Goal: Task Accomplishment & Management: Manage account settings

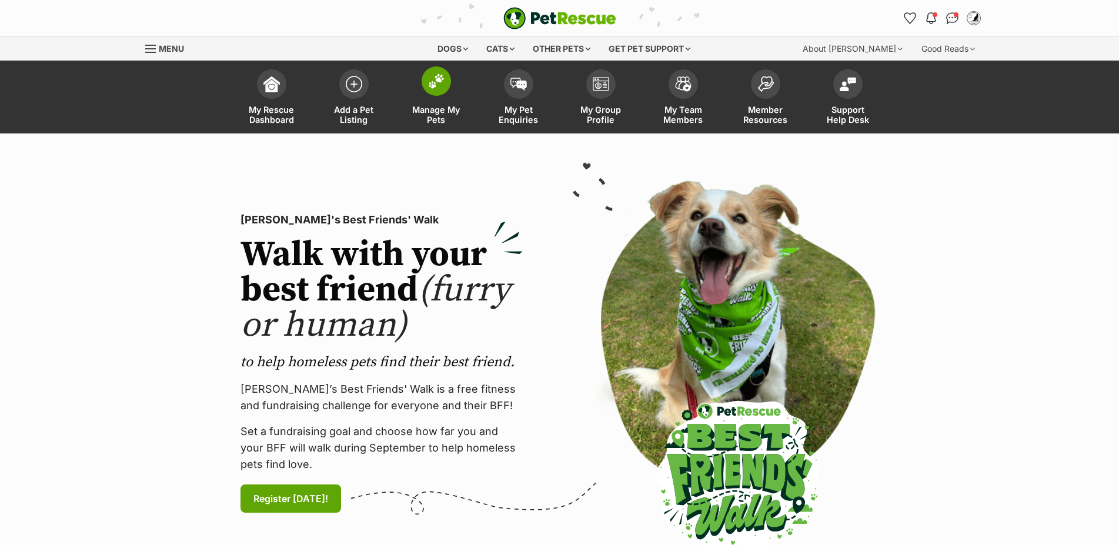
click at [432, 85] on img at bounding box center [436, 81] width 16 height 15
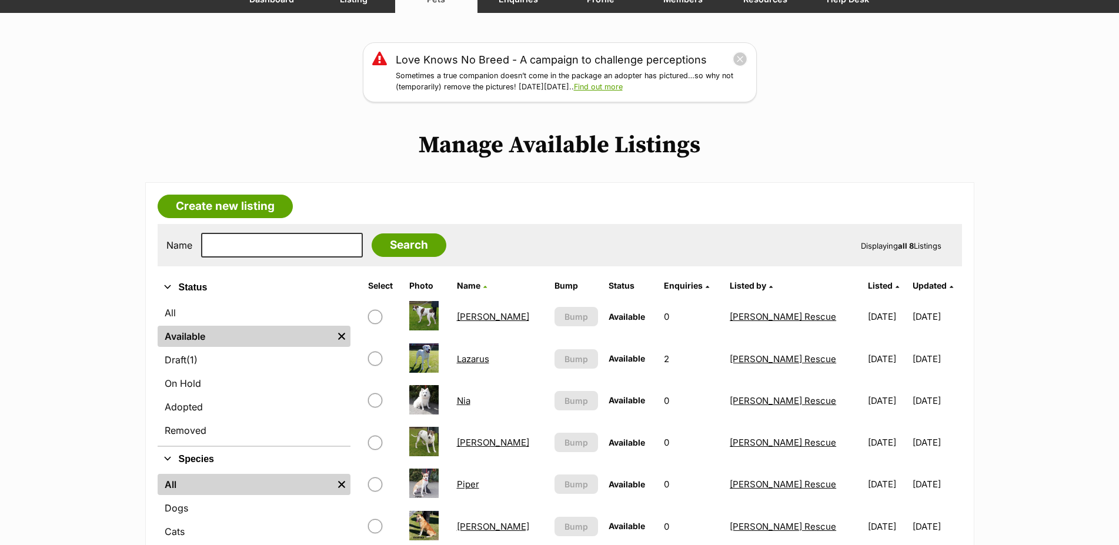
scroll to position [360, 0]
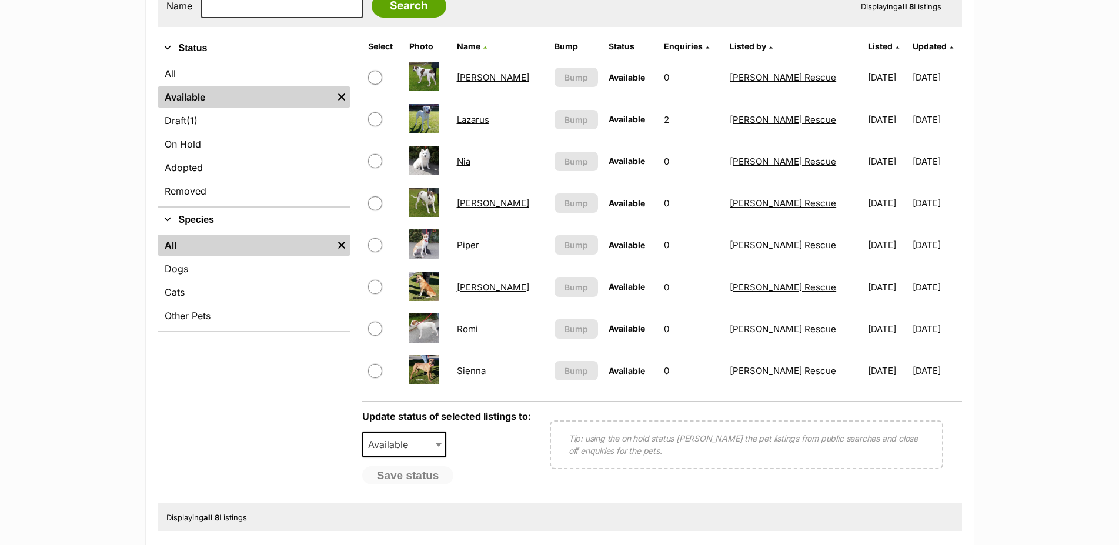
click at [468, 83] on link "Chuck" at bounding box center [493, 77] width 72 height 11
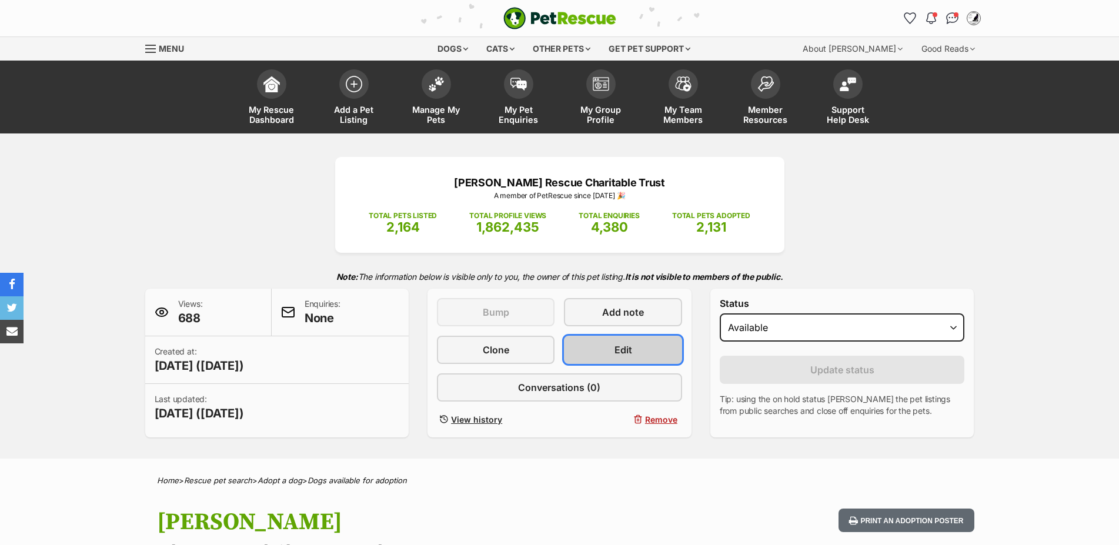
click at [627, 350] on link "Edit" at bounding box center [623, 350] width 118 height 28
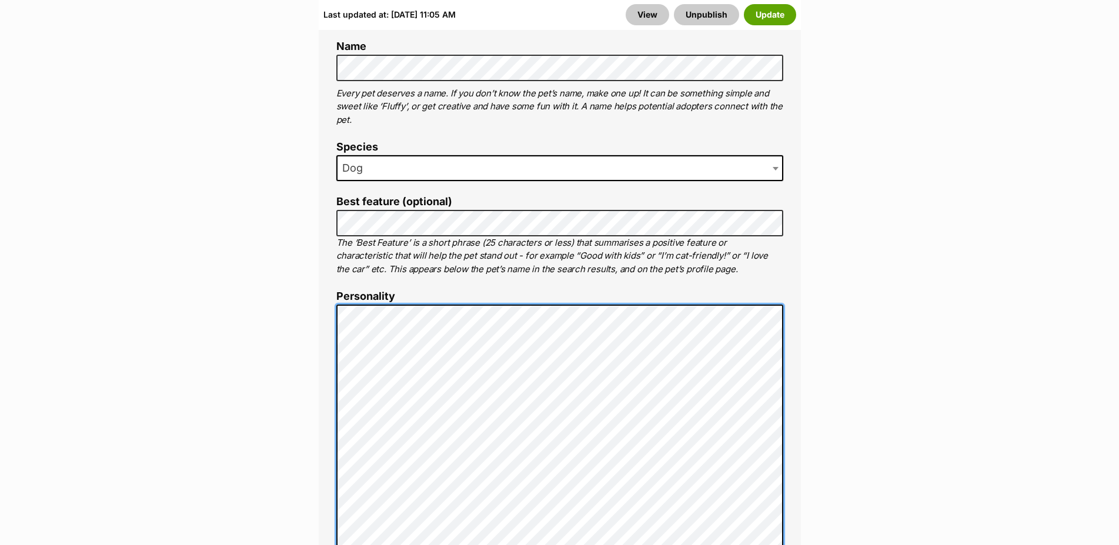
scroll to position [360, 0]
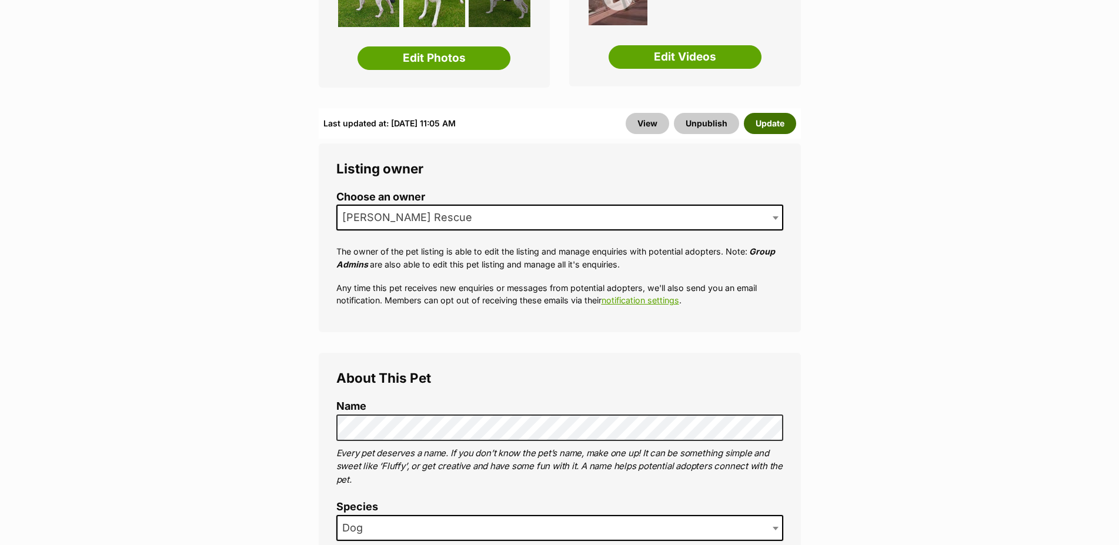
click at [756, 117] on button "Update" at bounding box center [770, 123] width 52 height 21
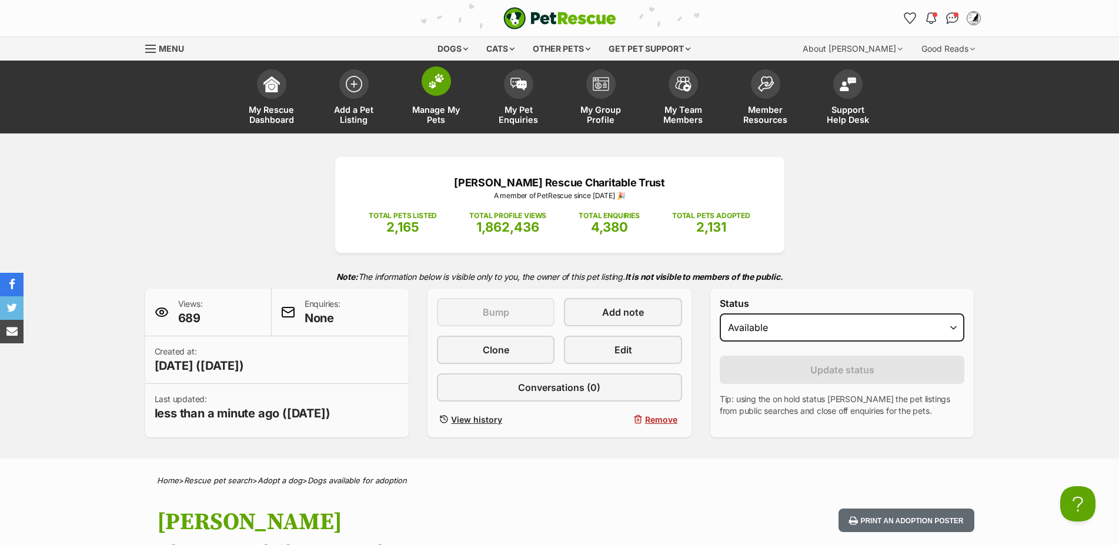
click at [432, 92] on span at bounding box center [436, 80] width 29 height 29
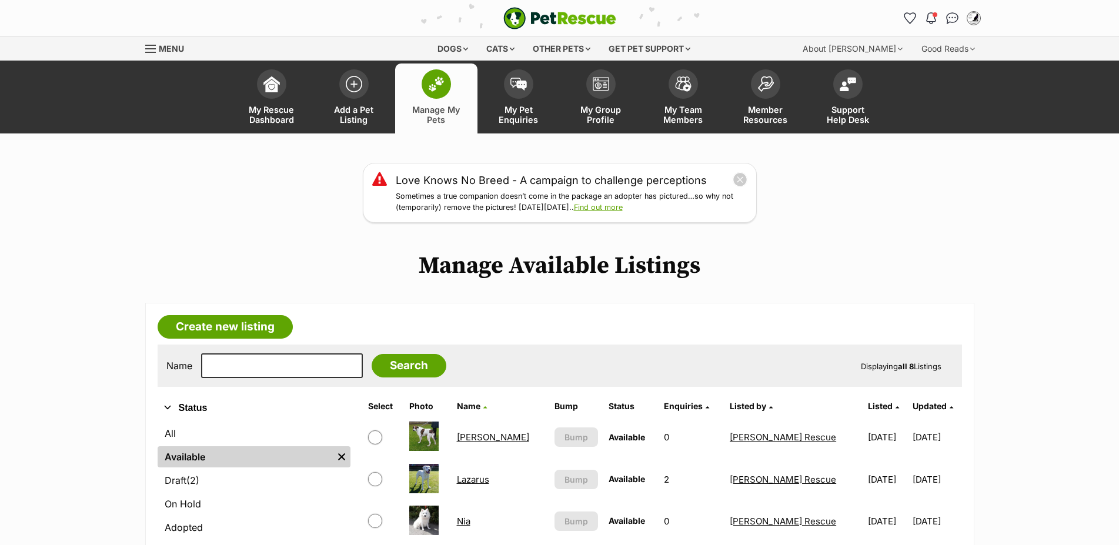
click at [471, 443] on link "[PERSON_NAME]" at bounding box center [493, 437] width 72 height 11
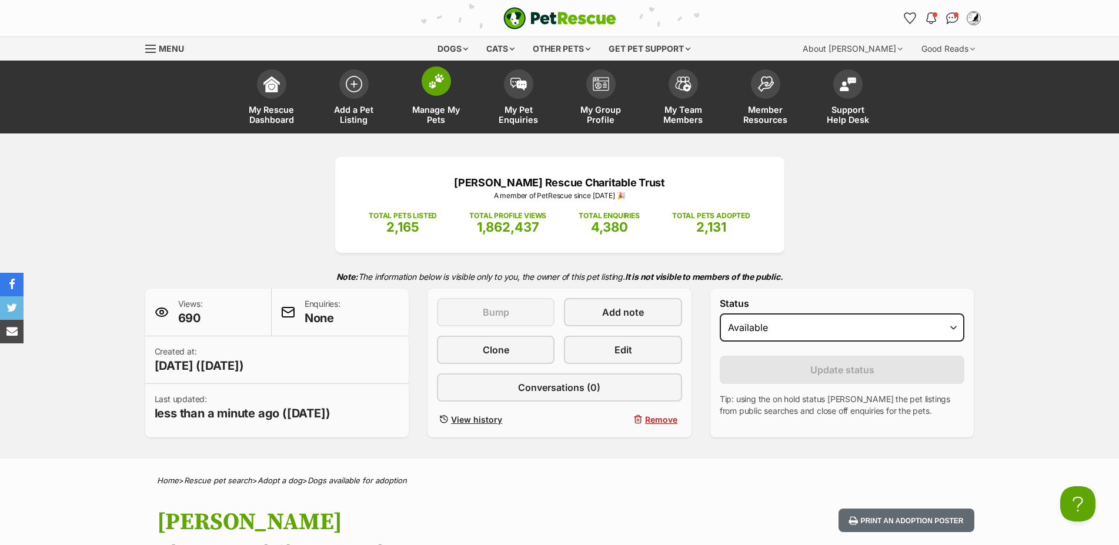
click at [441, 93] on span at bounding box center [436, 80] width 29 height 29
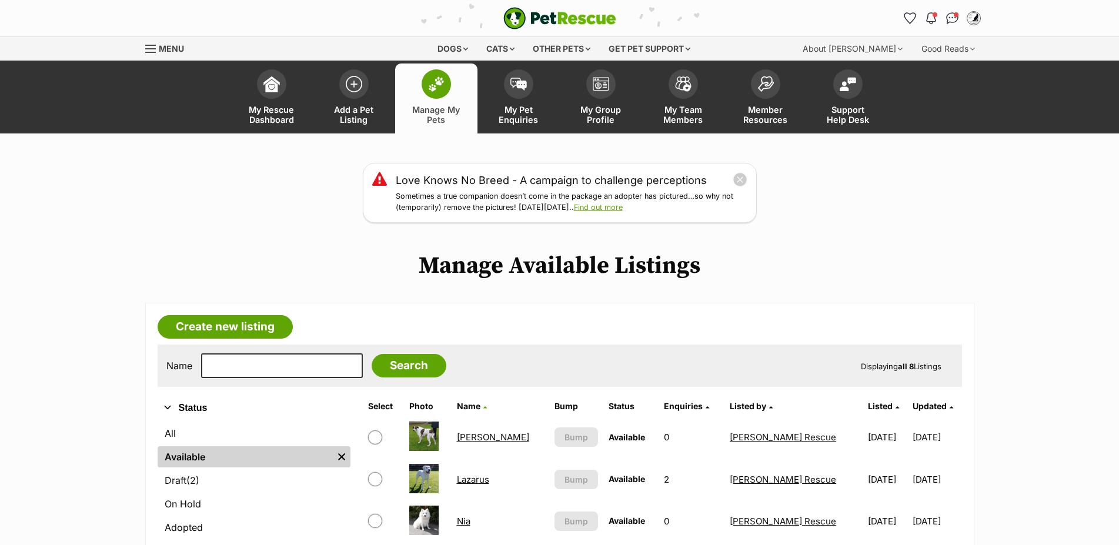
scroll to position [180, 0]
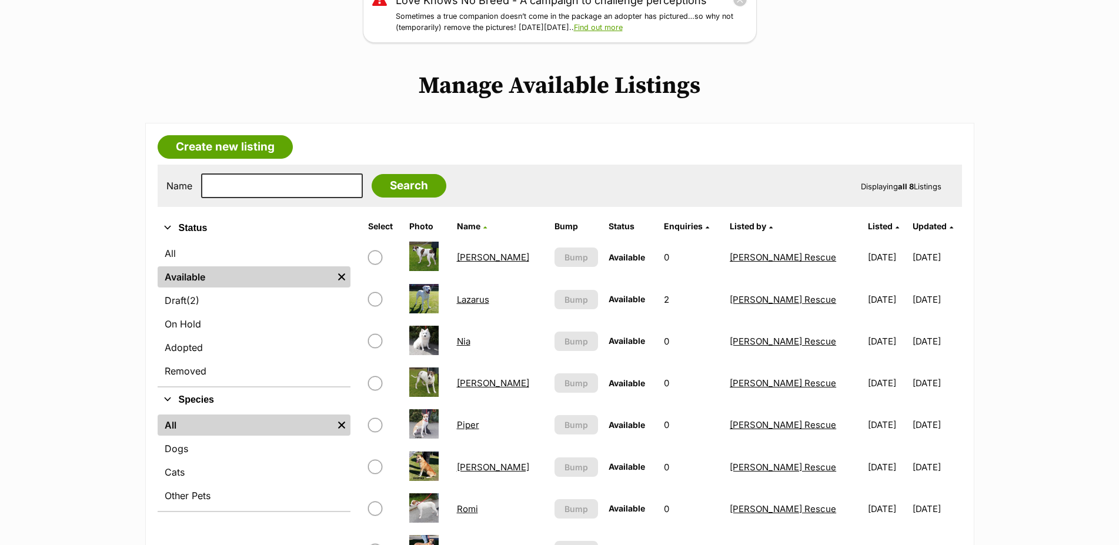
click at [480, 305] on link "Lazarus" at bounding box center [473, 299] width 32 height 11
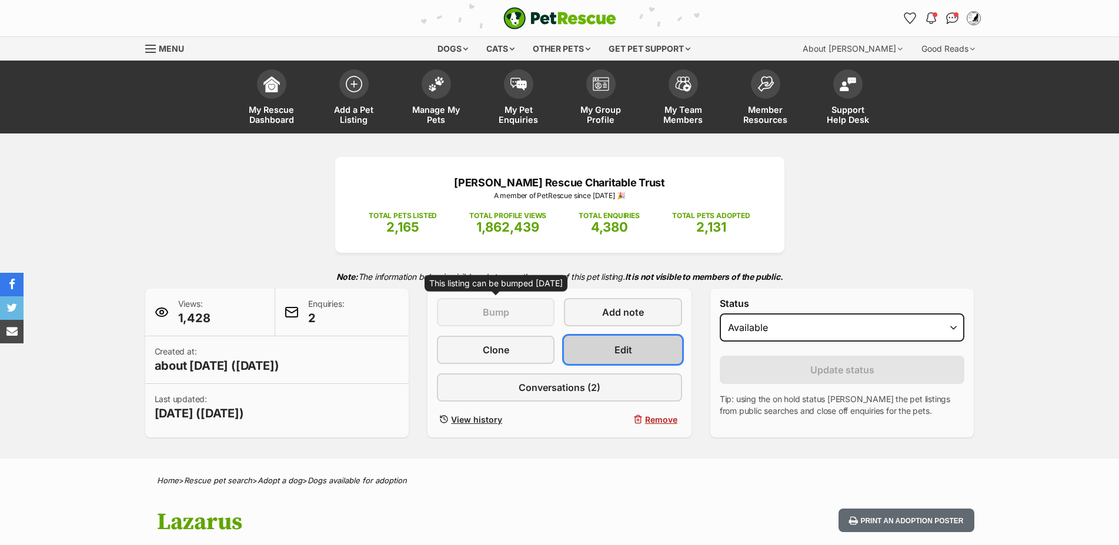
click at [619, 357] on span "Edit" at bounding box center [624, 350] width 18 height 14
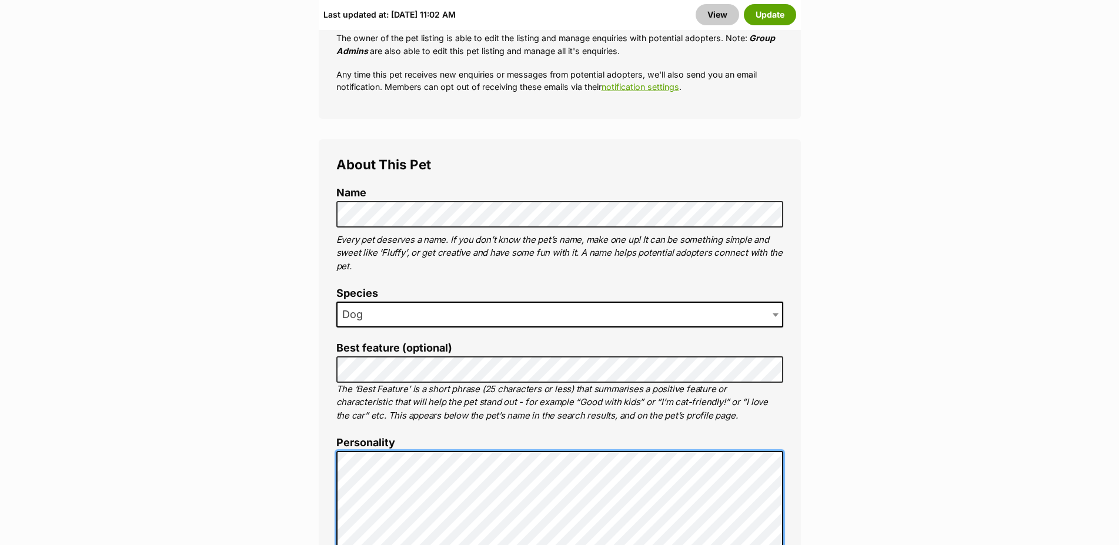
scroll to position [540, 0]
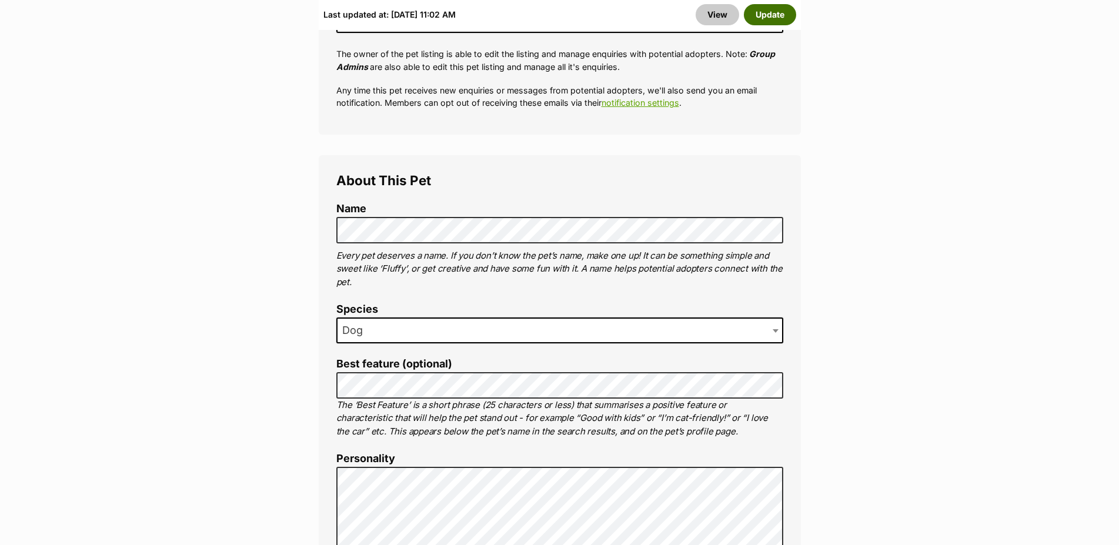
click at [762, 9] on button "Update" at bounding box center [770, 14] width 52 height 21
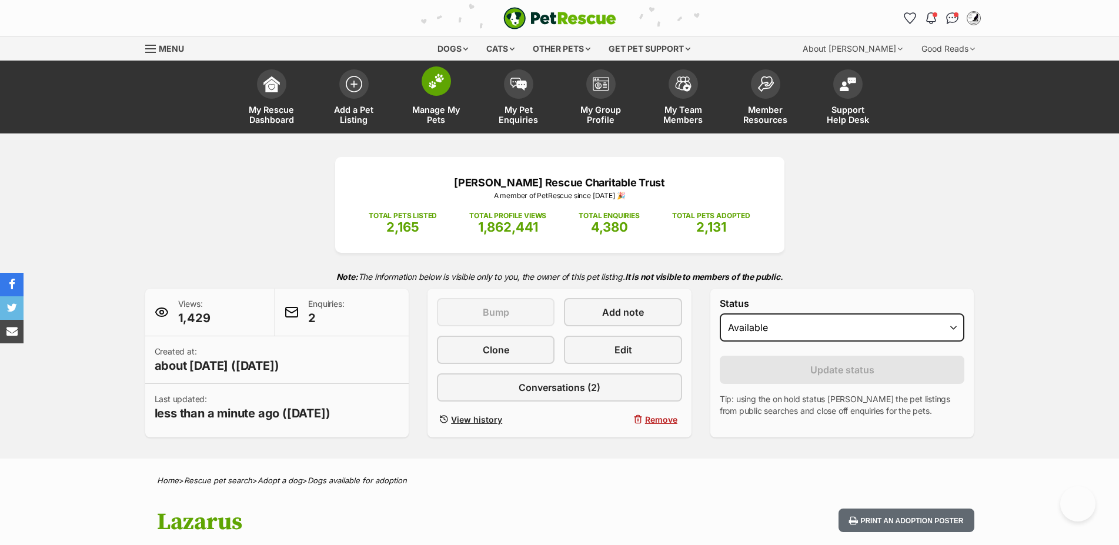
click at [429, 86] on img at bounding box center [436, 81] width 16 height 15
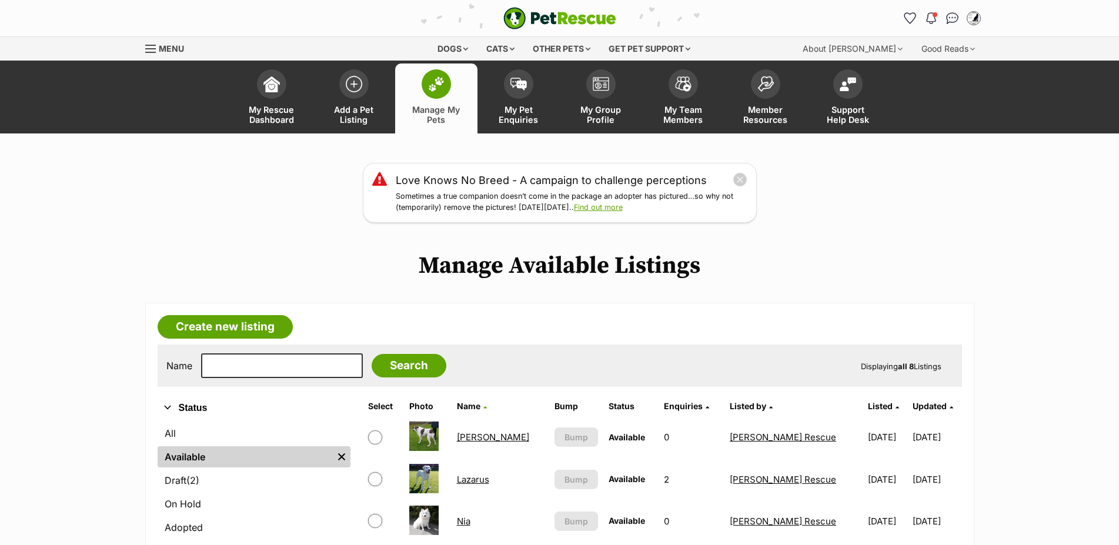
click at [479, 485] on link "Lazarus" at bounding box center [473, 479] width 32 height 11
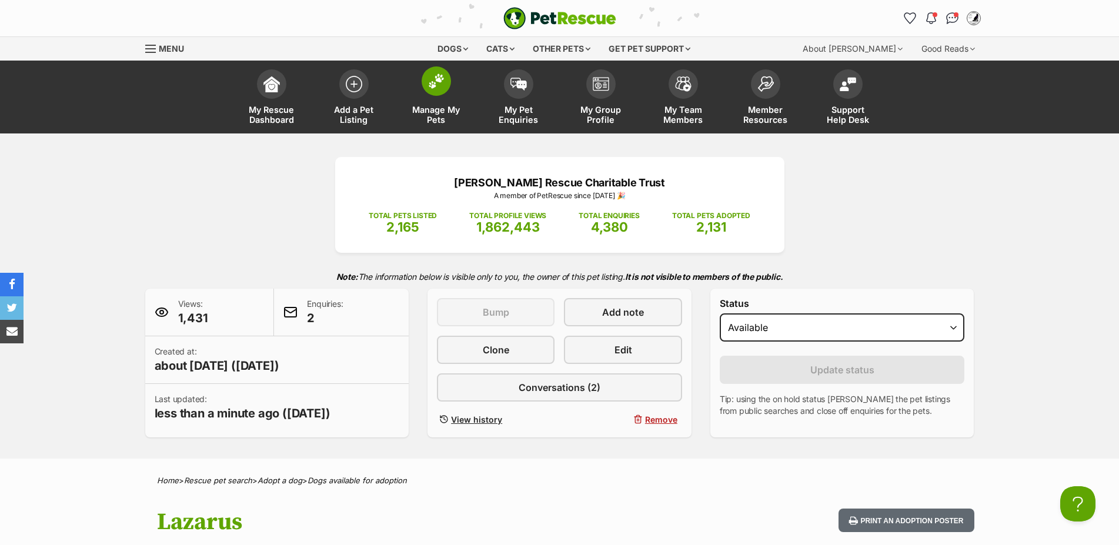
click at [446, 82] on span at bounding box center [436, 80] width 29 height 29
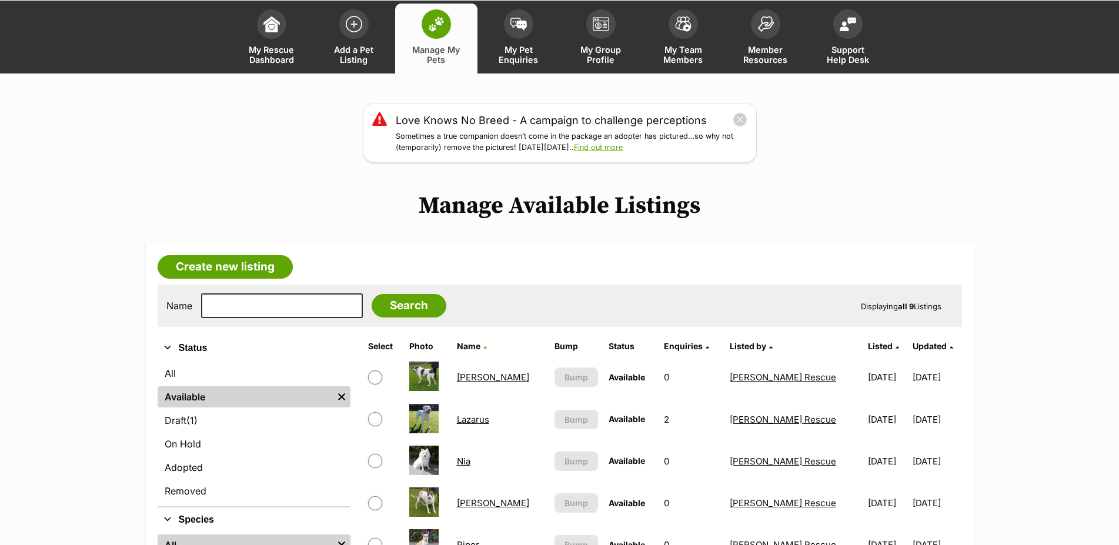
scroll to position [60, 0]
click at [466, 467] on link "Nia" at bounding box center [464, 461] width 14 height 11
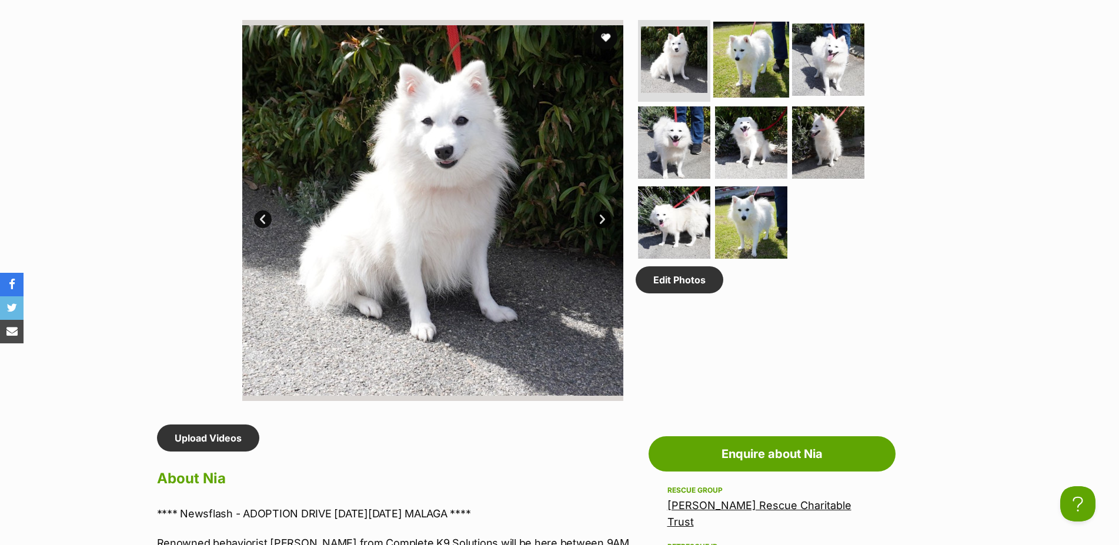
scroll to position [240, 0]
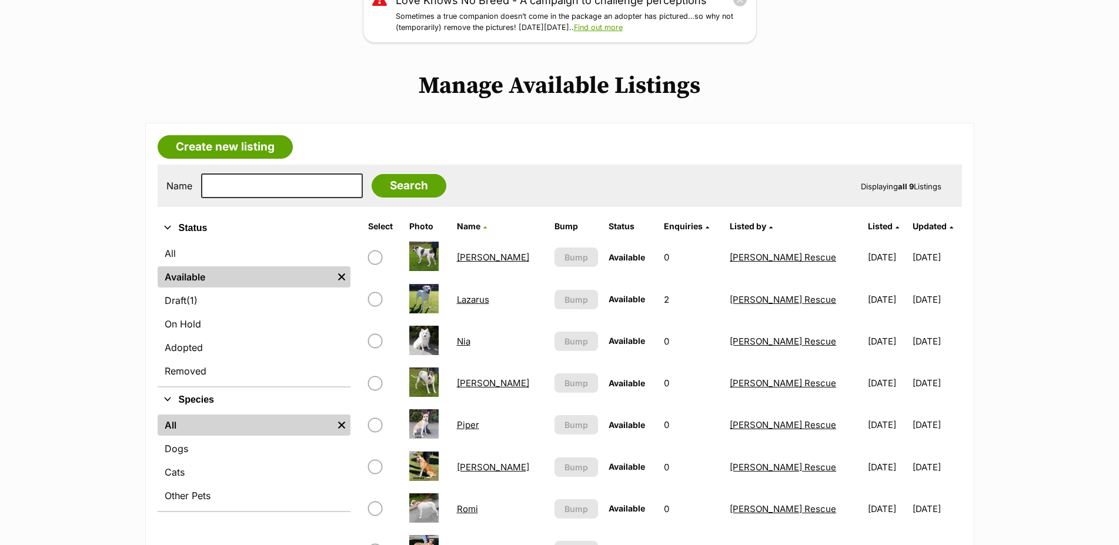
scroll to position [180, 0]
click at [469, 389] on link "[PERSON_NAME]" at bounding box center [493, 383] width 72 height 11
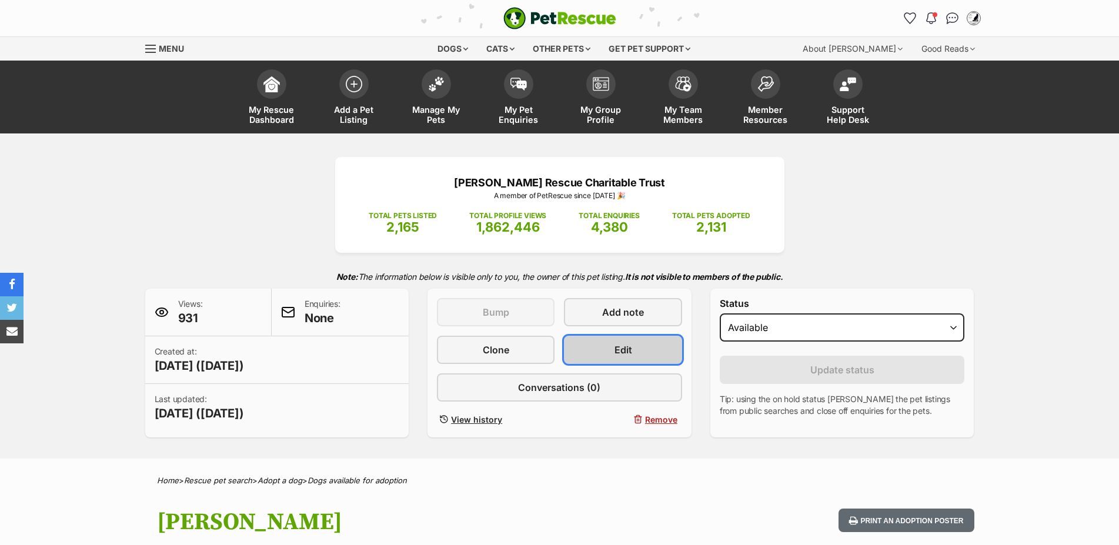
click at [611, 364] on link "Edit" at bounding box center [623, 350] width 118 height 28
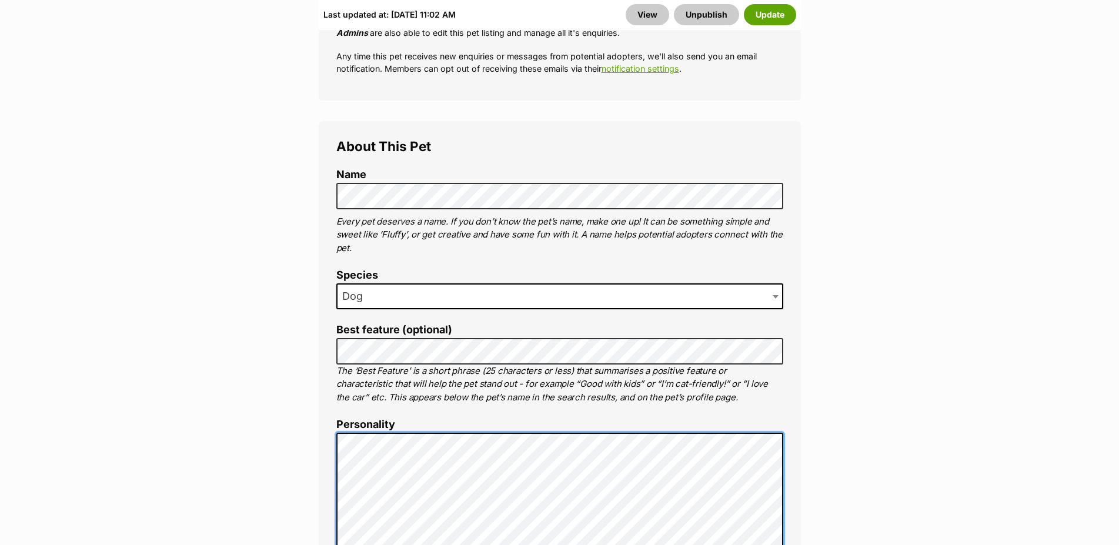
scroll to position [480, 0]
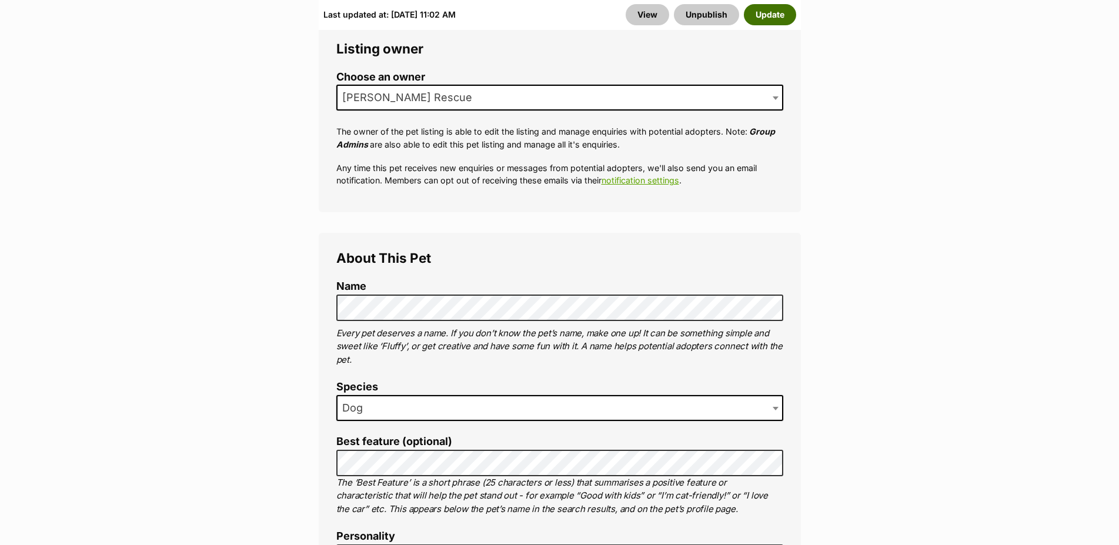
click at [764, 16] on button "Update" at bounding box center [770, 14] width 52 height 21
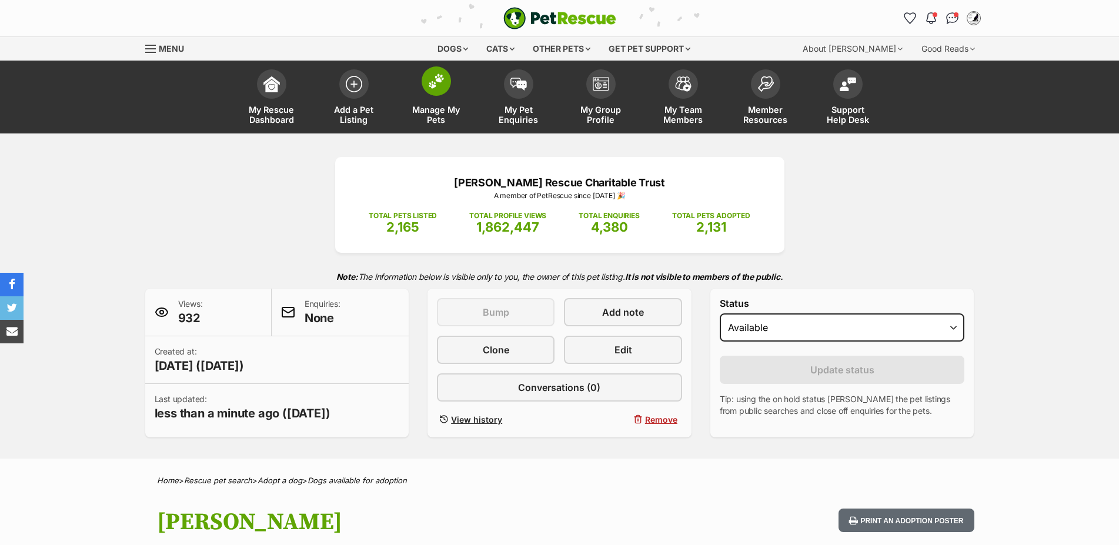
click at [433, 91] on span at bounding box center [436, 80] width 29 height 29
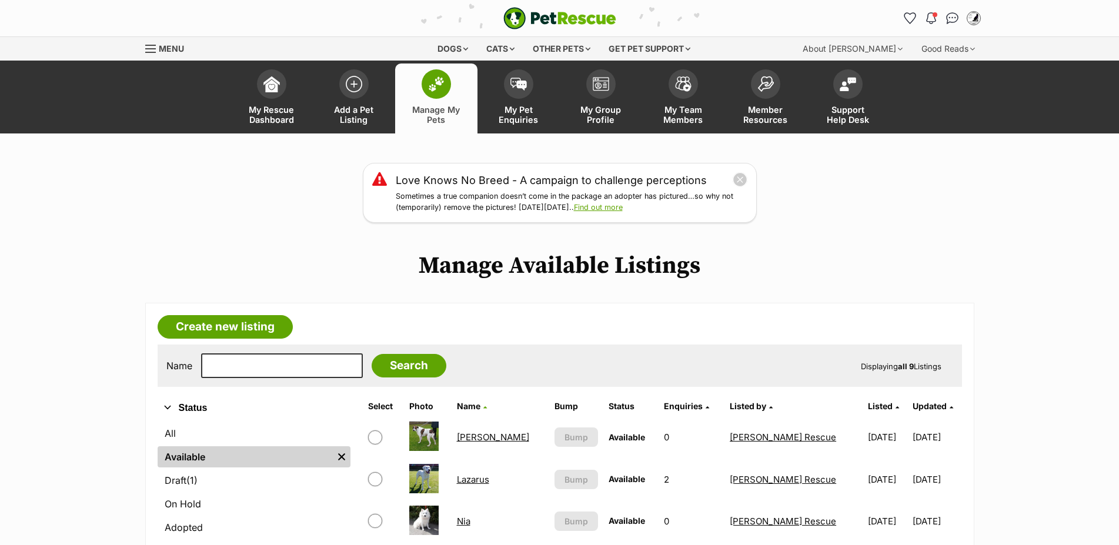
scroll to position [240, 0]
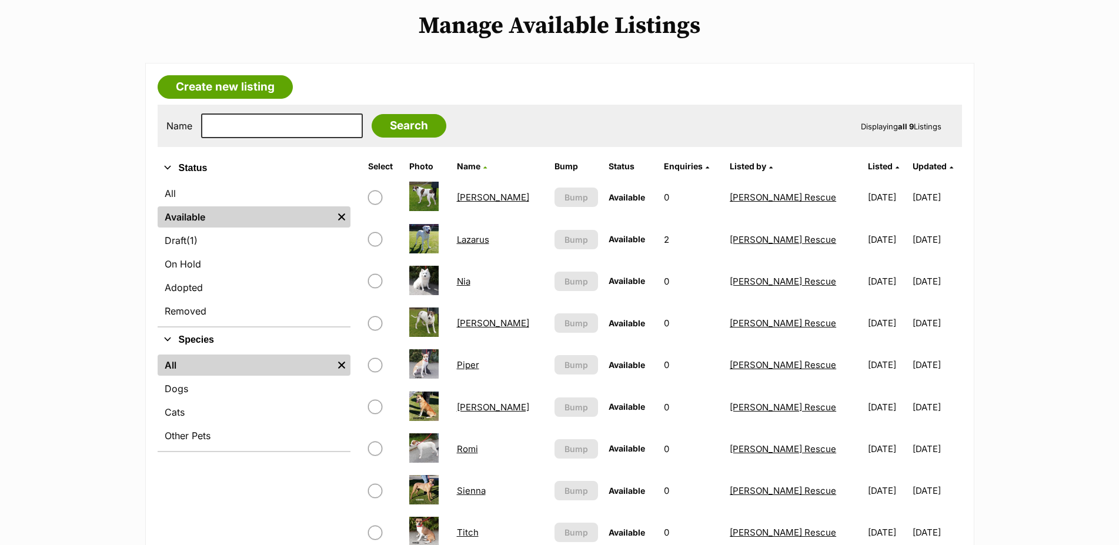
click at [475, 329] on link "[PERSON_NAME]" at bounding box center [493, 323] width 72 height 11
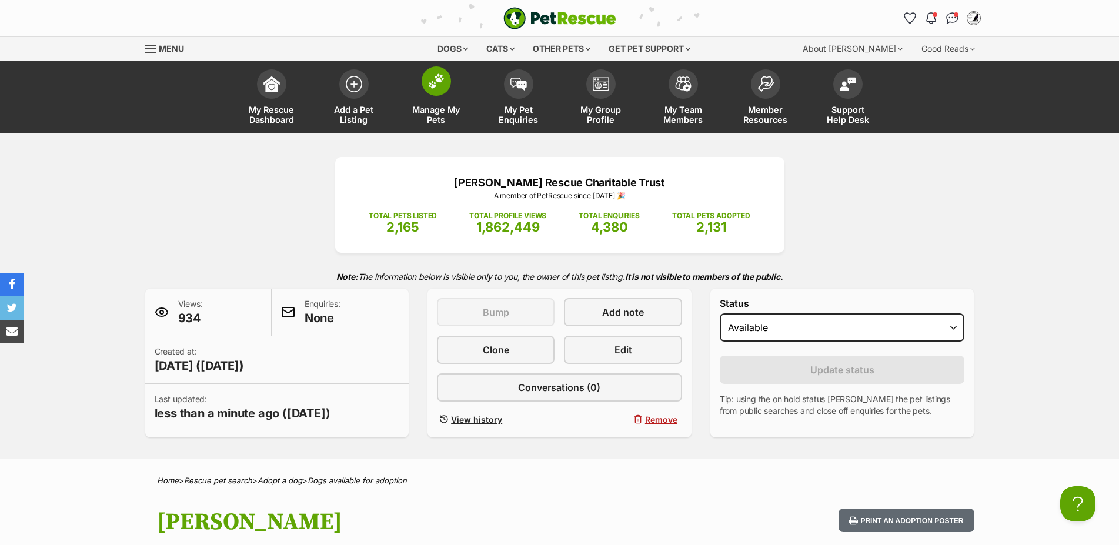
click at [438, 92] on span at bounding box center [436, 80] width 29 height 29
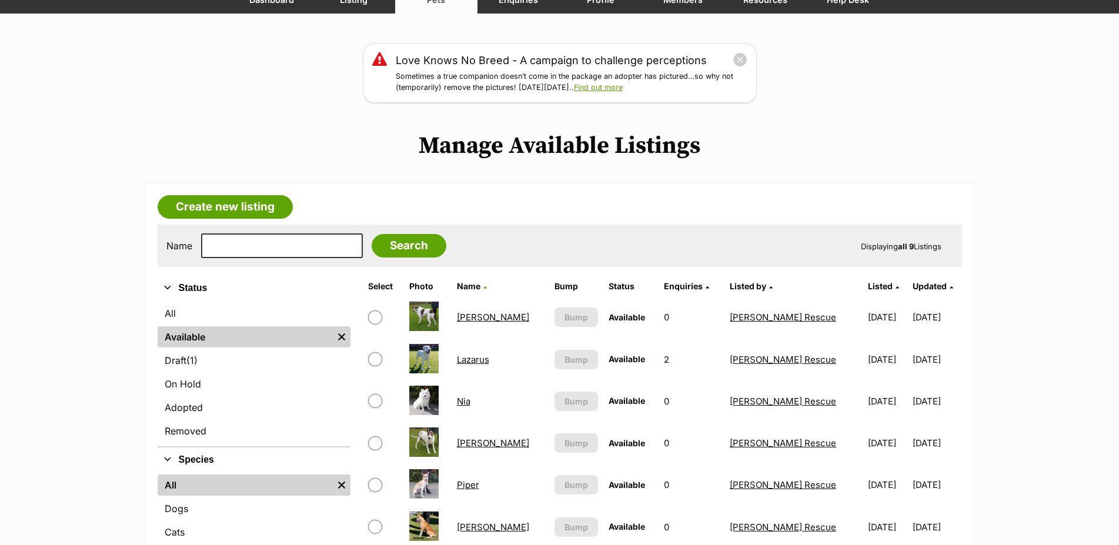
scroll to position [300, 0]
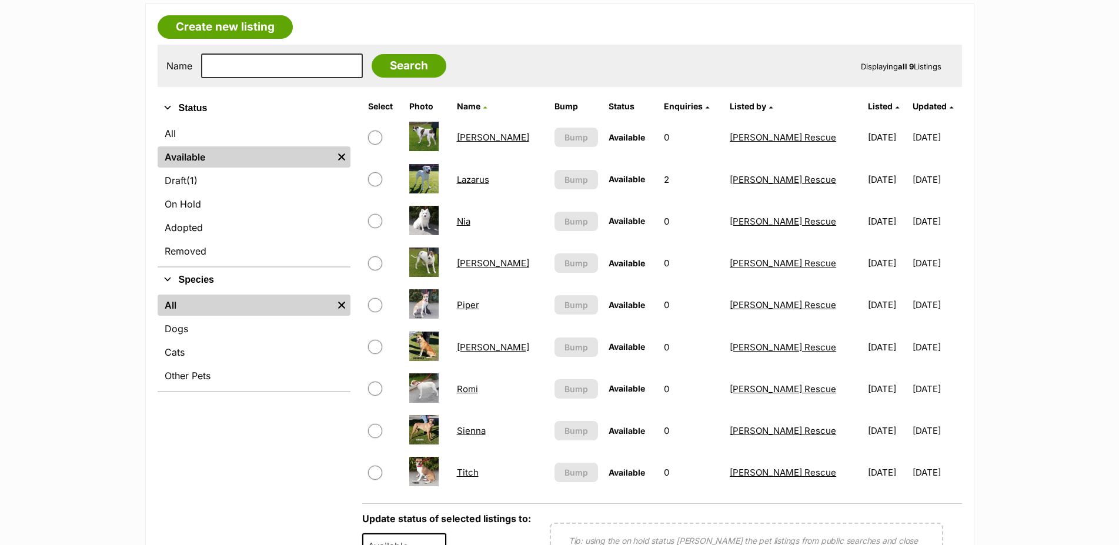
click at [471, 311] on link "Piper" at bounding box center [468, 304] width 22 height 11
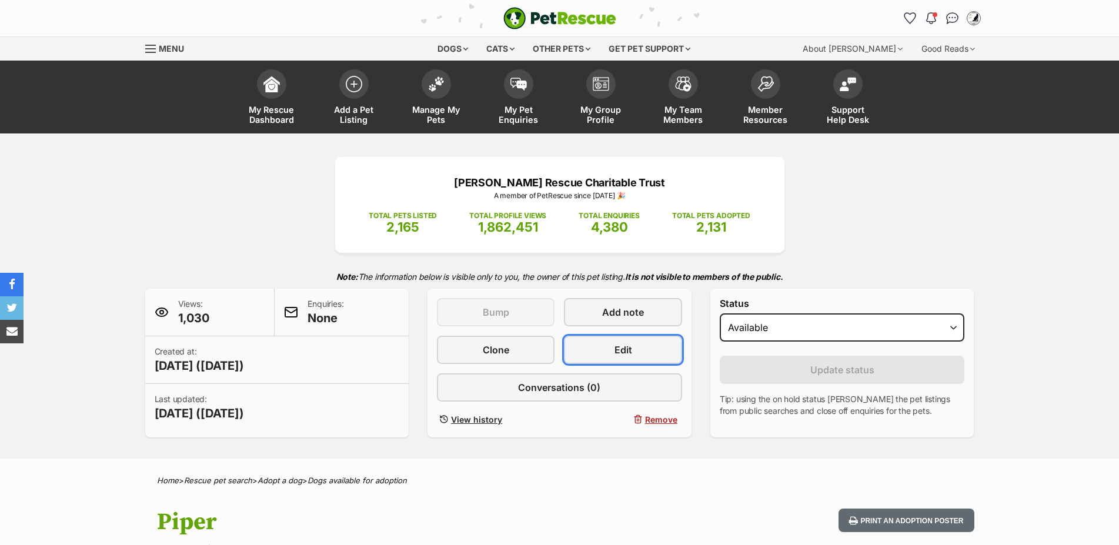
click at [618, 357] on span "Edit" at bounding box center [624, 350] width 18 height 14
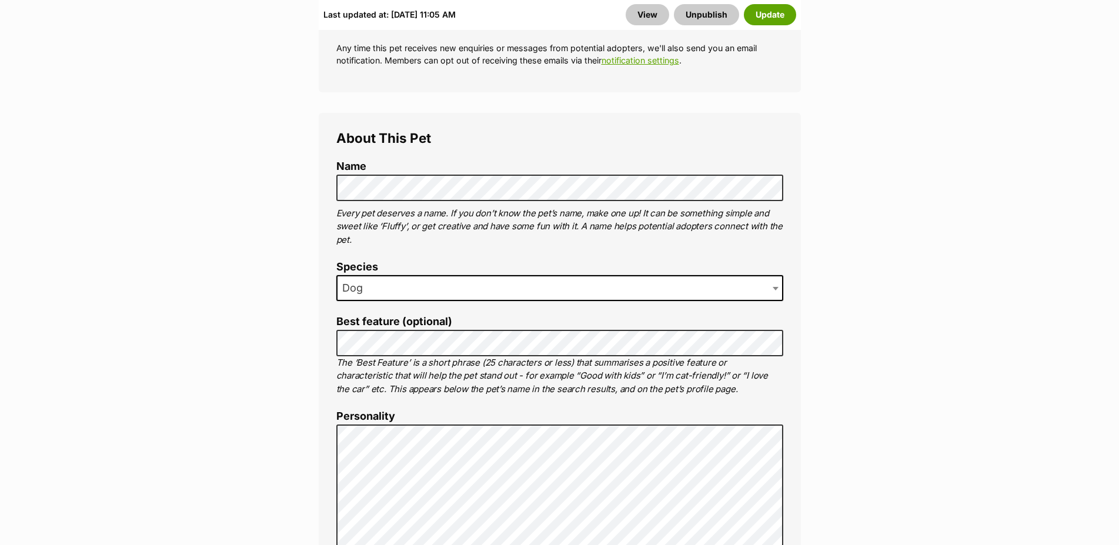
scroll to position [600, 0]
click at [759, 16] on button "Update" at bounding box center [770, 14] width 52 height 21
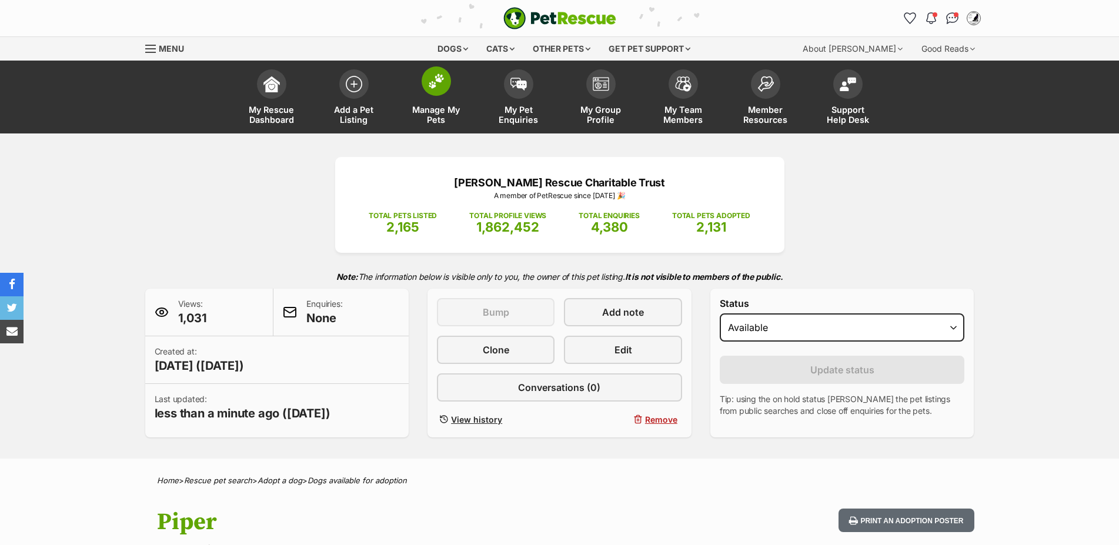
click at [429, 86] on img at bounding box center [436, 81] width 16 height 15
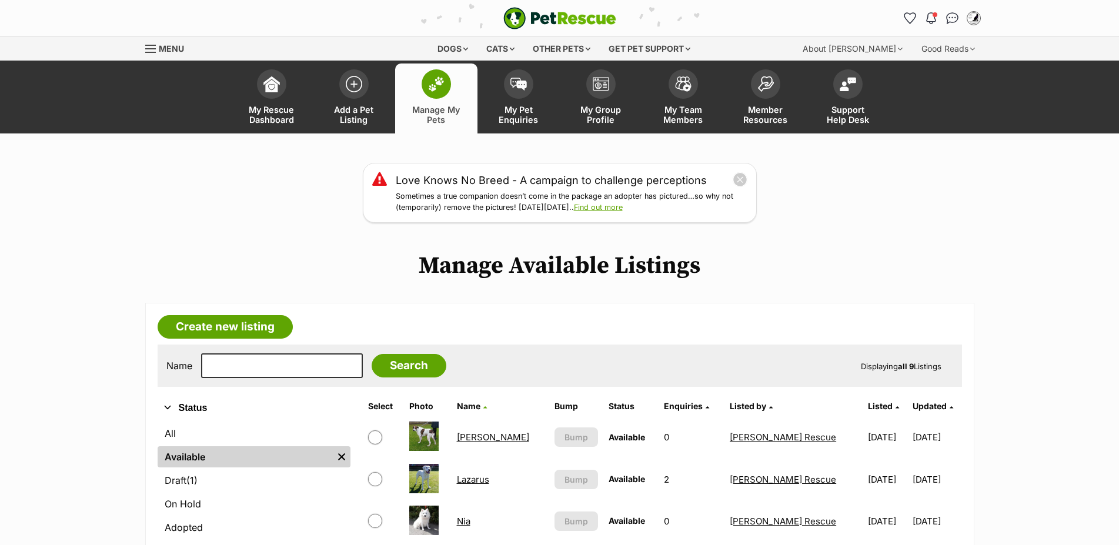
scroll to position [240, 0]
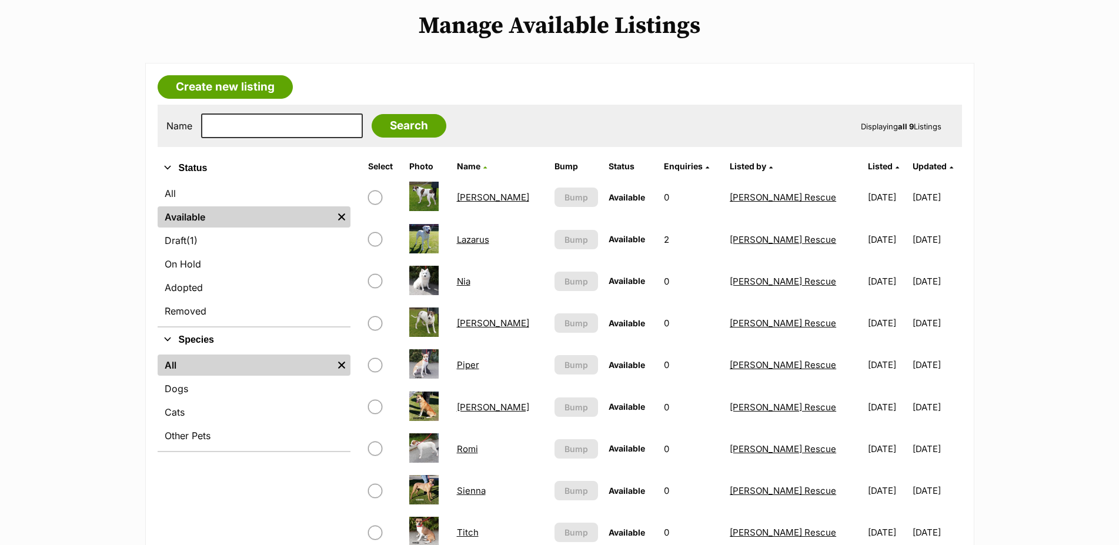
click at [471, 371] on link "Piper" at bounding box center [468, 364] width 22 height 11
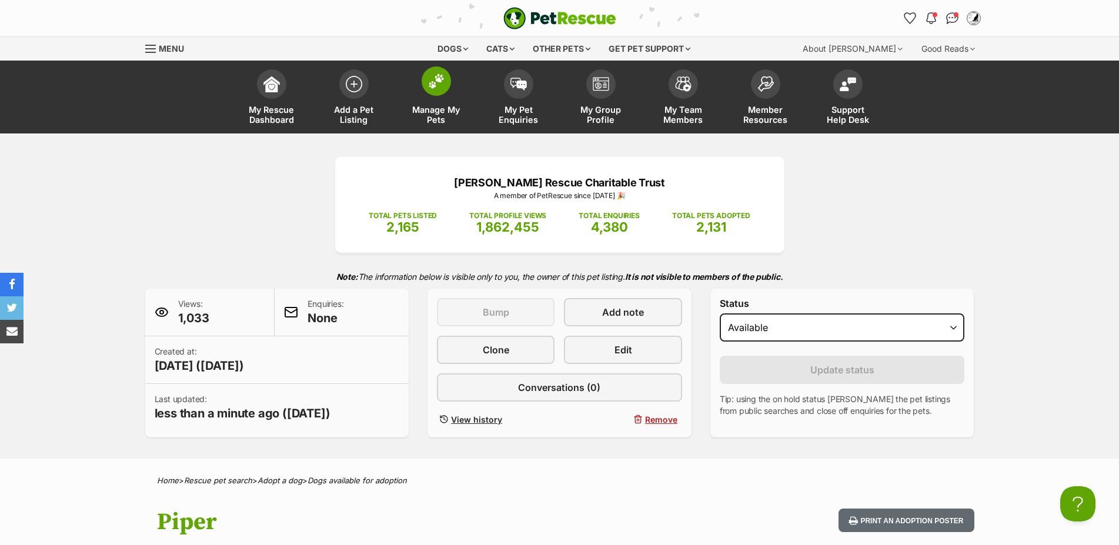
click at [435, 98] on link "Manage My Pets" at bounding box center [436, 99] width 82 height 70
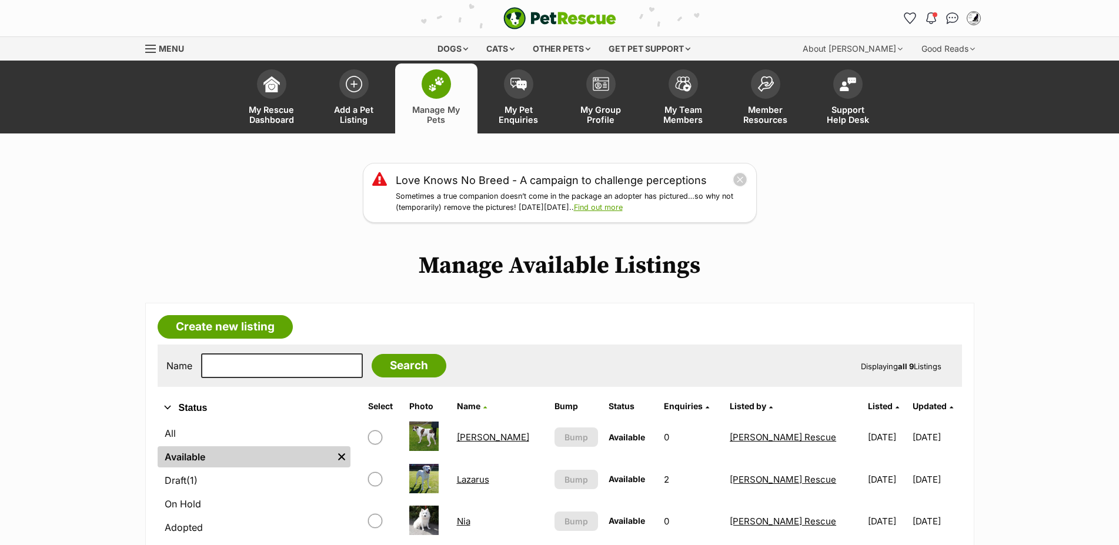
scroll to position [240, 0]
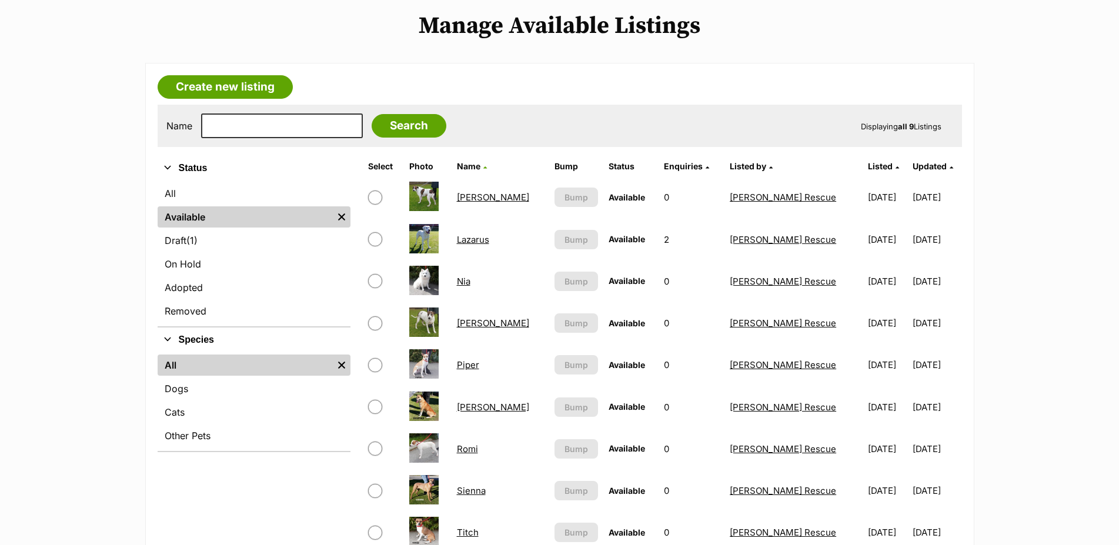
click at [477, 413] on link "[PERSON_NAME]" at bounding box center [493, 407] width 72 height 11
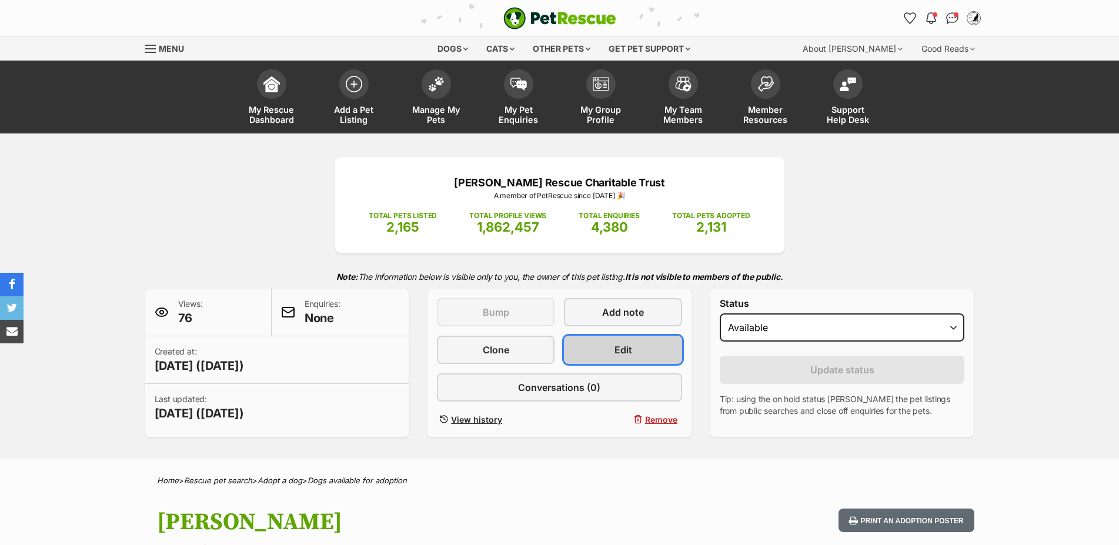
click at [605, 355] on link "Edit" at bounding box center [623, 350] width 118 height 28
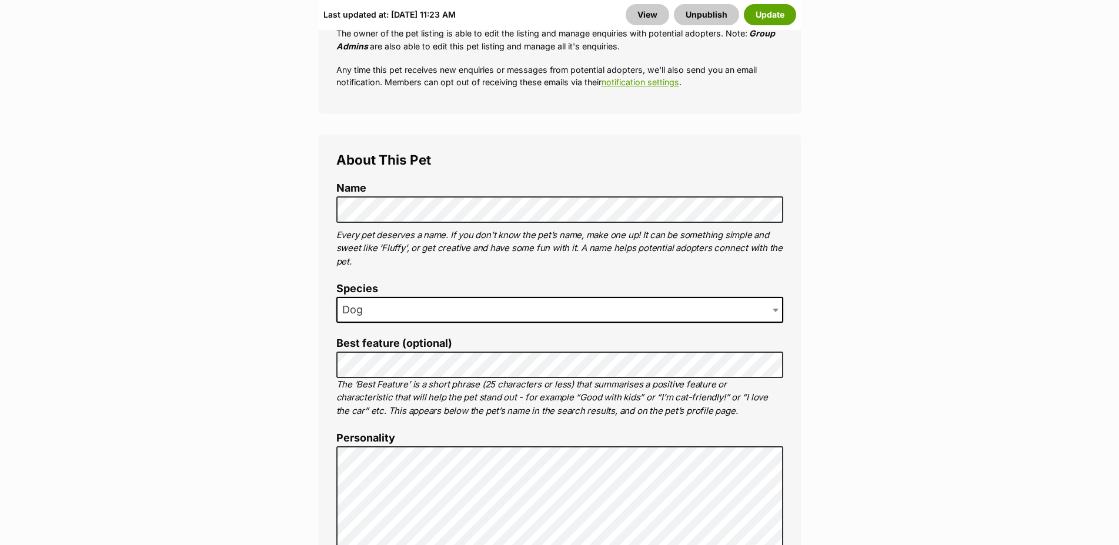
scroll to position [660, 0]
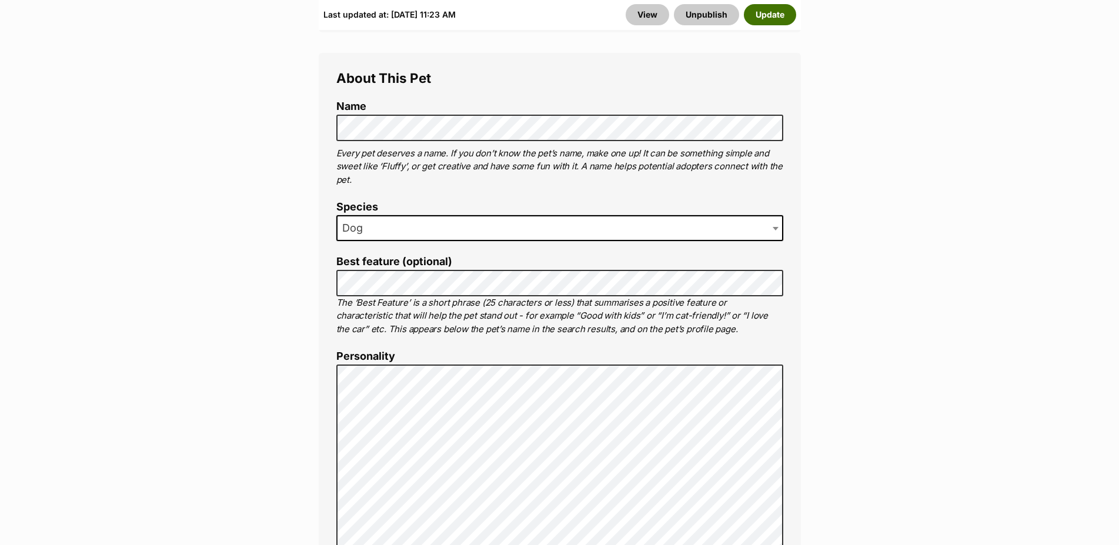
click at [778, 17] on button "Update" at bounding box center [770, 14] width 52 height 21
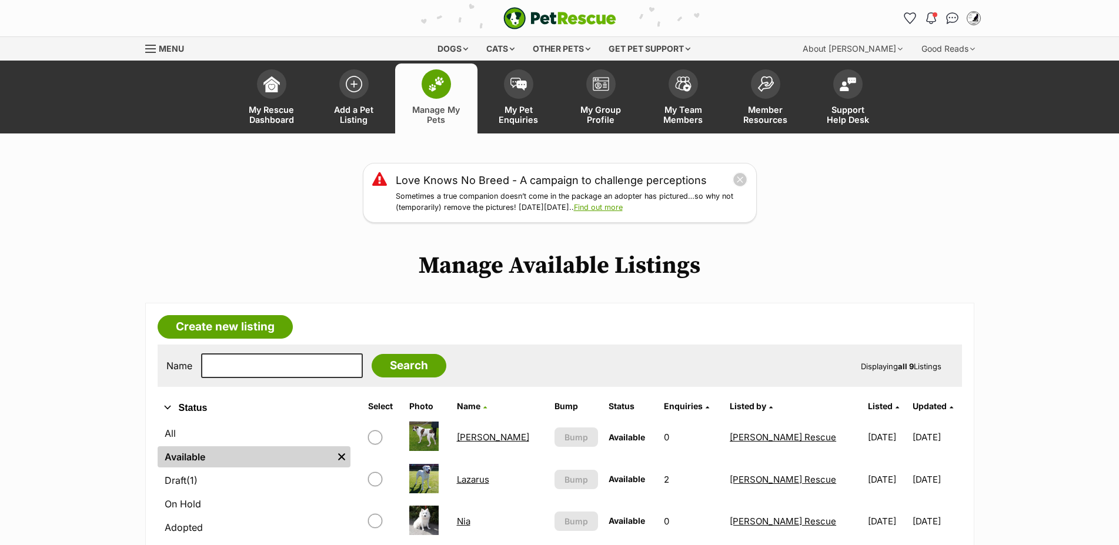
scroll to position [240, 0]
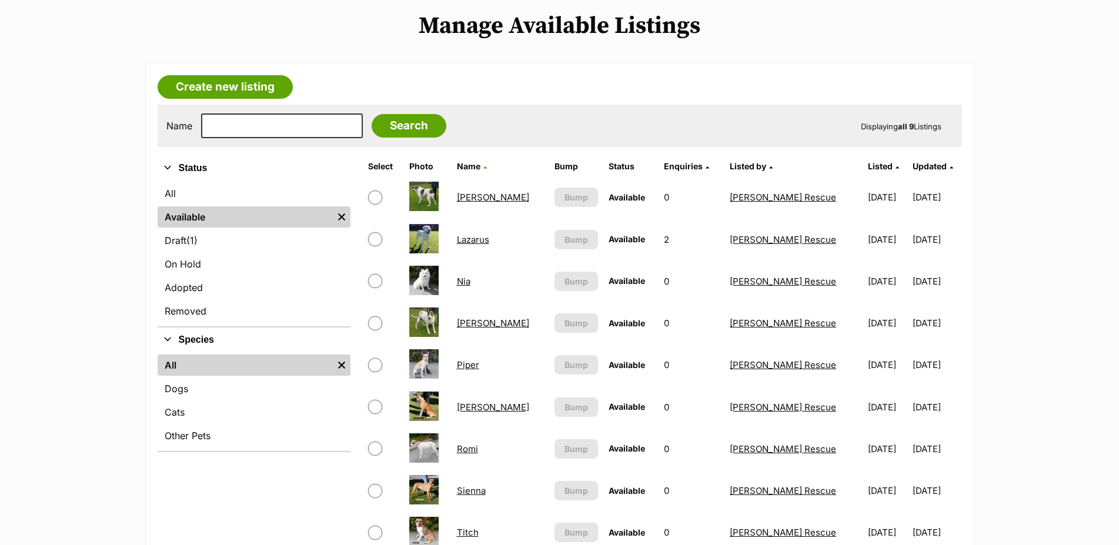
click at [486, 413] on link "[PERSON_NAME]" at bounding box center [493, 407] width 72 height 11
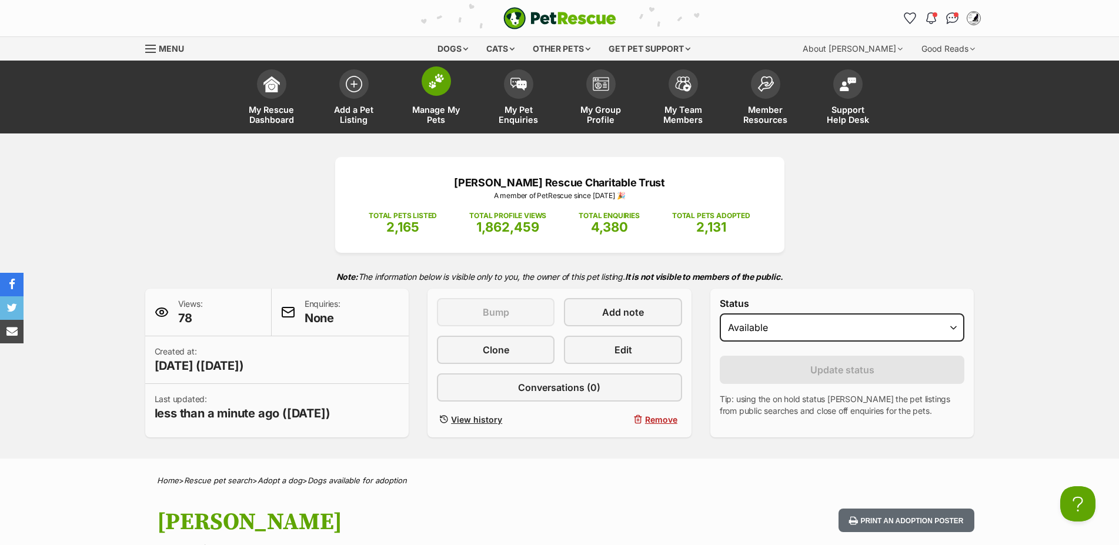
click at [436, 91] on span at bounding box center [436, 80] width 29 height 29
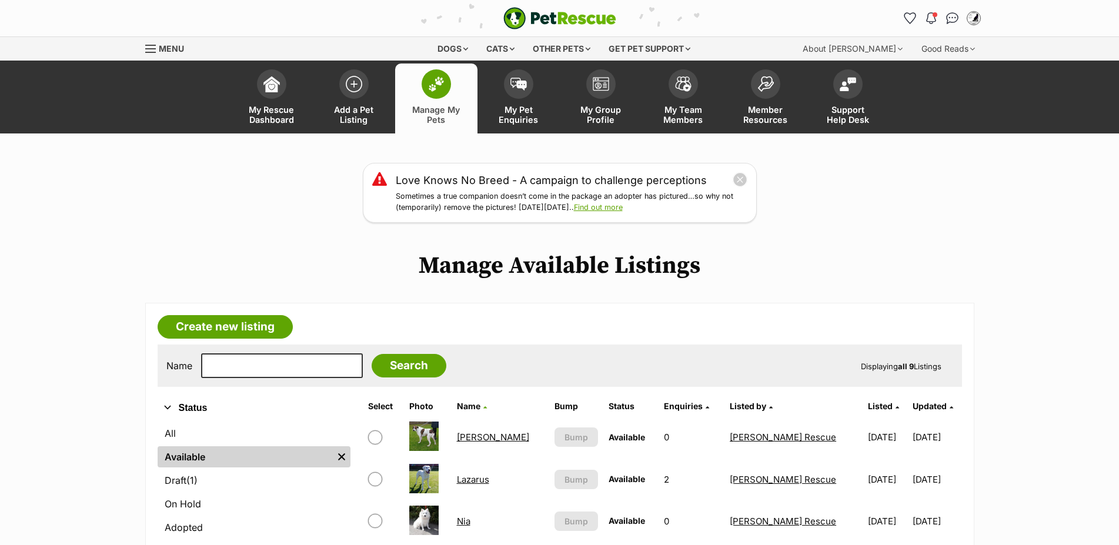
scroll to position [360, 0]
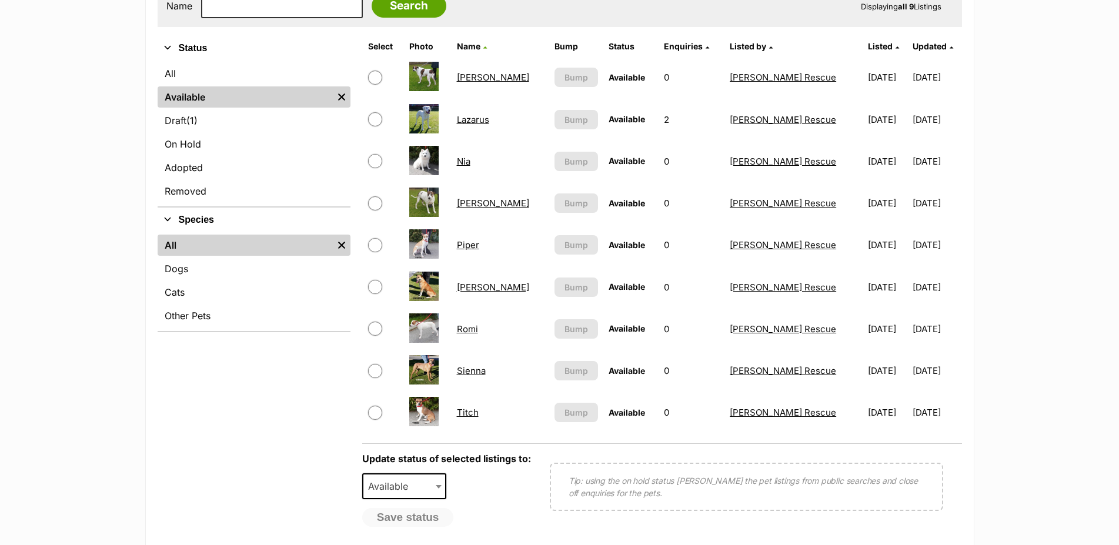
click at [469, 335] on link "Romi" at bounding box center [467, 329] width 21 height 11
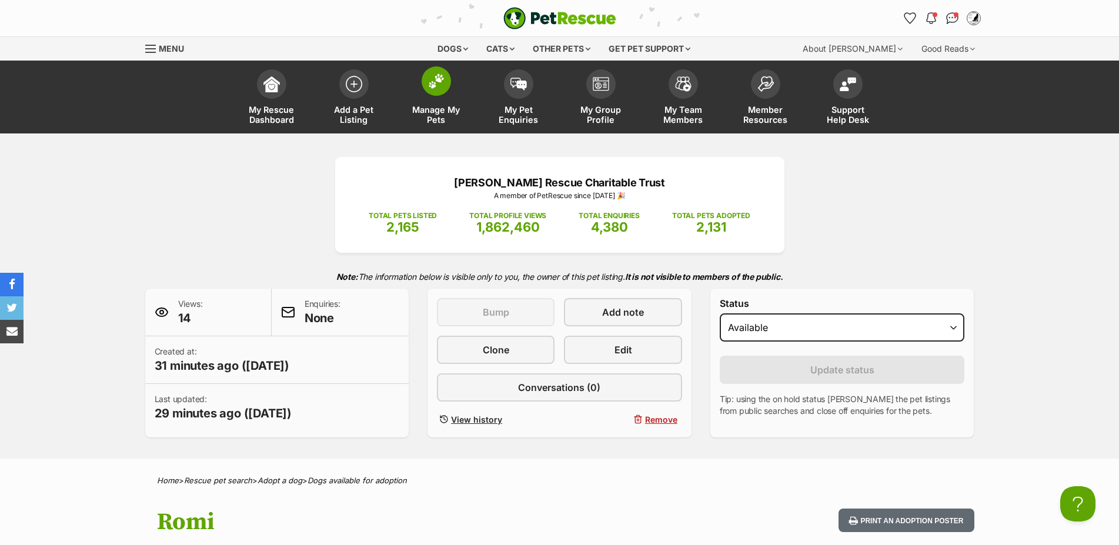
click at [440, 103] on link "Manage My Pets" at bounding box center [436, 99] width 82 height 70
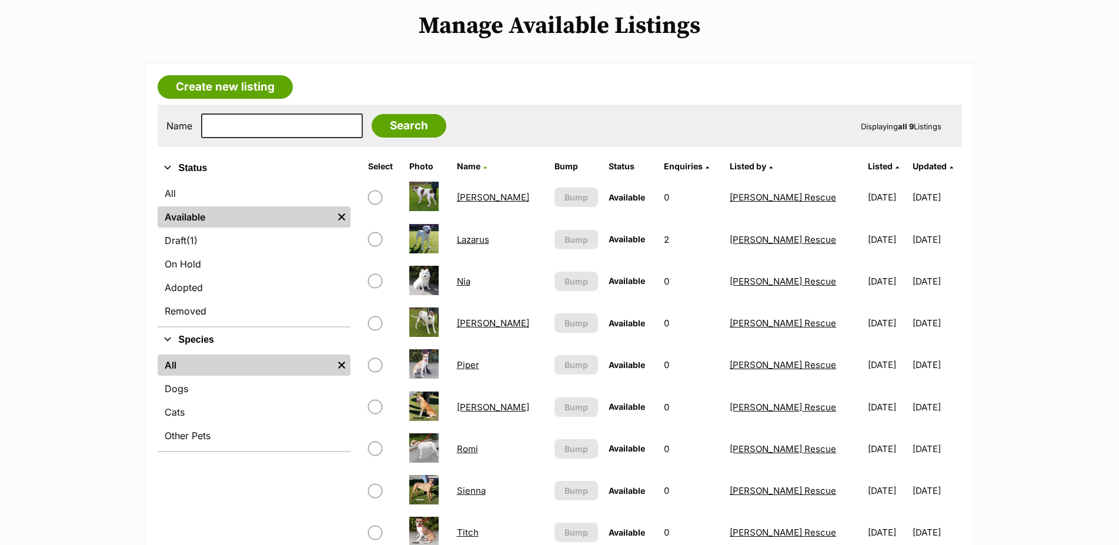
scroll to position [360, 0]
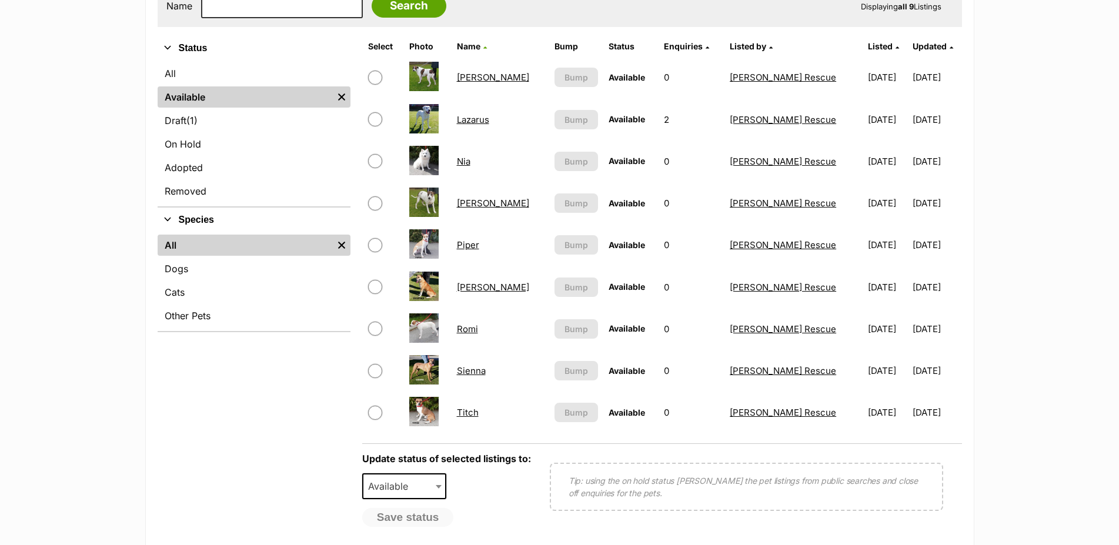
click at [474, 376] on link "Sienna" at bounding box center [471, 370] width 29 height 11
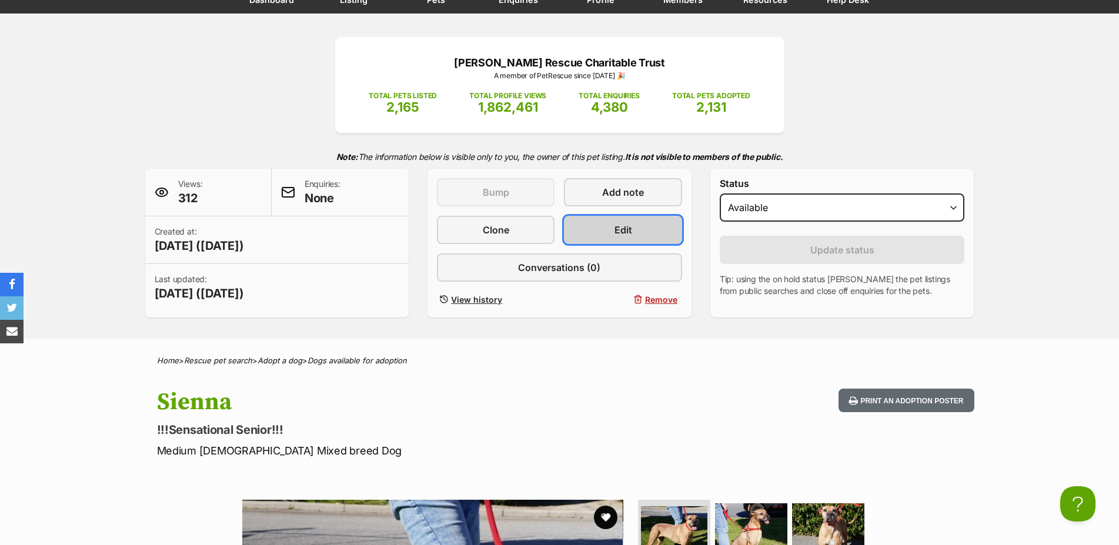
click at [614, 244] on link "Edit" at bounding box center [623, 230] width 118 height 28
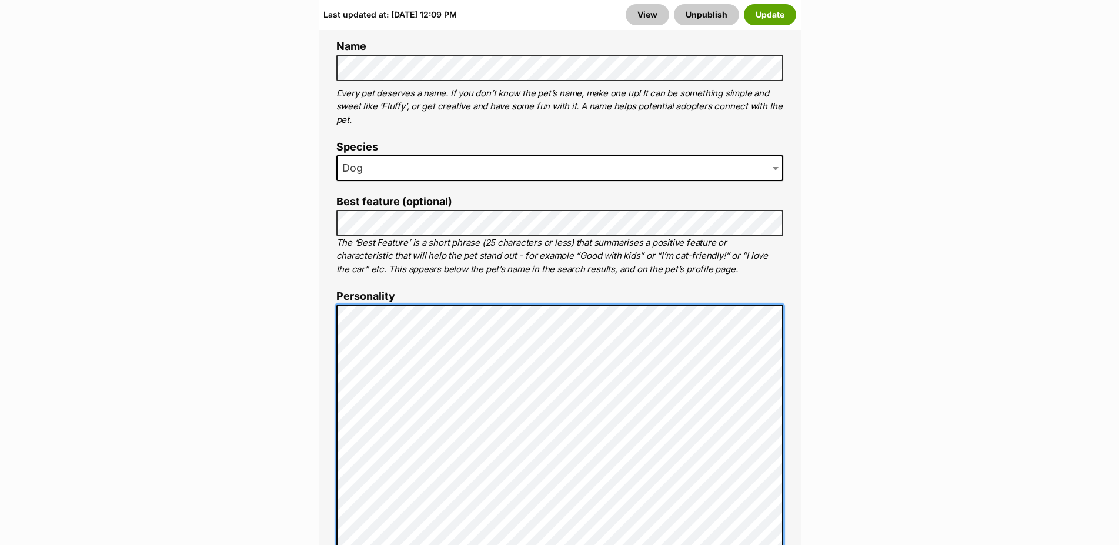
scroll to position [420, 0]
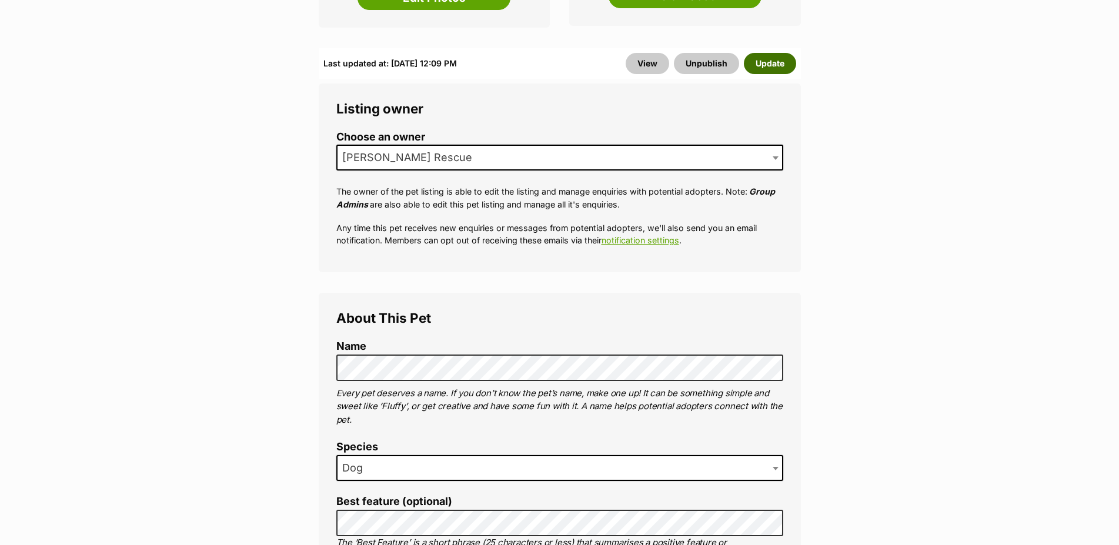
click at [769, 53] on button "Update" at bounding box center [770, 63] width 52 height 21
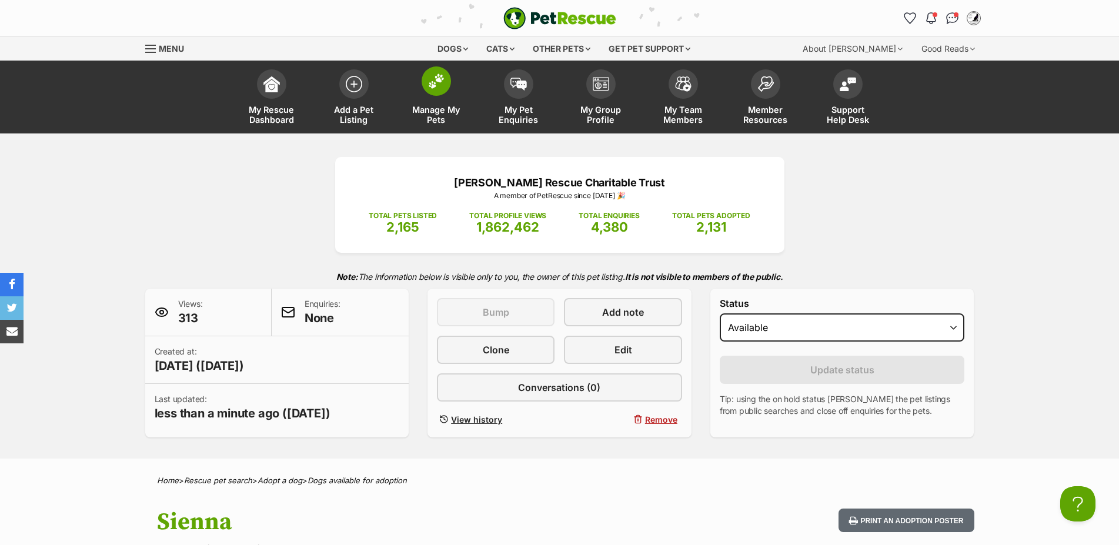
click at [441, 88] on img at bounding box center [436, 81] width 16 height 15
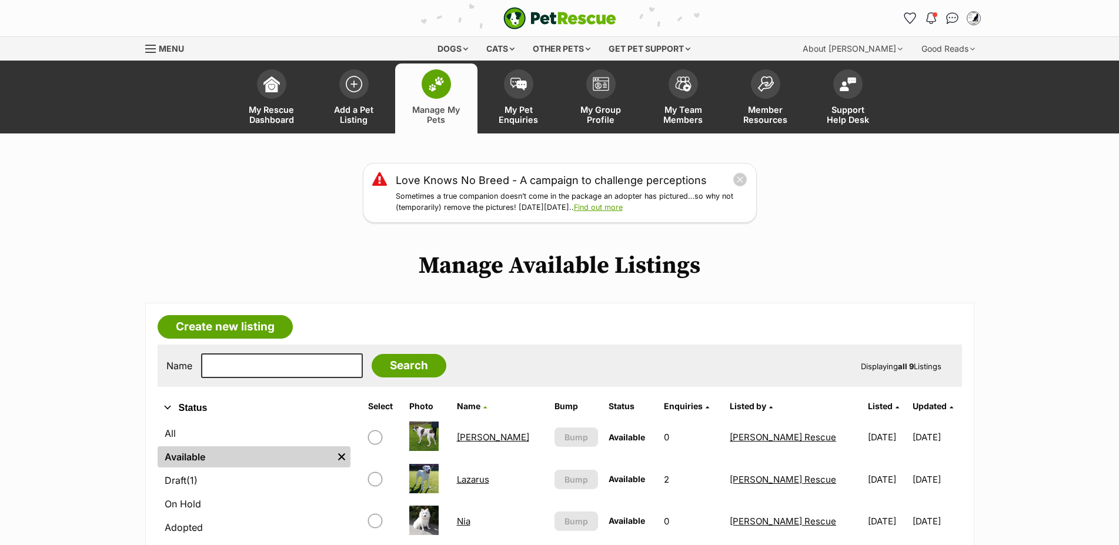
scroll to position [300, 0]
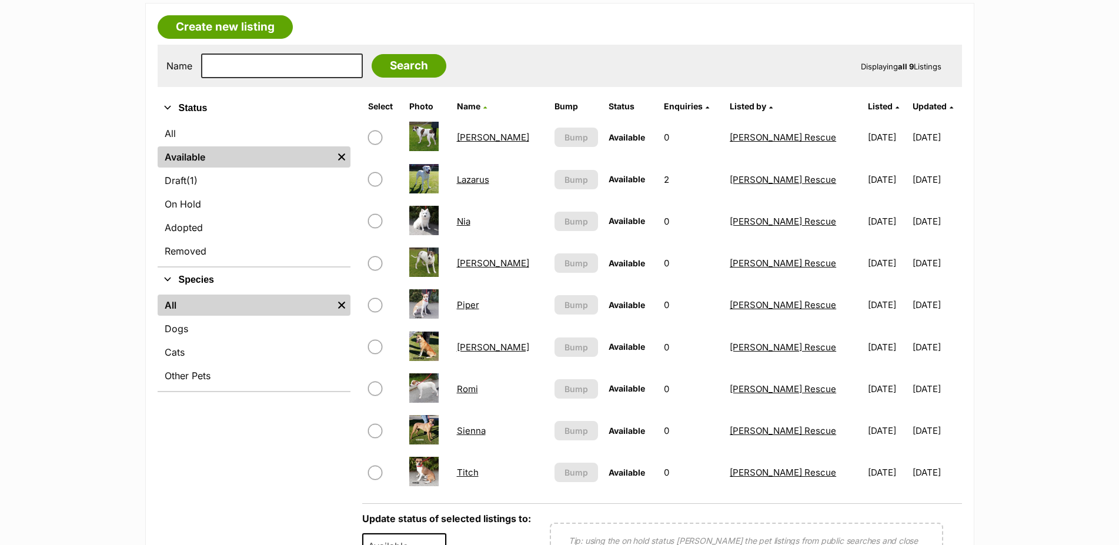
click at [475, 436] on link "Sienna" at bounding box center [471, 430] width 29 height 11
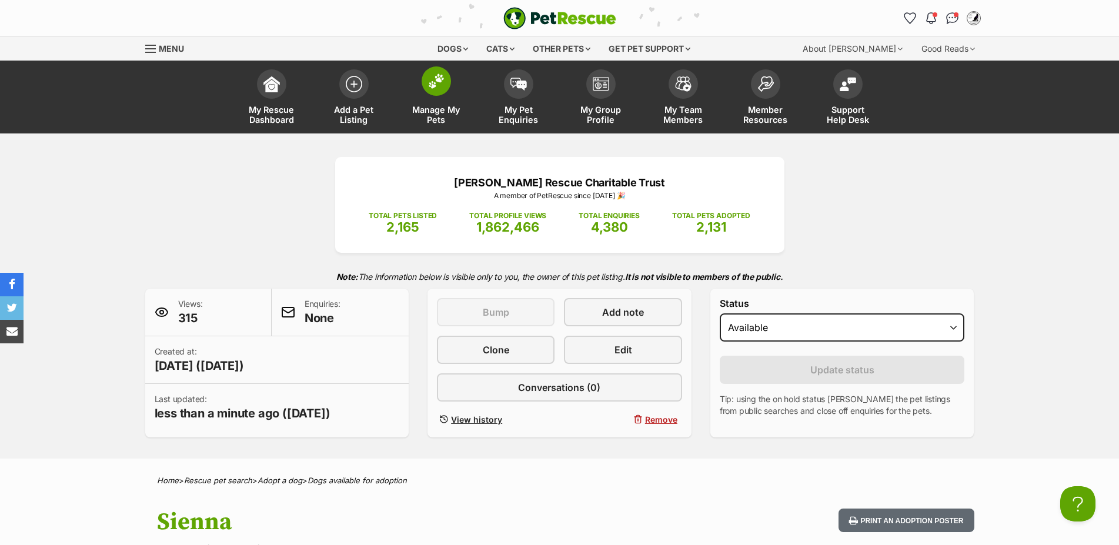
click at [441, 96] on link "Manage My Pets" at bounding box center [436, 99] width 82 height 70
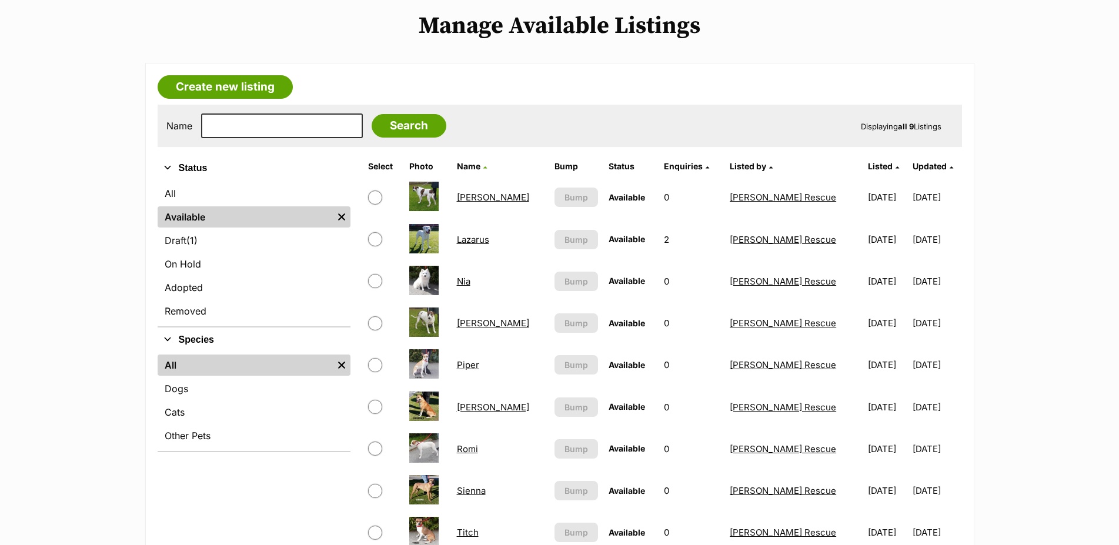
scroll to position [480, 0]
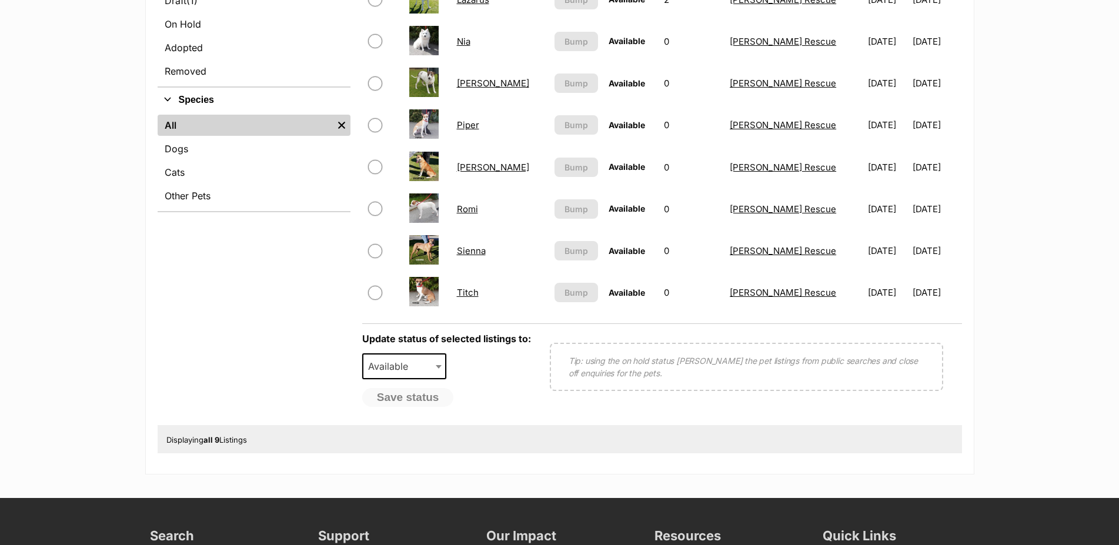
click at [472, 298] on link "Titch" at bounding box center [468, 292] width 22 height 11
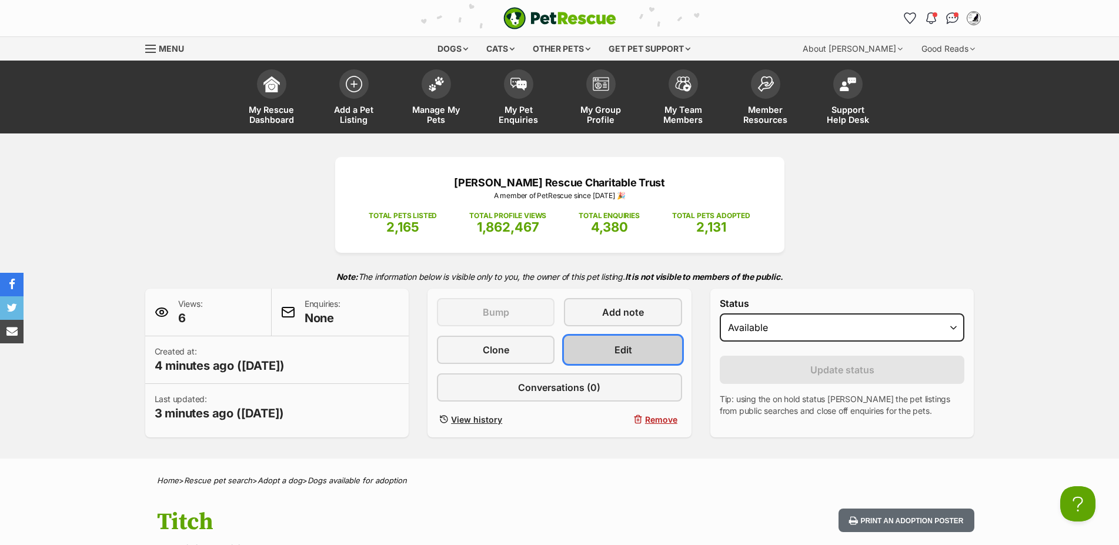
click at [633, 355] on link "Edit" at bounding box center [623, 350] width 118 height 28
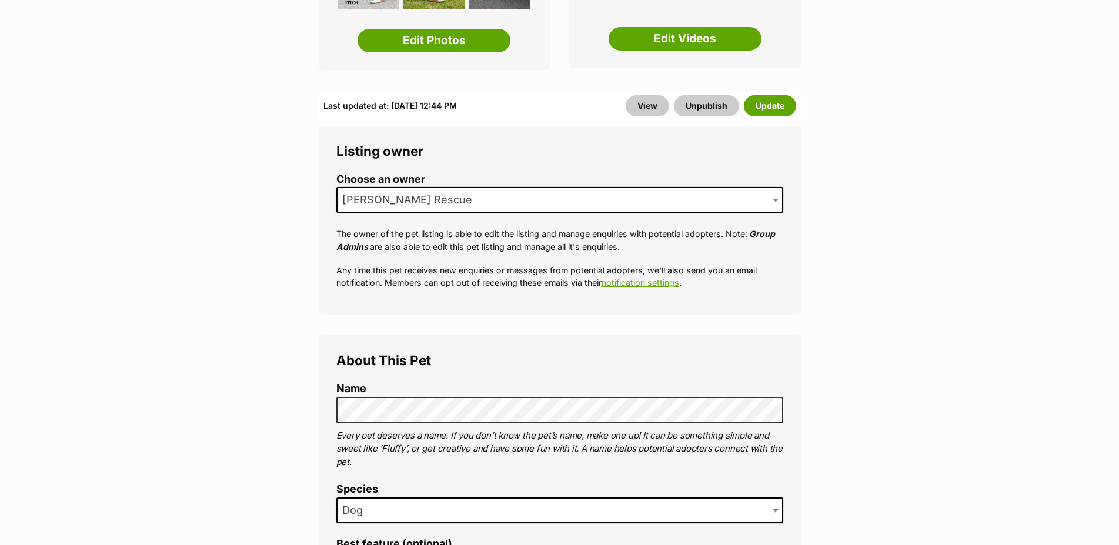
scroll to position [720, 0]
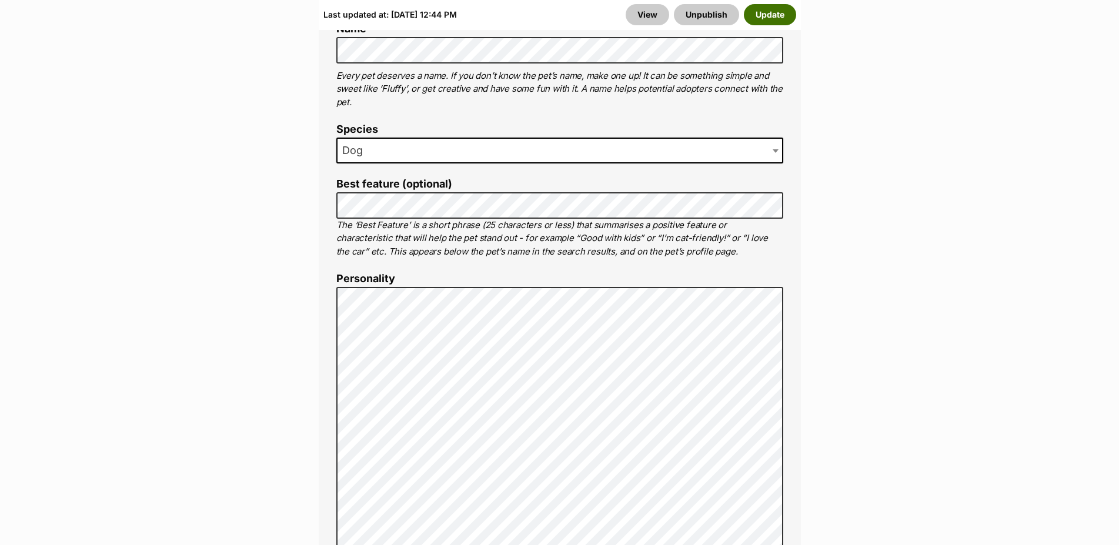
click at [777, 12] on button "Update" at bounding box center [770, 14] width 52 height 21
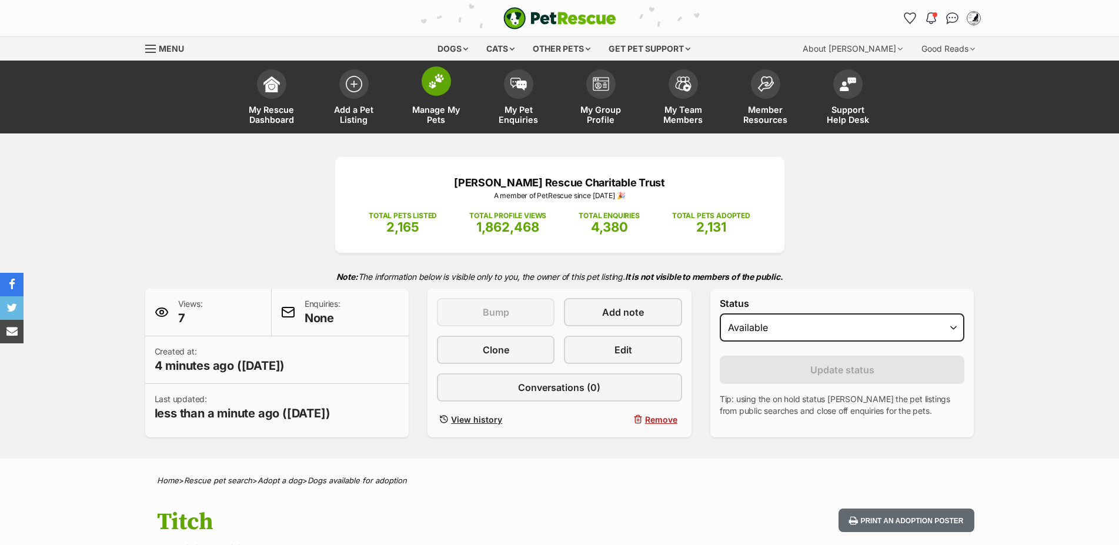
click at [436, 92] on span at bounding box center [436, 80] width 29 height 29
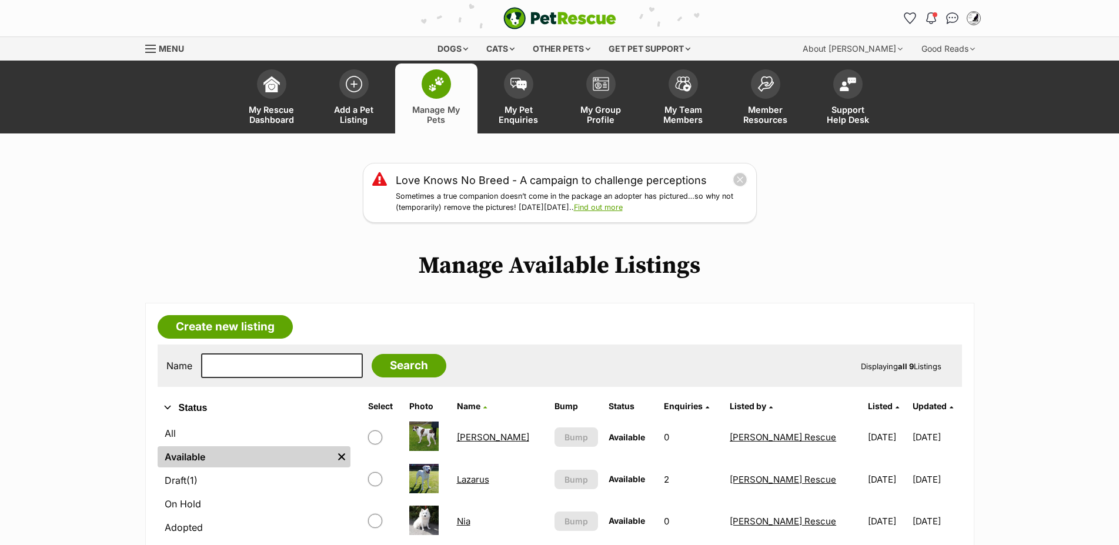
click at [479, 443] on link "[PERSON_NAME]" at bounding box center [493, 437] width 72 height 11
click at [478, 443] on td "[PERSON_NAME]" at bounding box center [500, 437] width 96 height 41
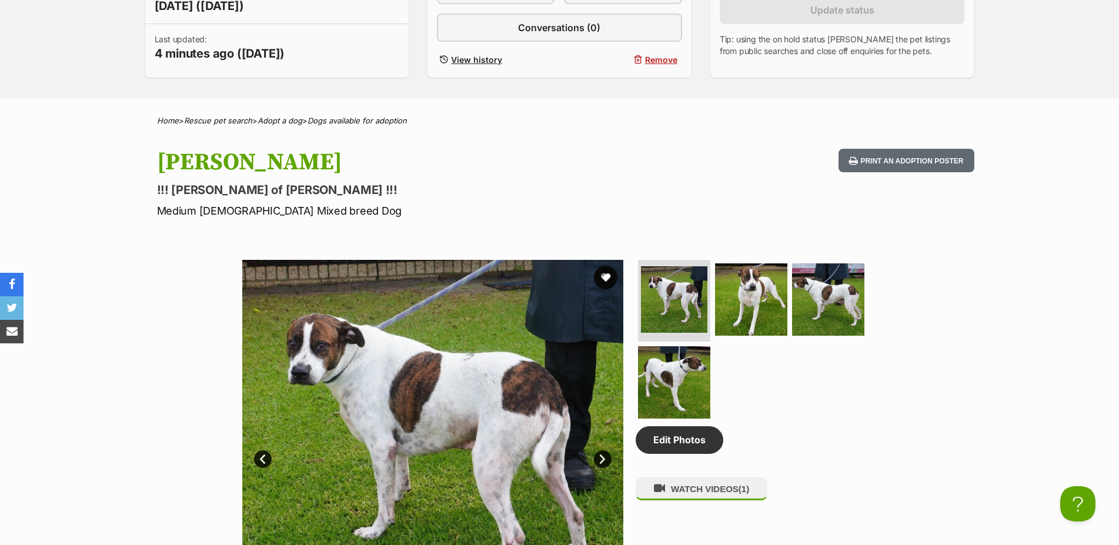
scroll to position [720, 0]
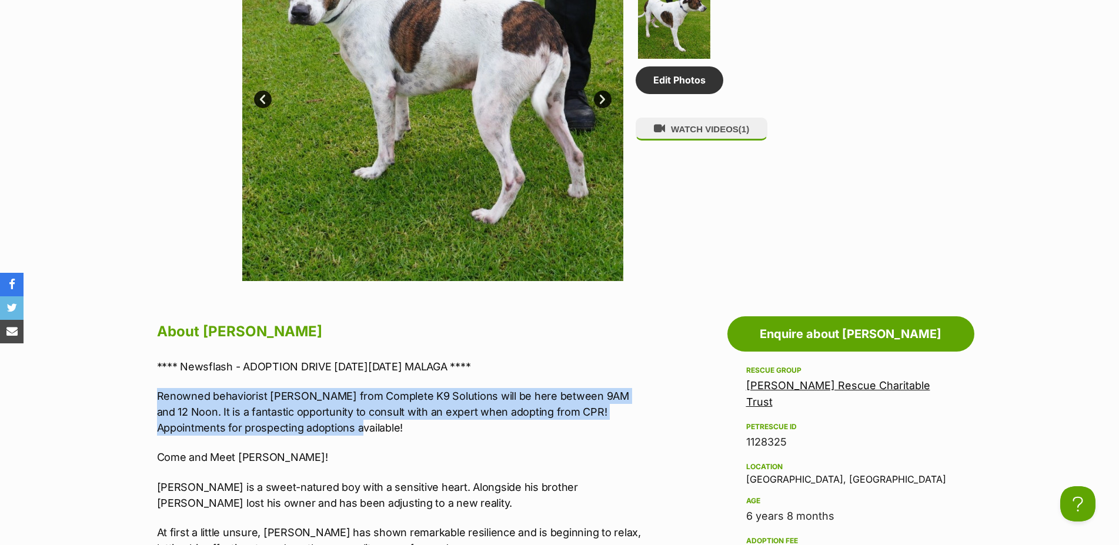
drag, startPoint x: 159, startPoint y: 404, endPoint x: 631, endPoint y: 442, distance: 473.8
click at [631, 436] on p "Renowned behaviorist [PERSON_NAME] from Complete K9 Solutions will be here betw…" at bounding box center [400, 412] width 486 height 48
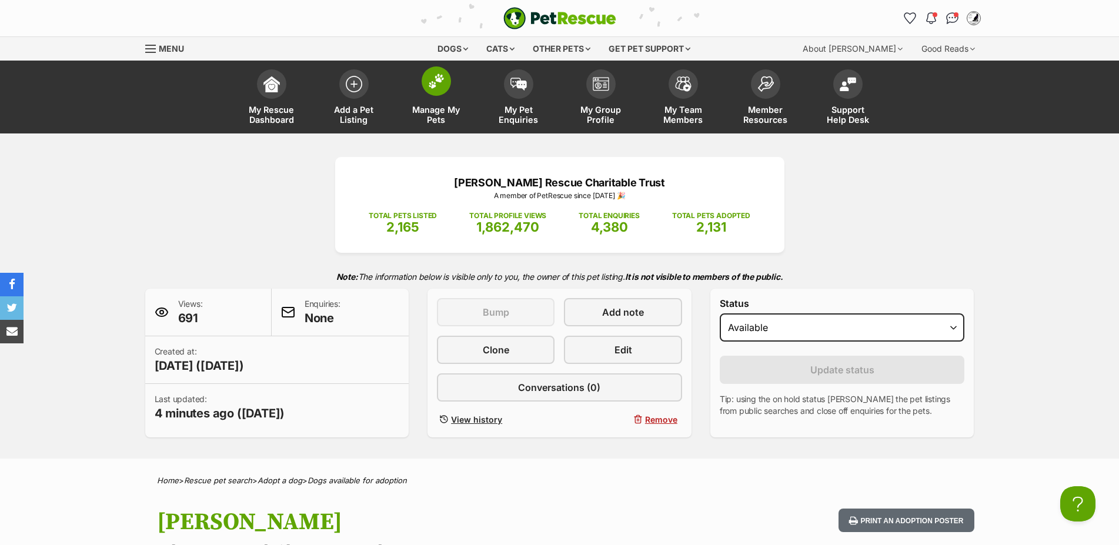
scroll to position [0, 0]
click at [435, 87] on img at bounding box center [436, 81] width 16 height 15
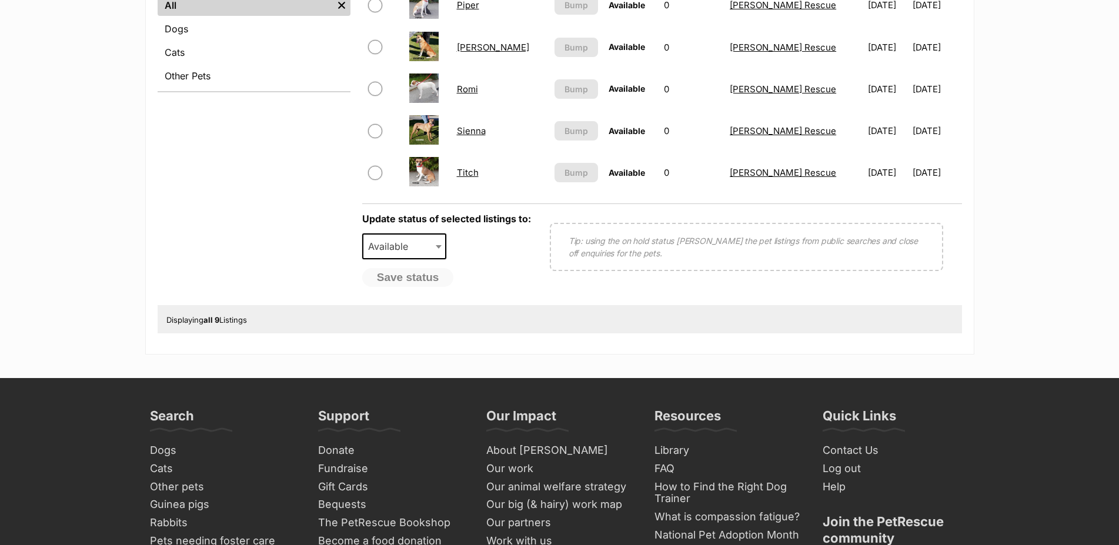
scroll to position [600, 0]
click at [478, 178] on link "Titch" at bounding box center [468, 172] width 22 height 11
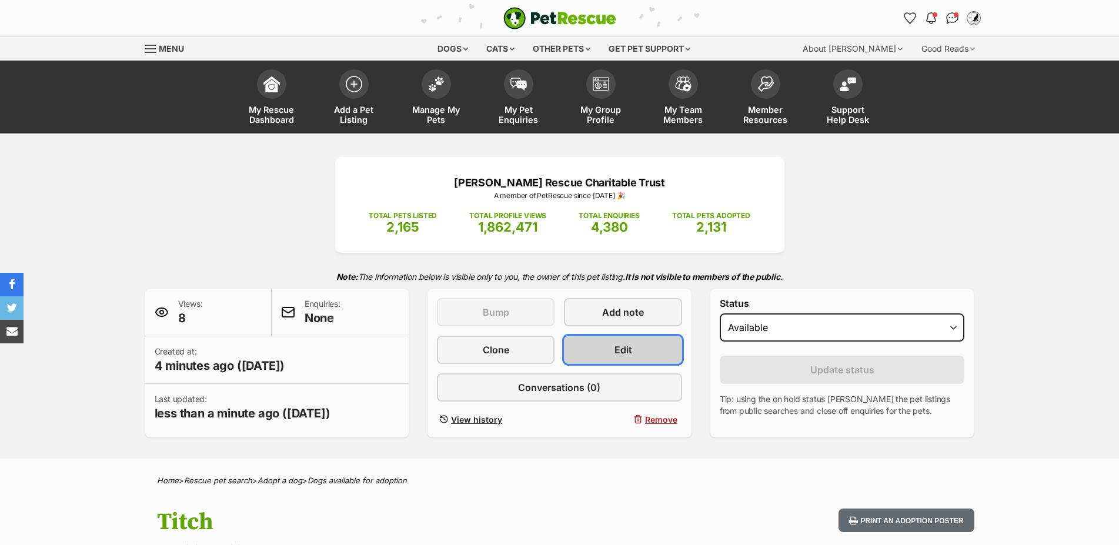
click at [638, 364] on link "Edit" at bounding box center [623, 350] width 118 height 28
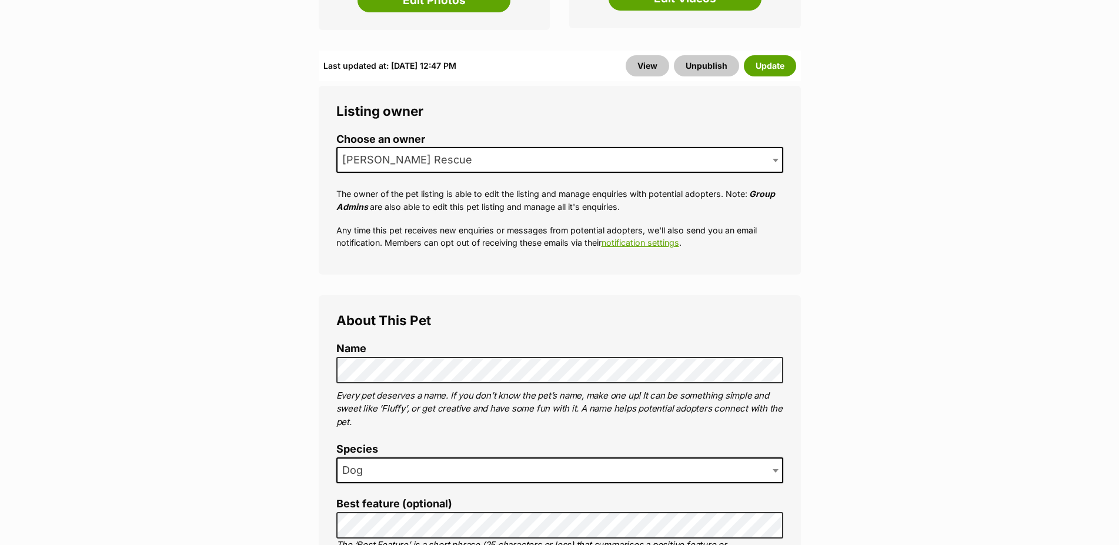
scroll to position [300, 0]
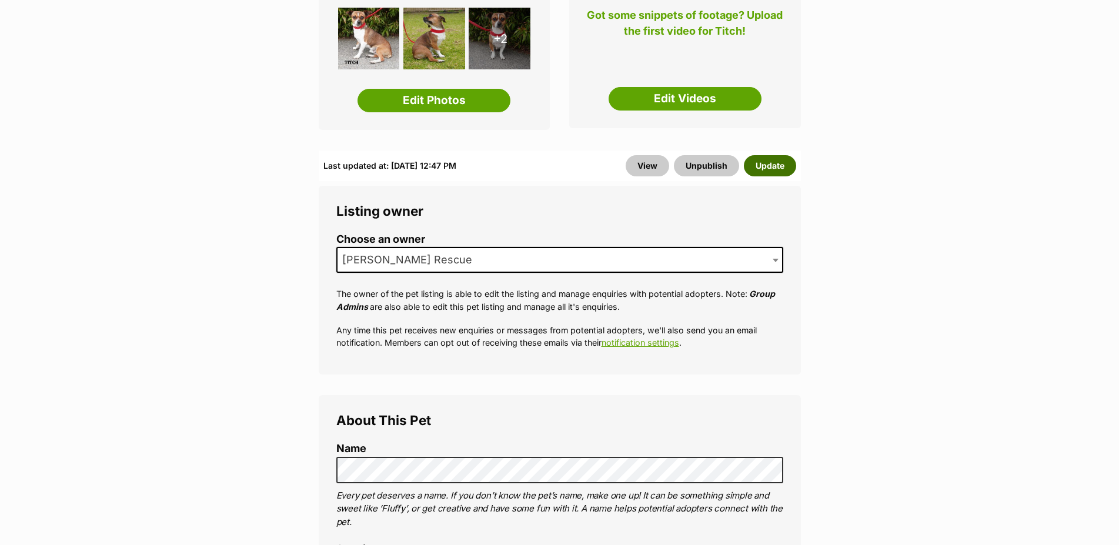
click at [782, 176] on button "Update" at bounding box center [770, 165] width 52 height 21
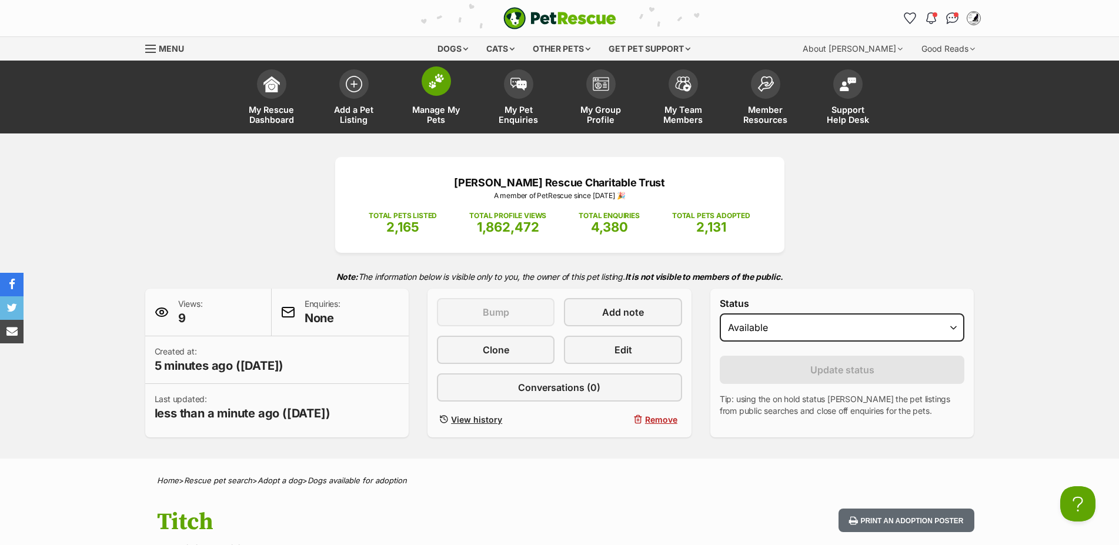
click at [429, 89] on img at bounding box center [436, 81] width 16 height 15
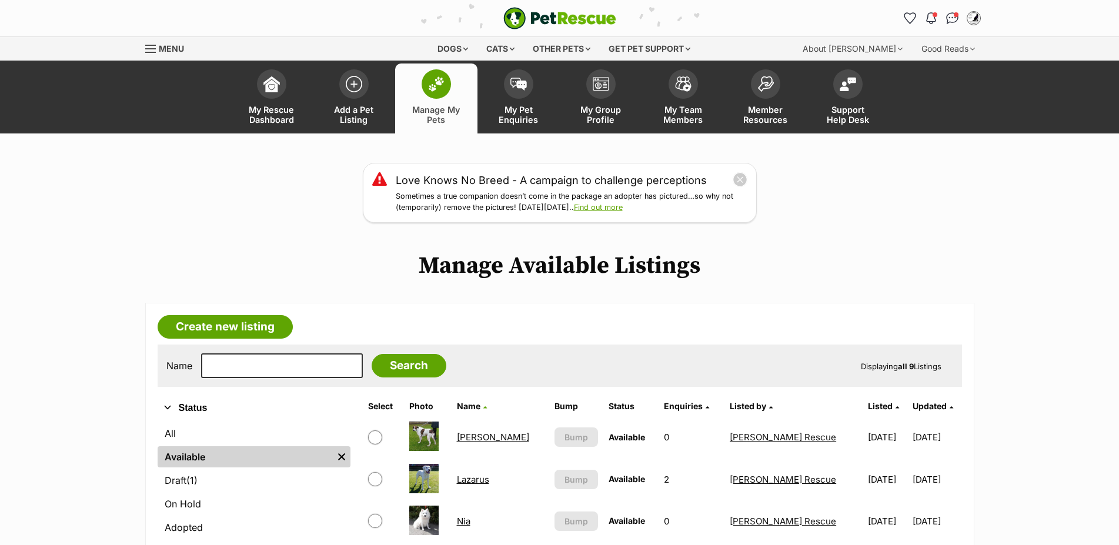
click at [473, 443] on link "[PERSON_NAME]" at bounding box center [493, 437] width 72 height 11
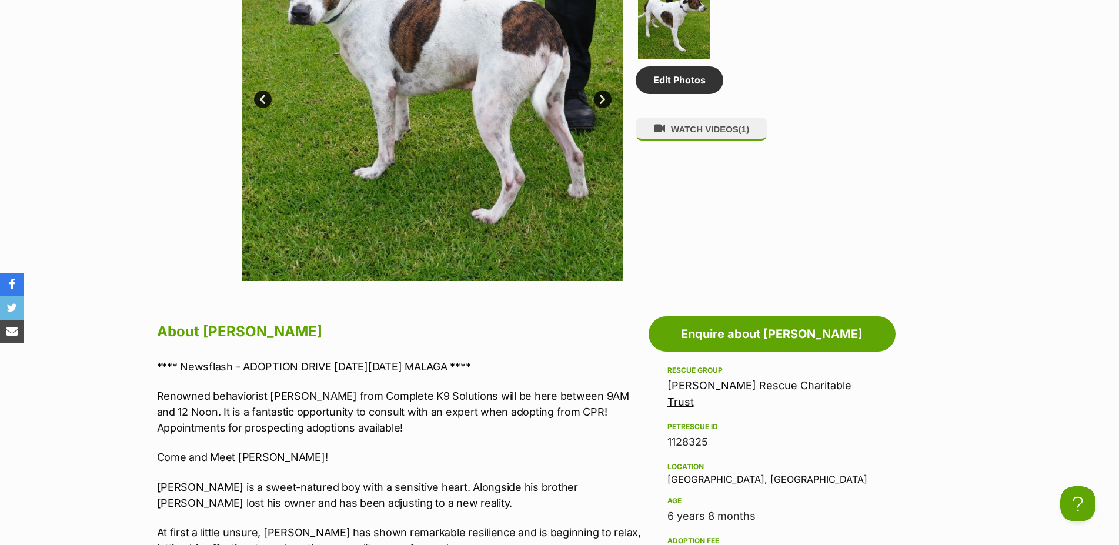
drag, startPoint x: 161, startPoint y: 375, endPoint x: 616, endPoint y: 374, distance: 455.3
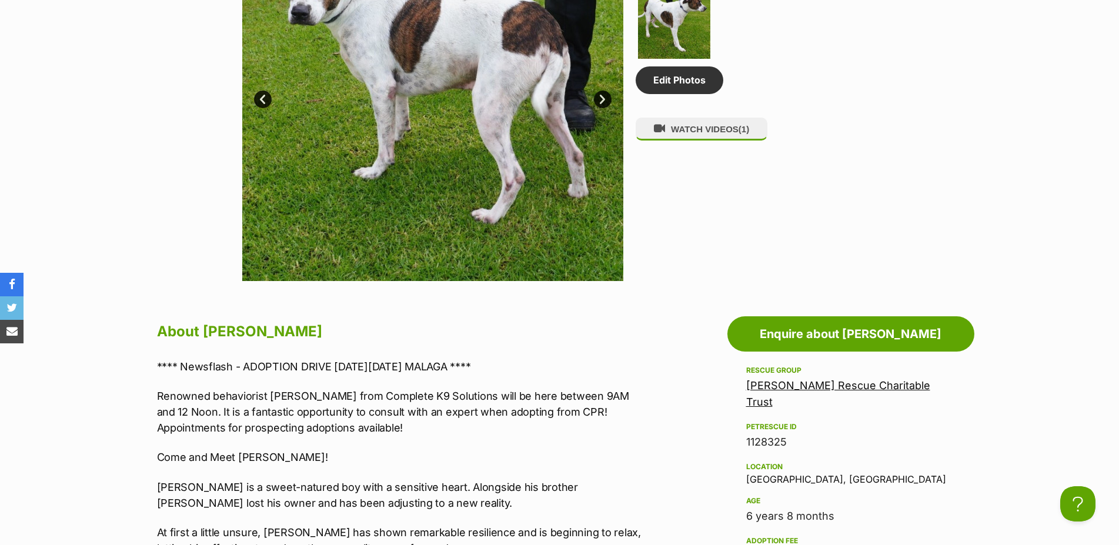
copy p "**** Newsflash - ADOPTION DRIVE [DATE][DATE] MALAGA ****"
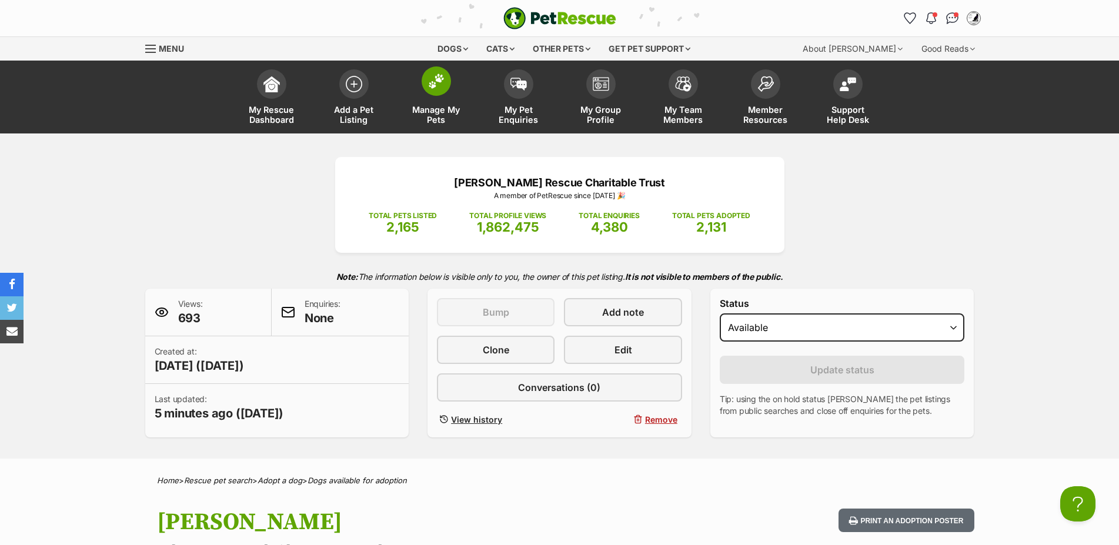
click at [439, 91] on span at bounding box center [436, 80] width 29 height 29
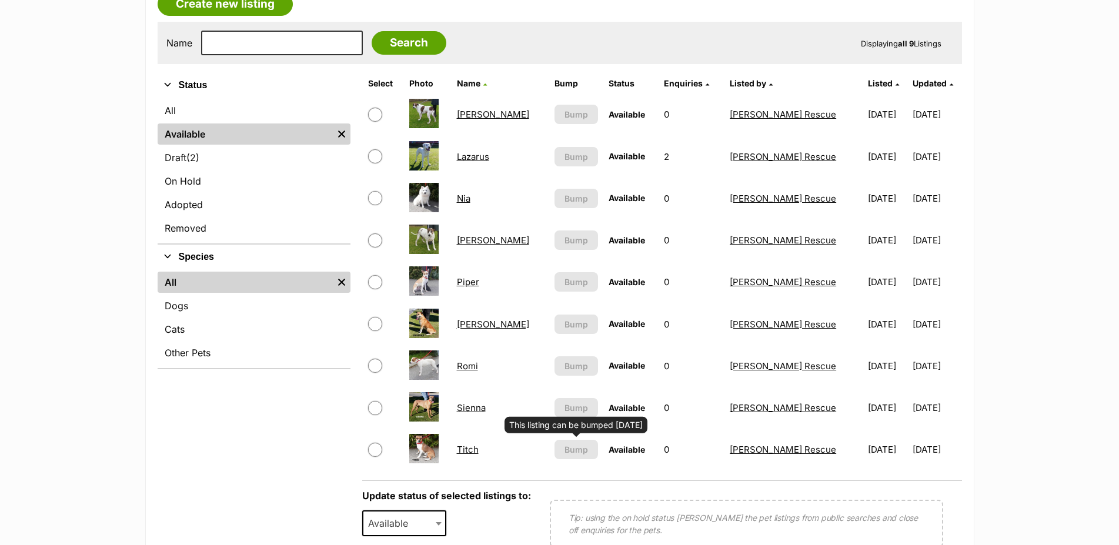
scroll to position [240, 0]
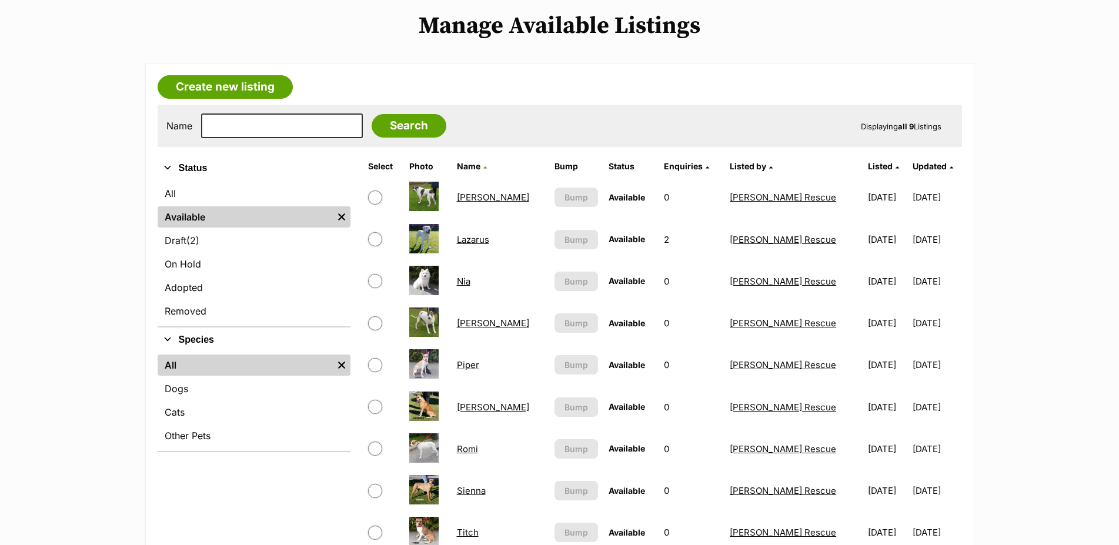
click at [1065, 209] on main "Love Knows No Breed - A campaign to challenge perceptions Sometimes a true comp…" at bounding box center [559, 319] width 1119 height 792
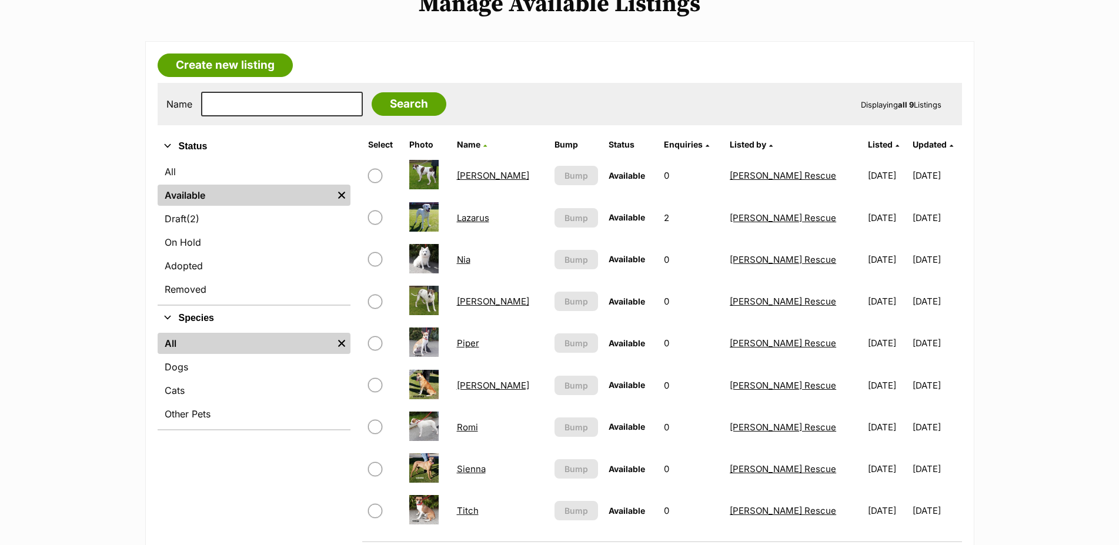
scroll to position [300, 0]
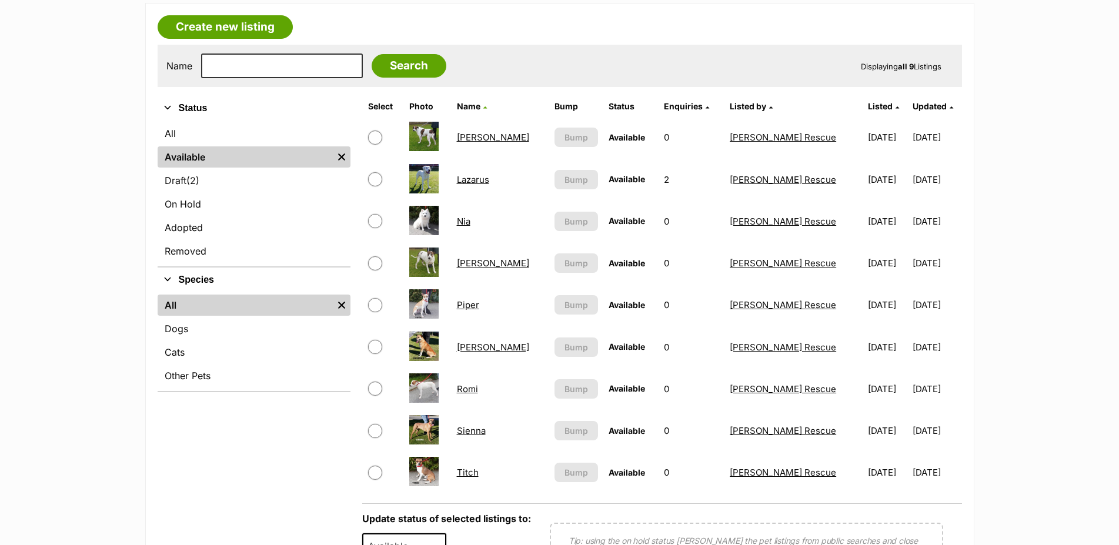
click at [468, 227] on link "Nia" at bounding box center [464, 221] width 14 height 11
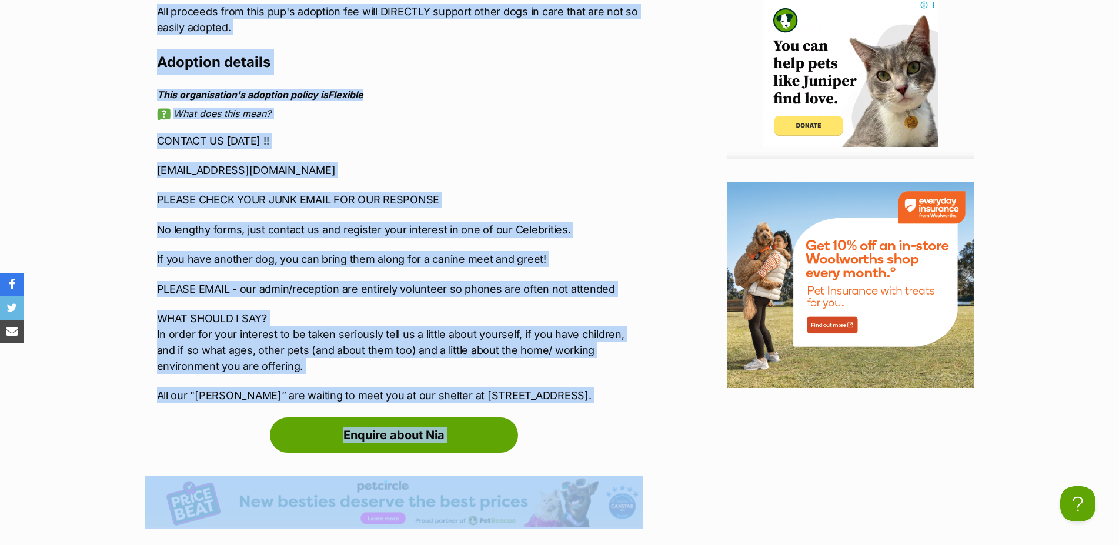
scroll to position [1683, 0]
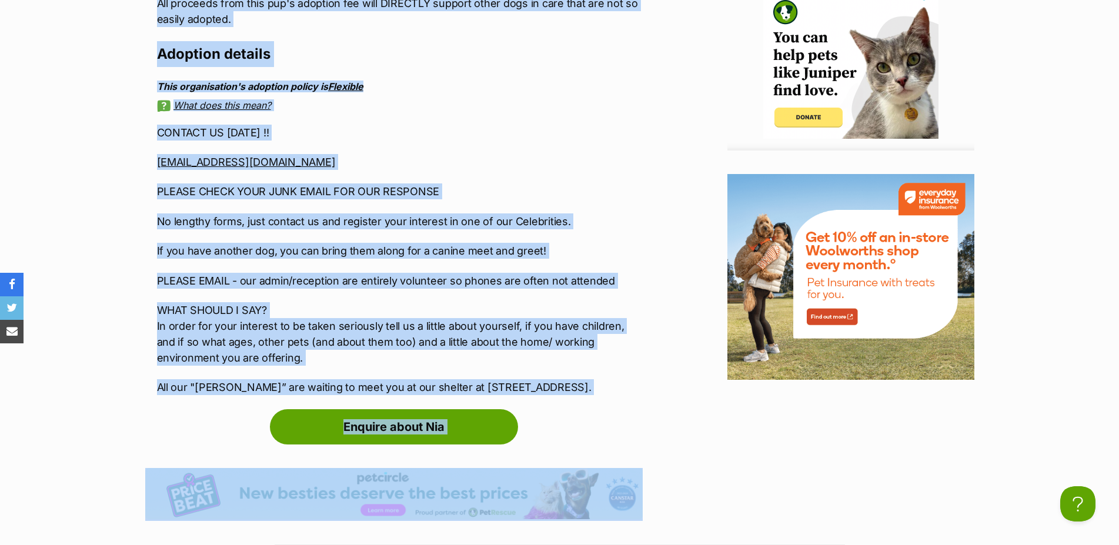
drag, startPoint x: 156, startPoint y: 279, endPoint x: 612, endPoint y: 414, distance: 474.8
copy div "**** Newsflash - ADOPTION DRIVE THIS SATURDAY 27th SEPTEMBER 2025 MALAGA **** R…"
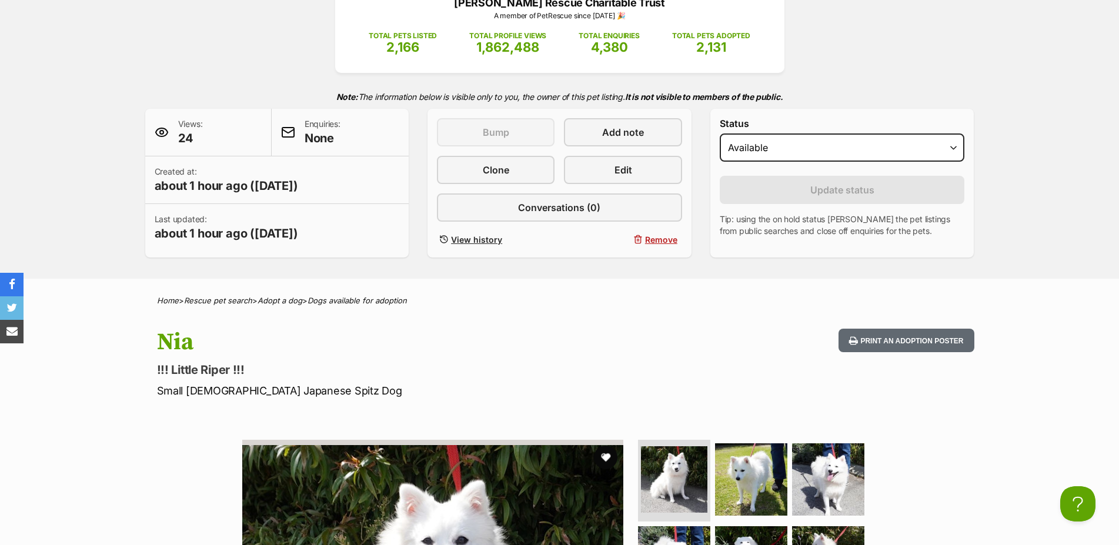
scroll to position [0, 0]
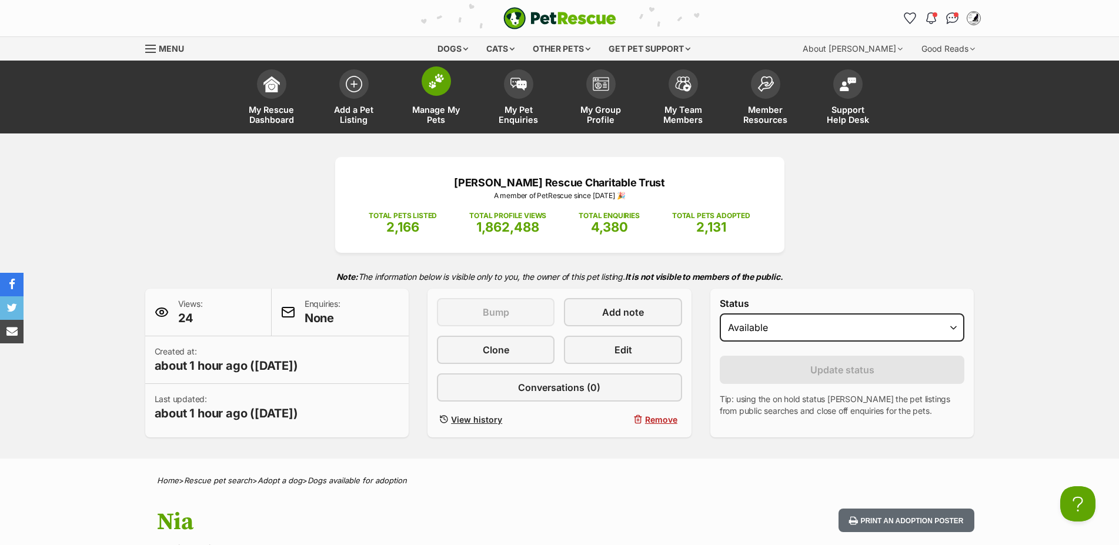
click at [421, 85] on link "Manage My Pets" at bounding box center [436, 99] width 82 height 70
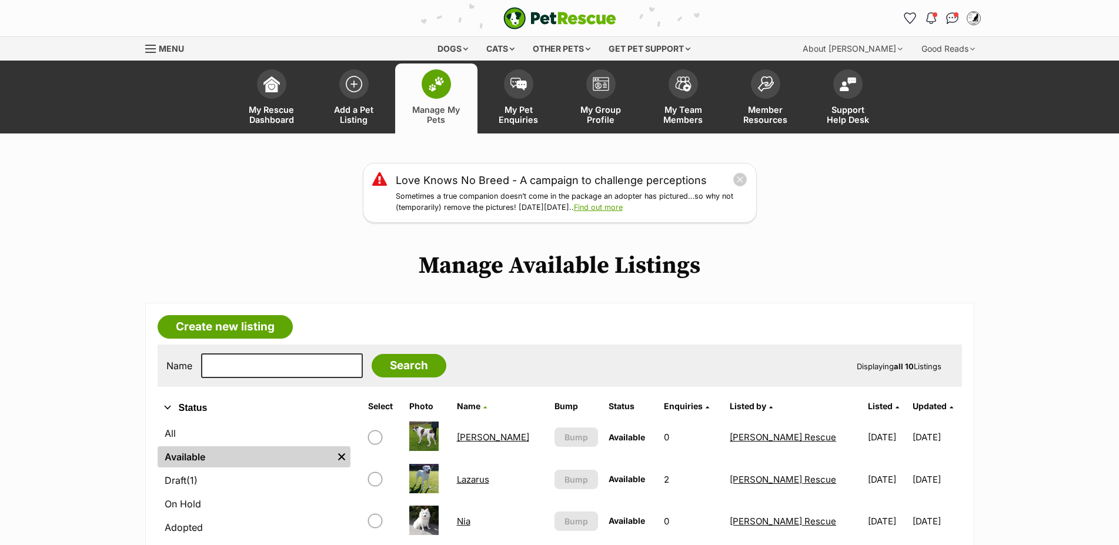
scroll to position [240, 0]
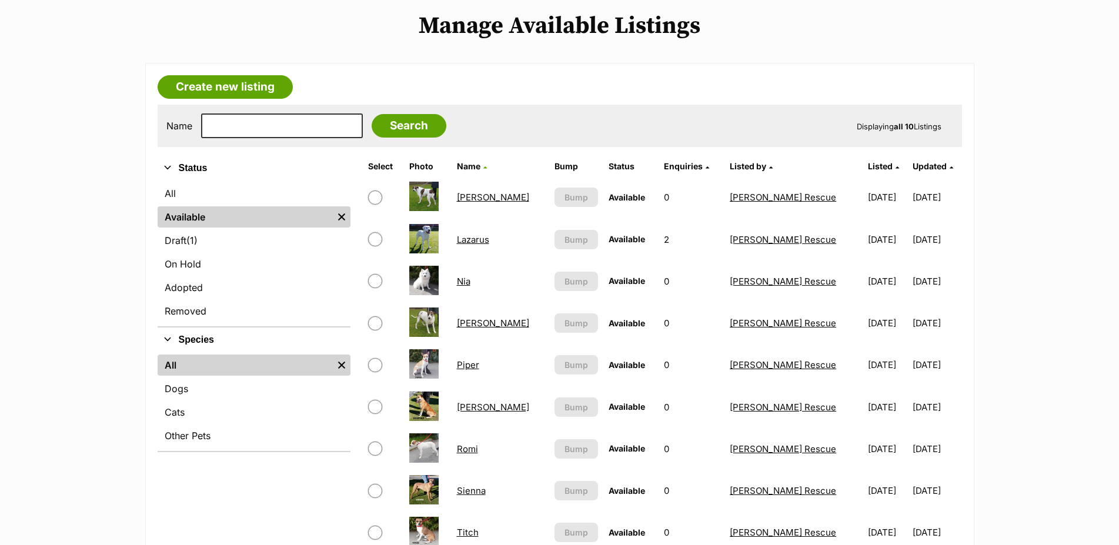
click at [478, 455] on link "Romi" at bounding box center [467, 449] width 21 height 11
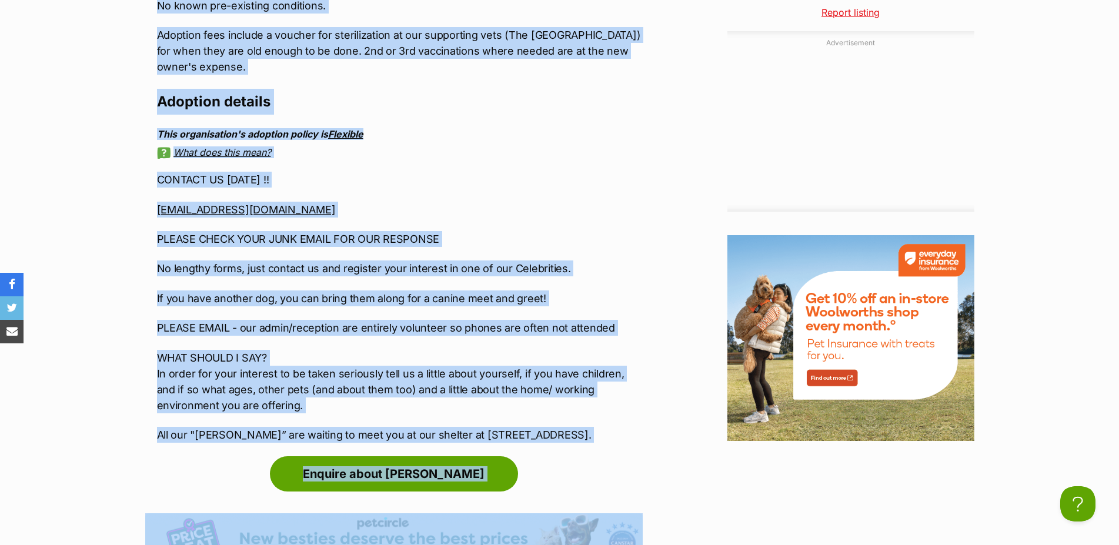
scroll to position [1653, 0]
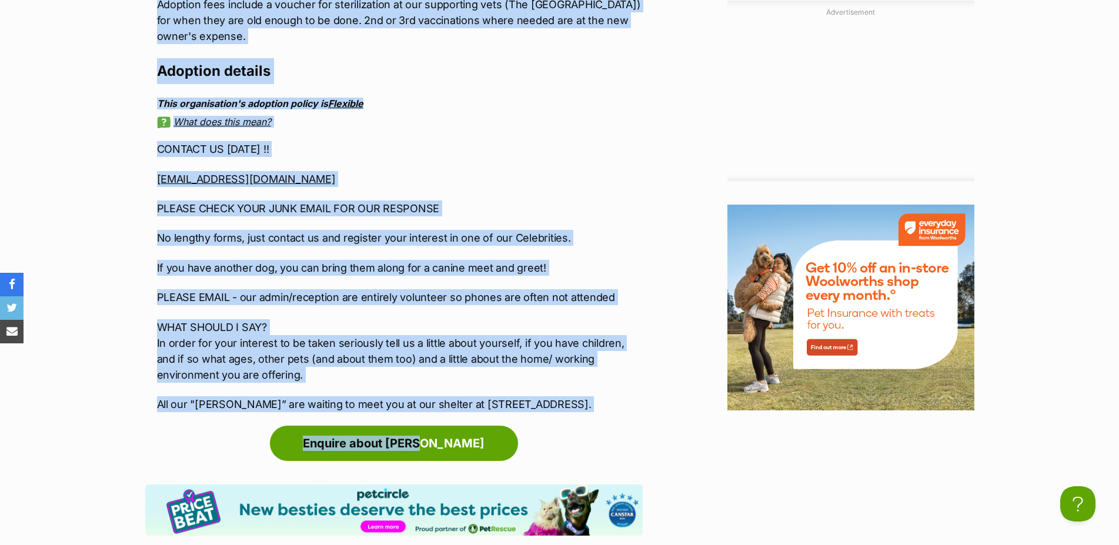
drag, startPoint x: 156, startPoint y: 342, endPoint x: 579, endPoint y: 414, distance: 429.0
copy article "**** Loremipsu - DOLORSIT AMETC ADIP ELITSEDD 72ei TEMPORINC 7148 UTLABO **** E…"
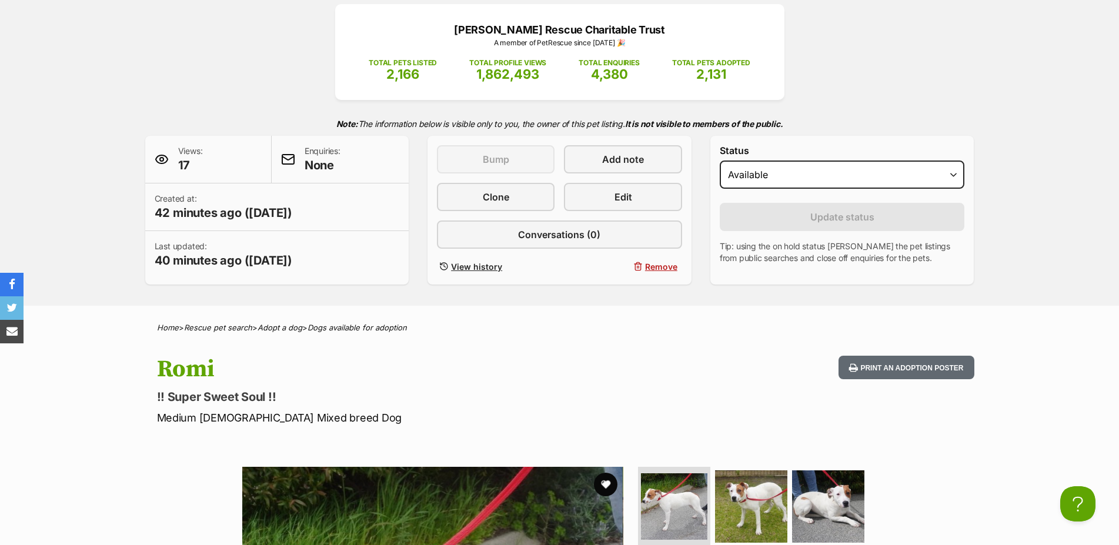
scroll to position [0, 0]
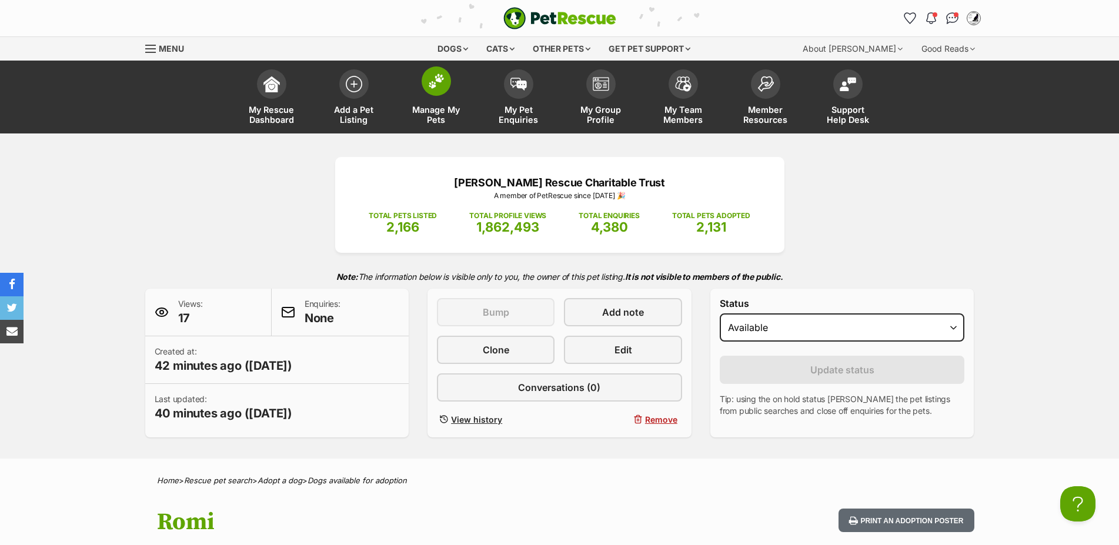
click at [424, 89] on link "Manage My Pets" at bounding box center [436, 99] width 82 height 70
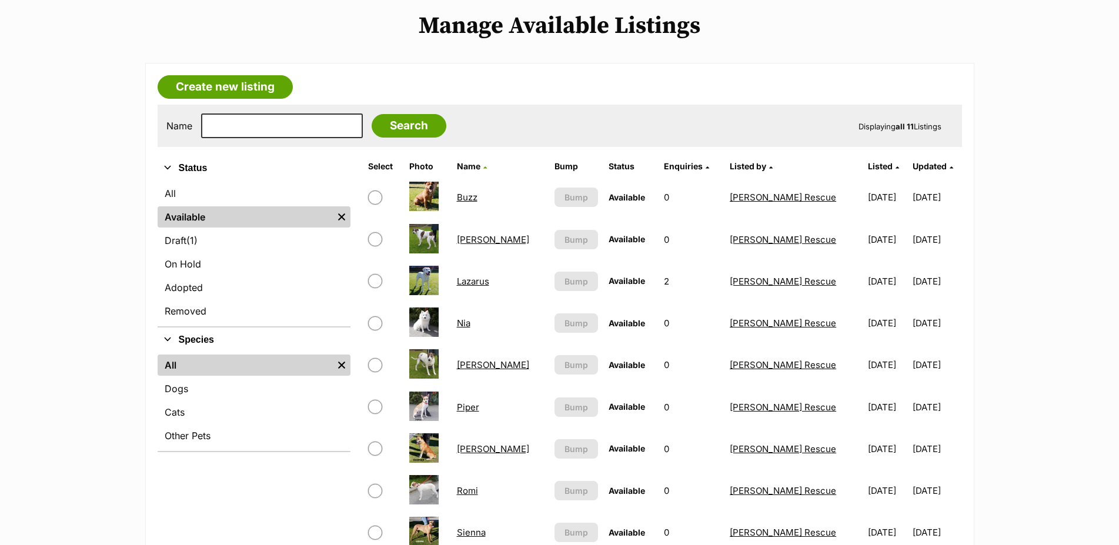
scroll to position [540, 0]
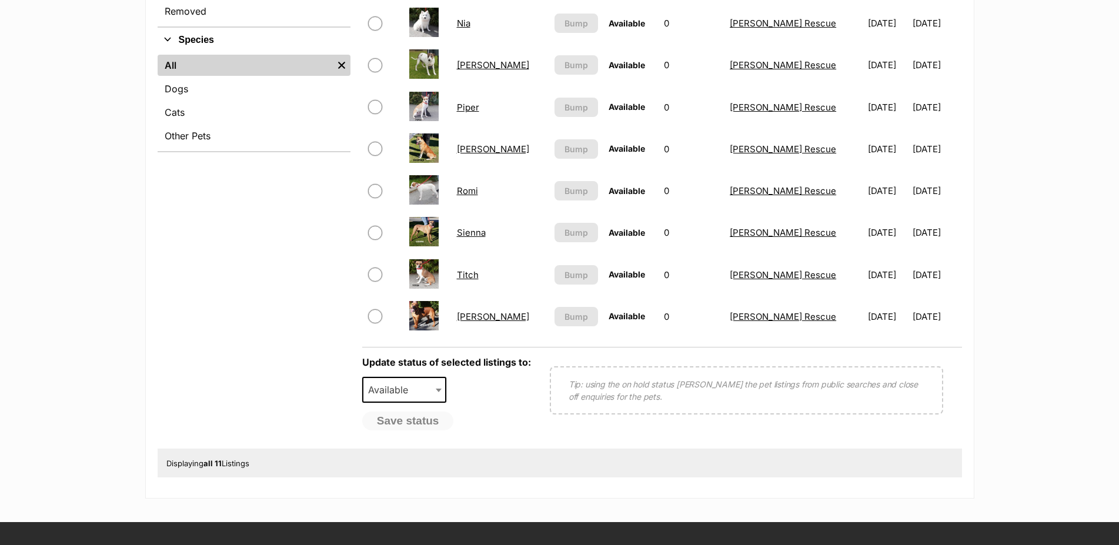
click at [473, 281] on link "Titch" at bounding box center [468, 274] width 22 height 11
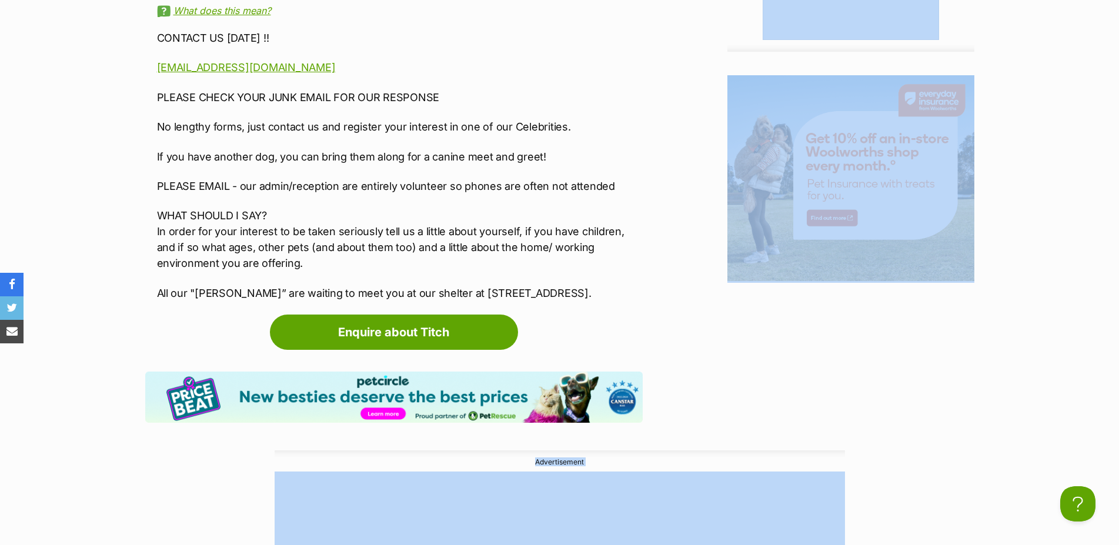
scroll to position [1858, 0]
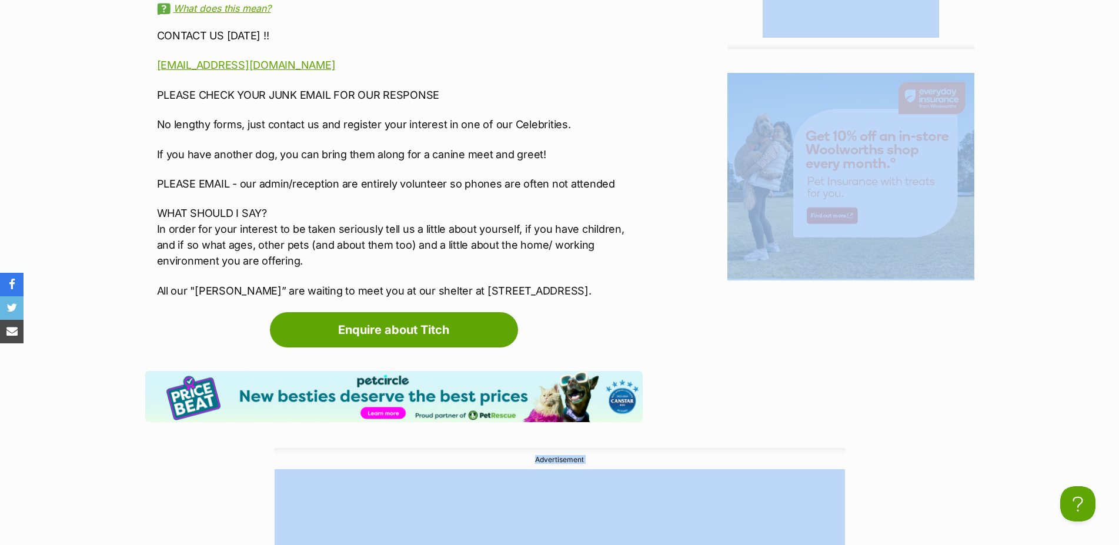
drag, startPoint x: 156, startPoint y: 402, endPoint x: 650, endPoint y: 316, distance: 500.9
copy div "Report listing Promotion: Everyday Insurance from Woolworths. Get 10% off an in…"
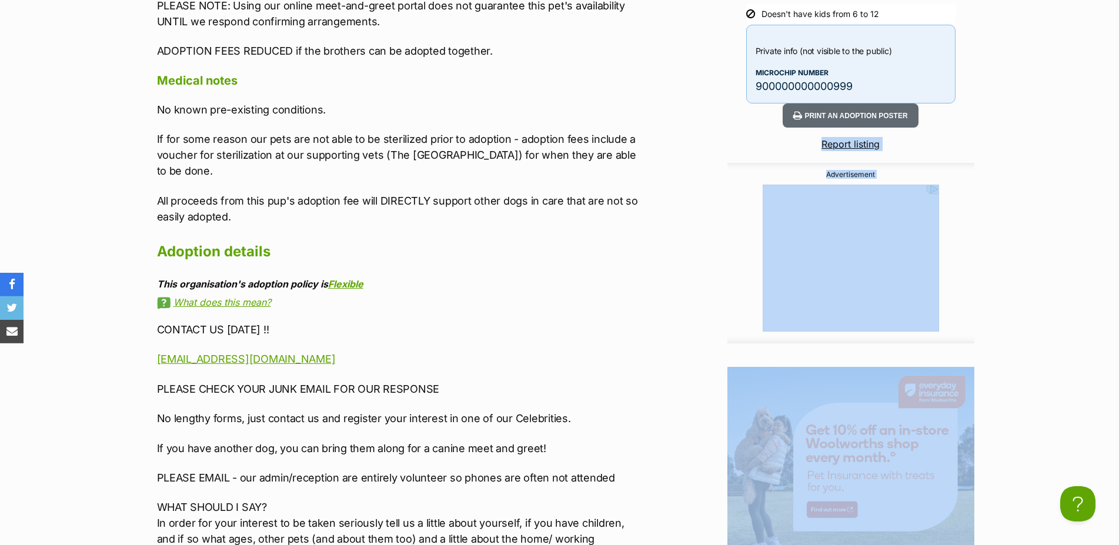
scroll to position [1558, 0]
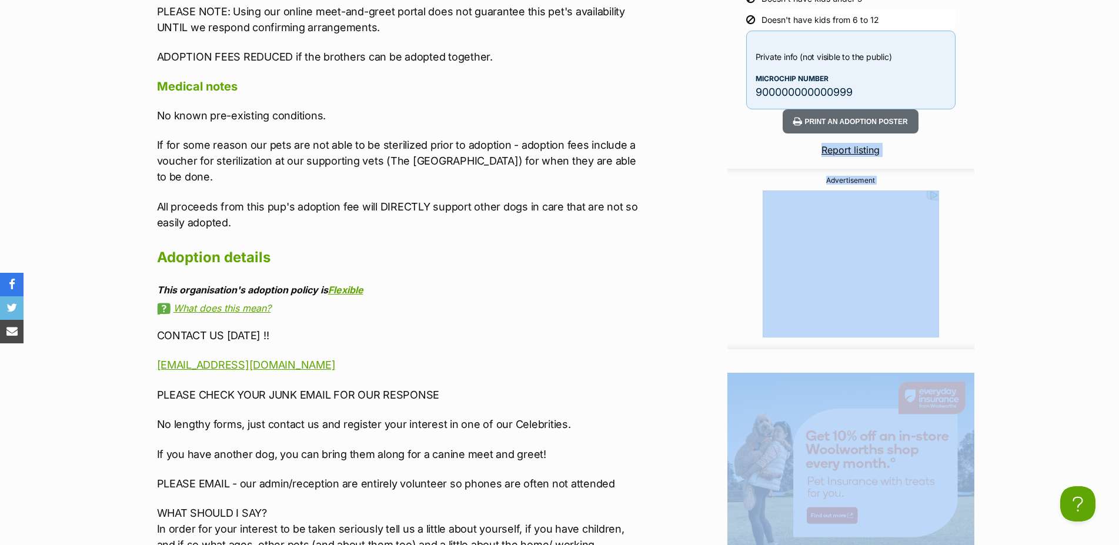
click at [669, 343] on div "Advertisement Adoption information I've been adopted! This pet is no longer ava…" at bounding box center [559, 198] width 829 height 1462
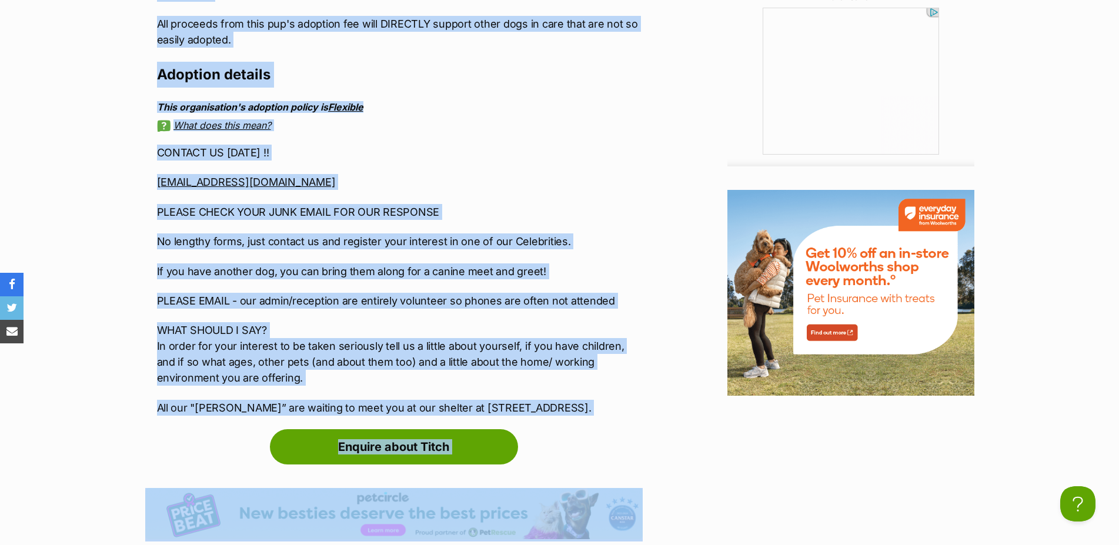
scroll to position [1759, 0]
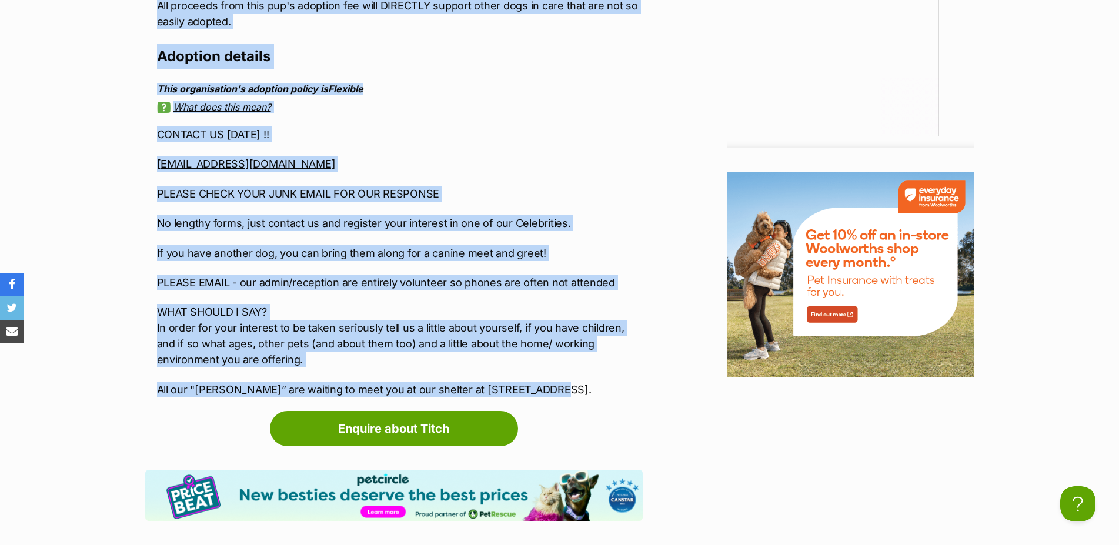
drag, startPoint x: 151, startPoint y: 345, endPoint x: 532, endPoint y: 413, distance: 387.2
copy div "**** Newsflash - ADOPTION DRIVE THIS SATURDAY 27th SEPTEMBER 2025 MALAGA **** R…"
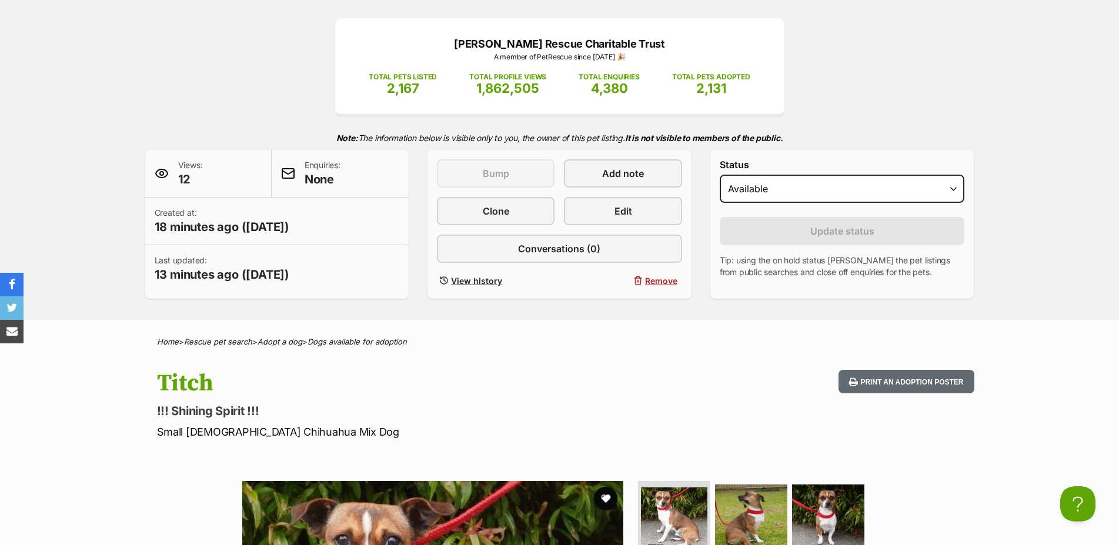
scroll to position [0, 0]
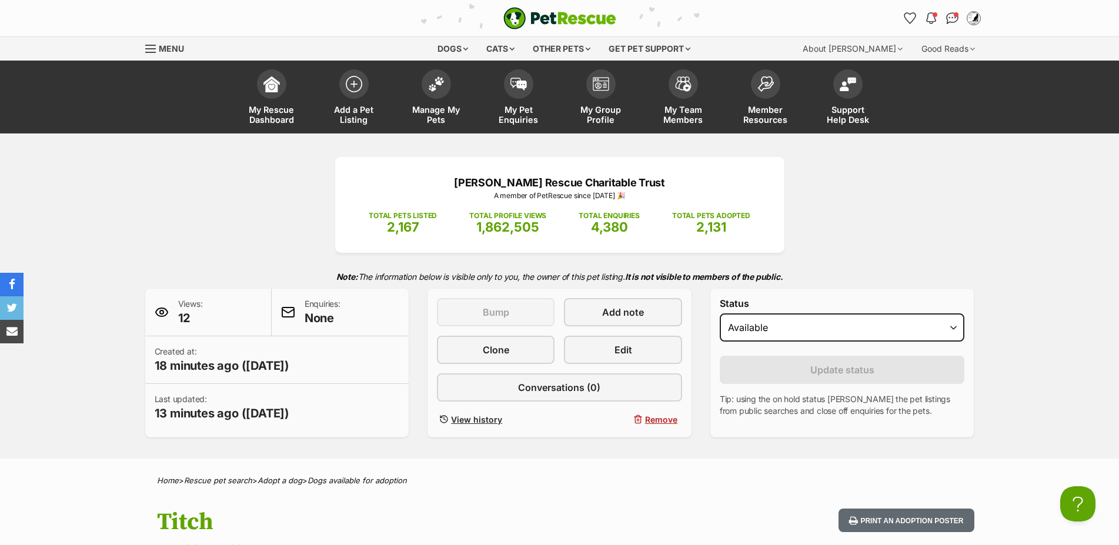
click at [751, 459] on div "Celebrity Pets Rescue Charitable Trust A member of PetRescue since 2015 🎉 TOTAL…" at bounding box center [559, 296] width 1119 height 325
click at [425, 86] on span at bounding box center [436, 80] width 29 height 29
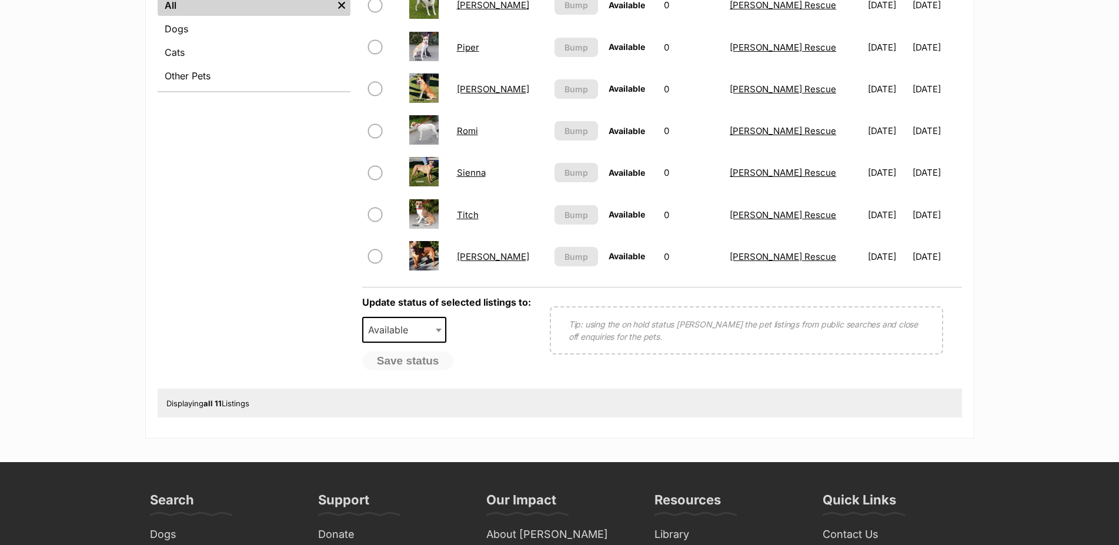
scroll to position [360, 0]
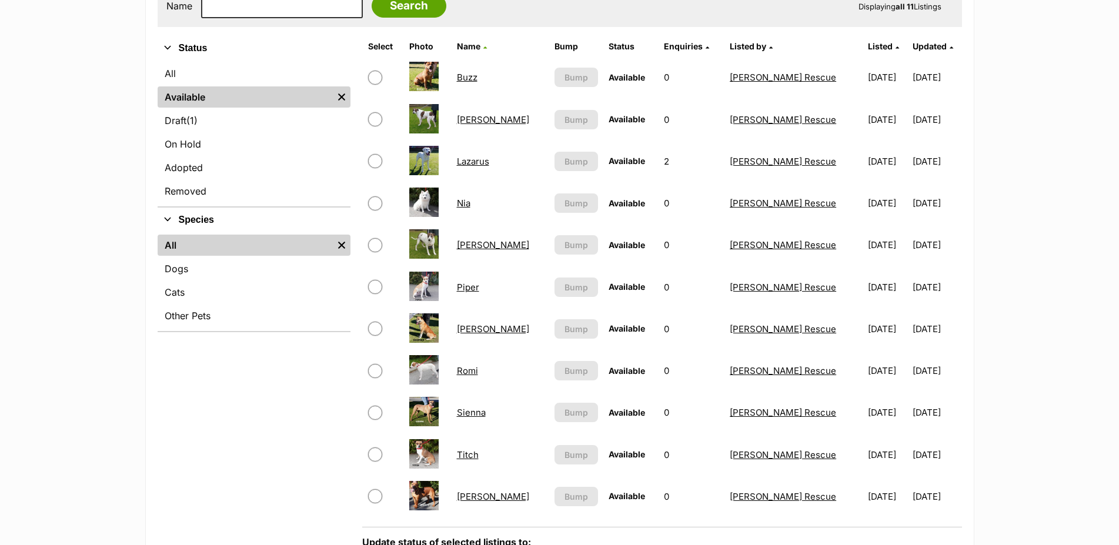
click at [472, 83] on link "Buzz" at bounding box center [467, 77] width 21 height 11
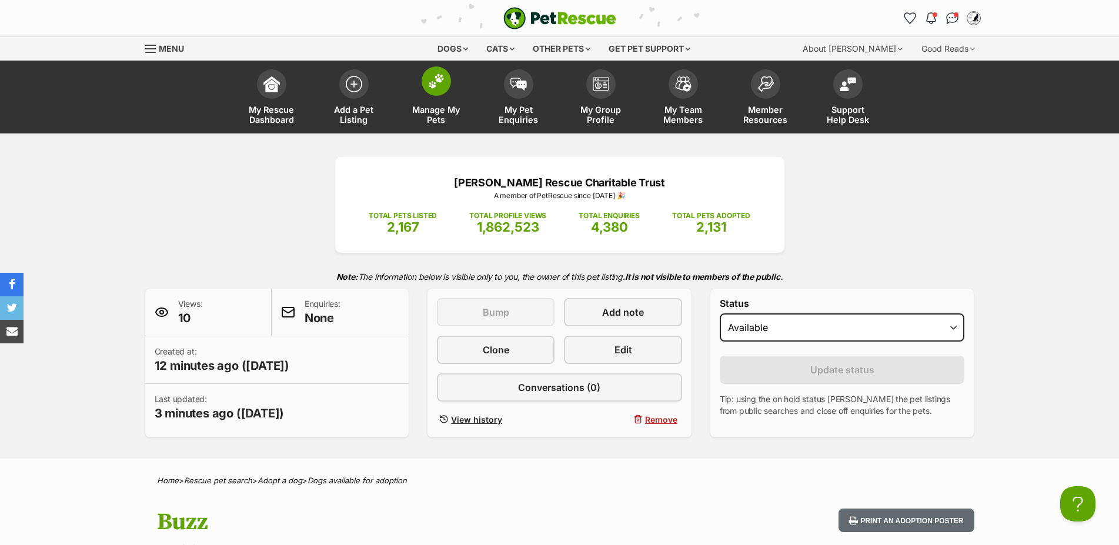
click at [437, 90] on span at bounding box center [436, 80] width 29 height 29
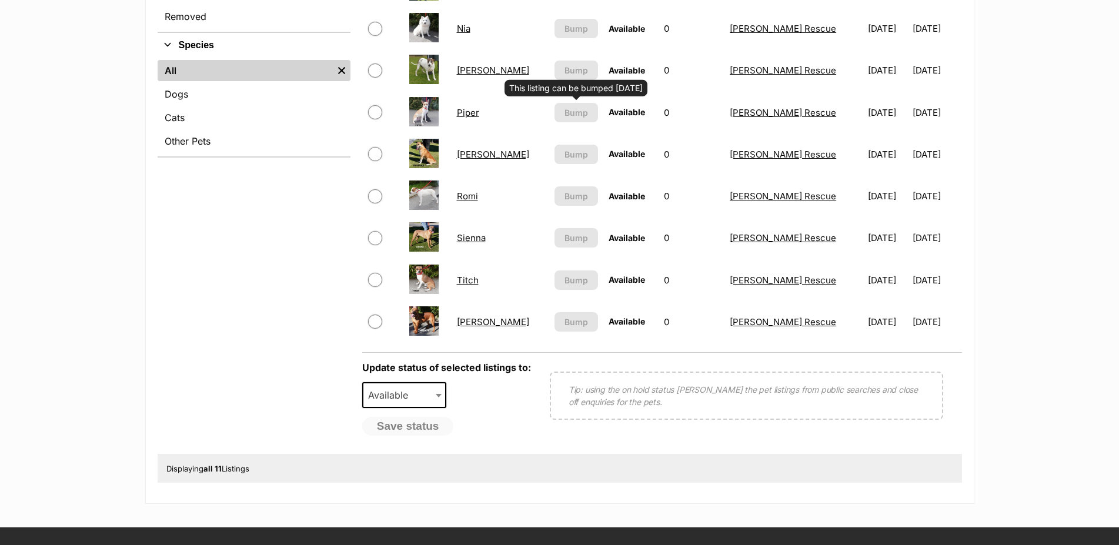
scroll to position [540, 0]
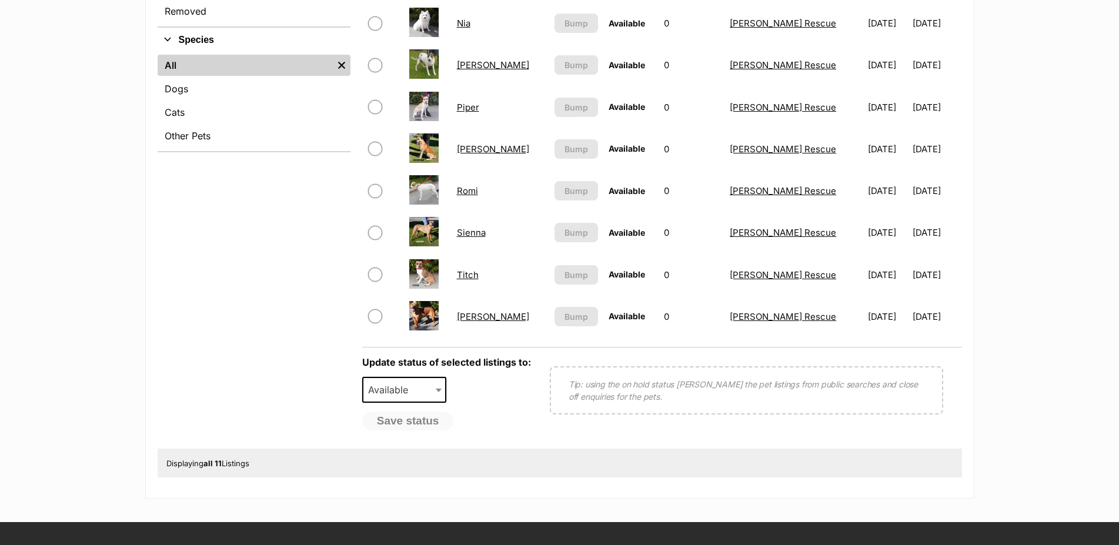
click at [472, 322] on link "[PERSON_NAME]" at bounding box center [493, 316] width 72 height 11
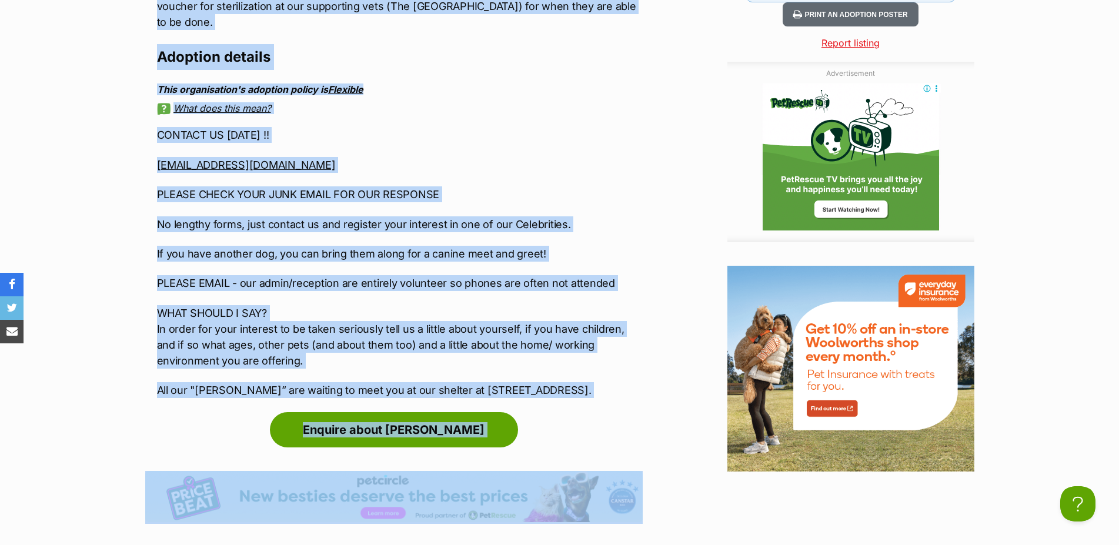
scroll to position [1615, 0]
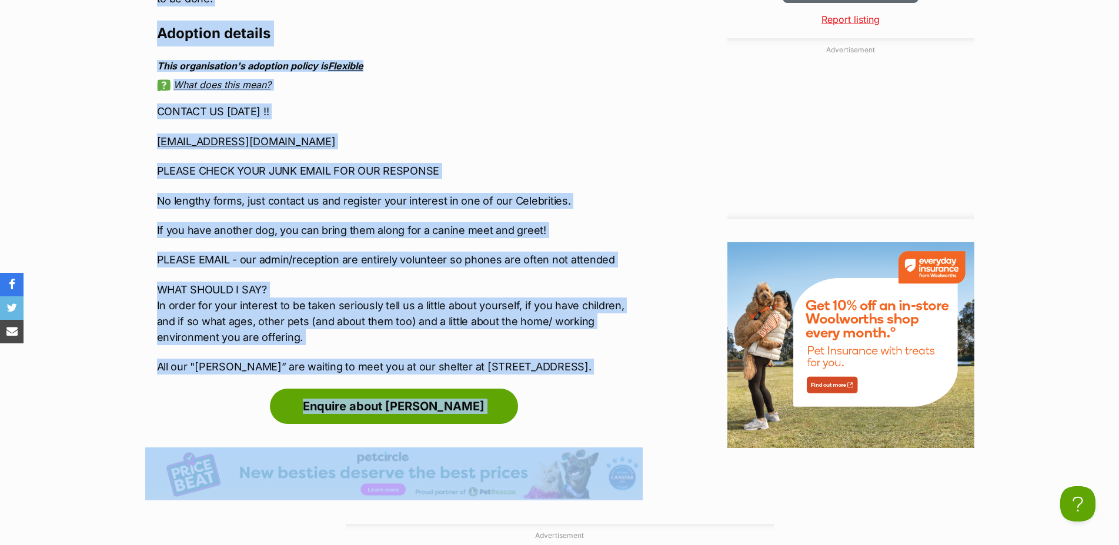
drag, startPoint x: 158, startPoint y: 223, endPoint x: 615, endPoint y: 378, distance: 483.1
copy div "**** Newsflash - ADOPTION DRIVE THIS SATURDAY 27th SEPTEMBER 2025 MALAGA **** R…"
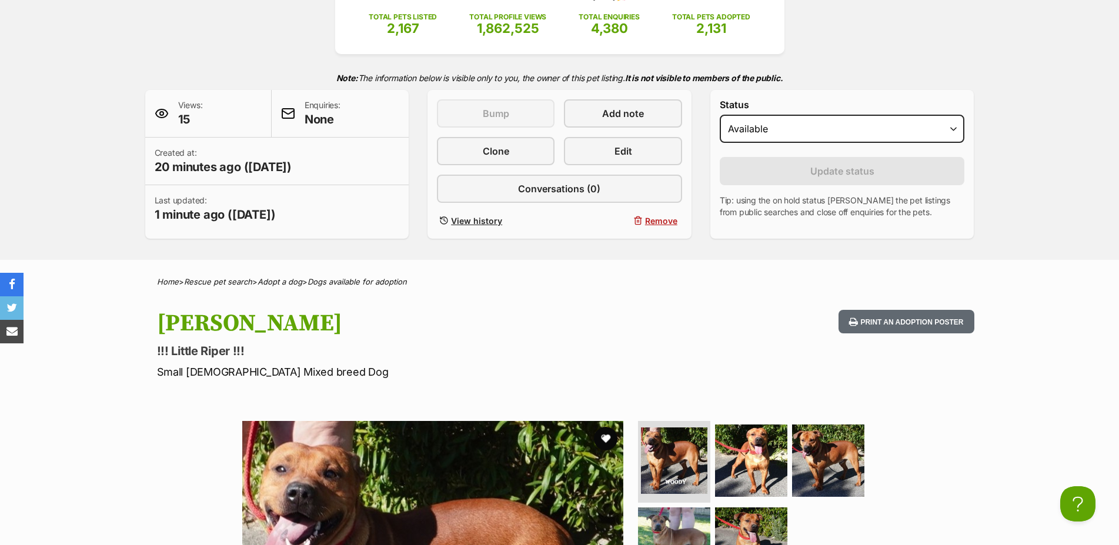
scroll to position [180, 0]
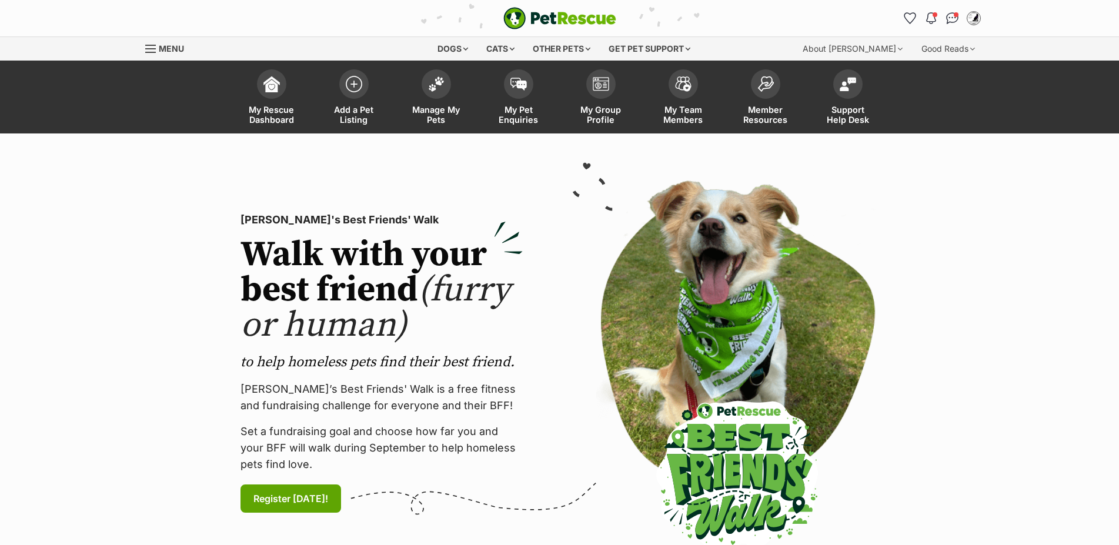
click at [434, 99] on link "Manage My Pets" at bounding box center [436, 99] width 82 height 70
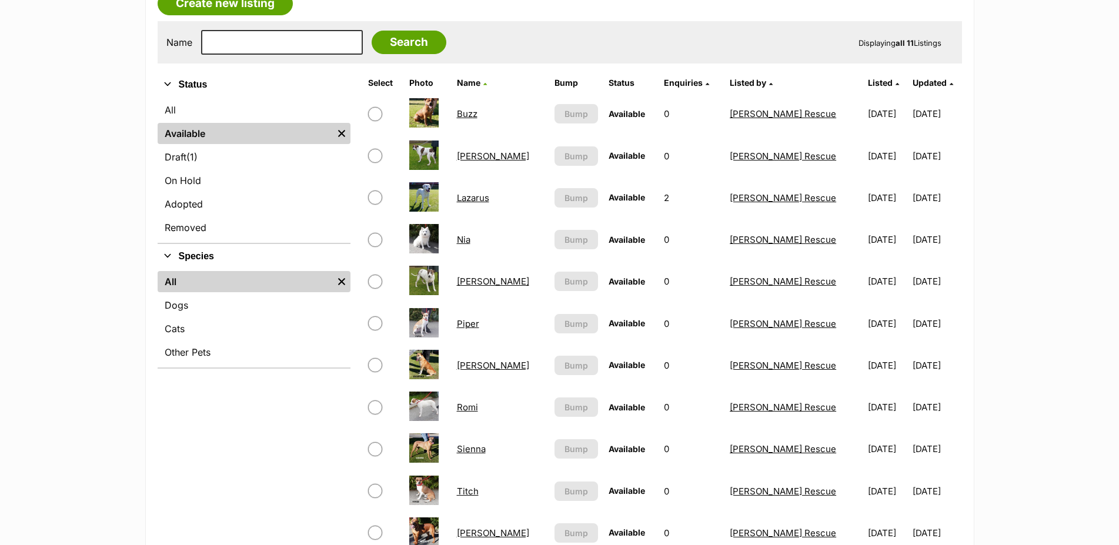
scroll to position [240, 0]
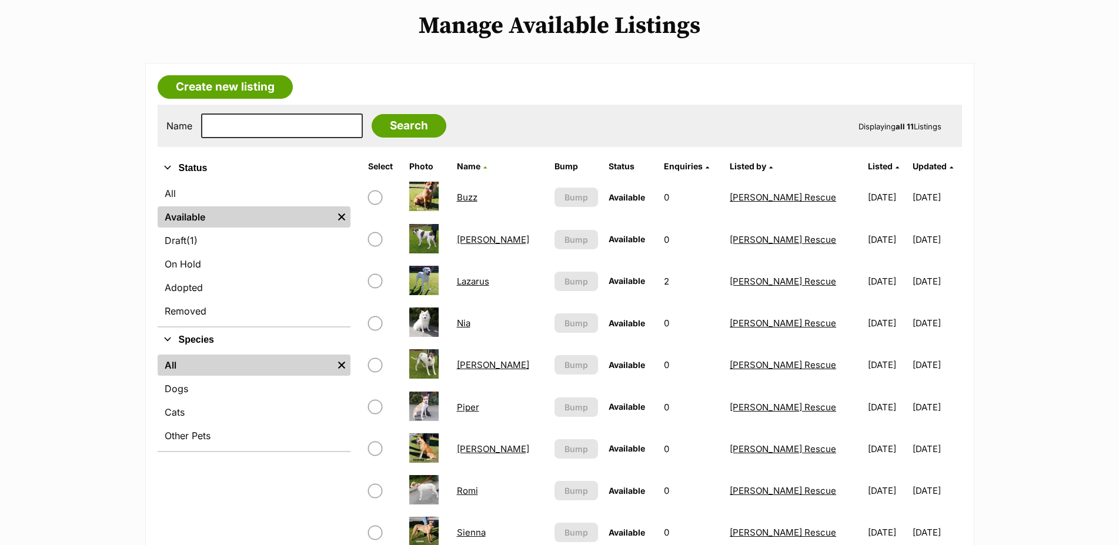
click at [476, 203] on link "Buzz" at bounding box center [467, 197] width 21 height 11
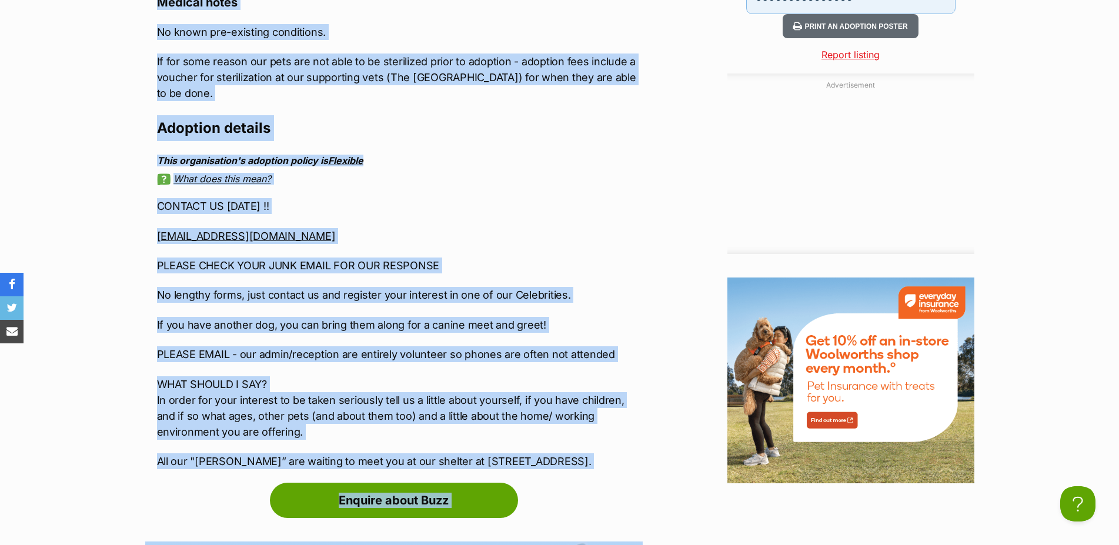
scroll to position [1623, 0]
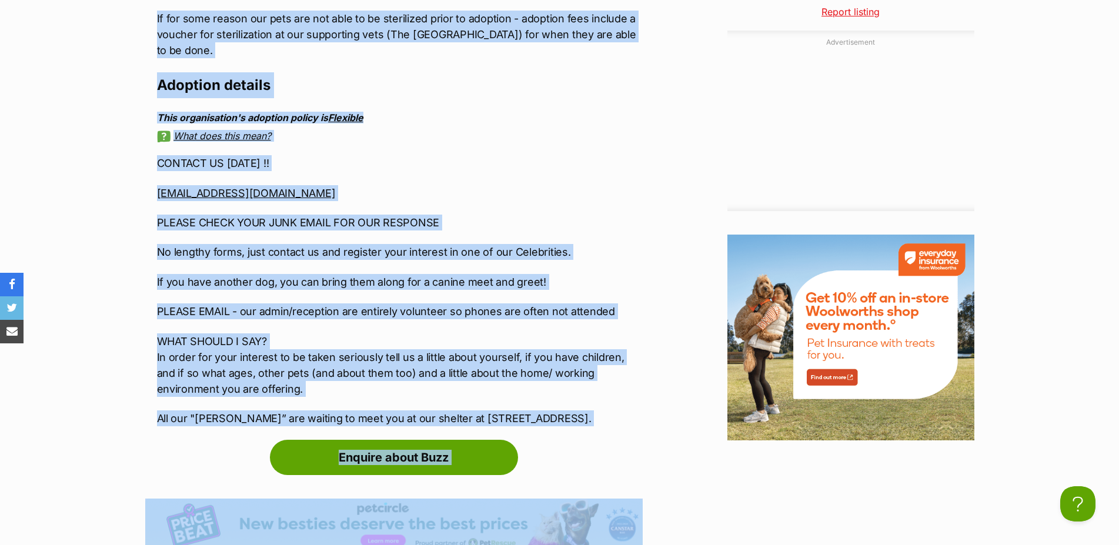
drag, startPoint x: 156, startPoint y: 162, endPoint x: 579, endPoint y: 451, distance: 511.3
copy article "**** Newsflash - ADOPTION DRIVE THIS SATURDAY 27th SEPTEMBER 2025 MALAGA **** R…"
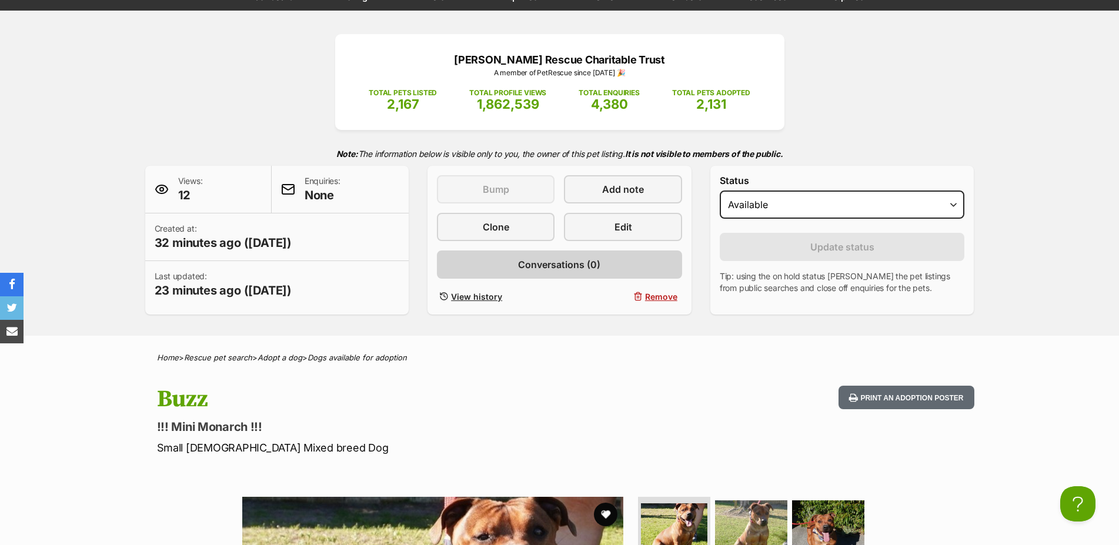
scroll to position [0, 0]
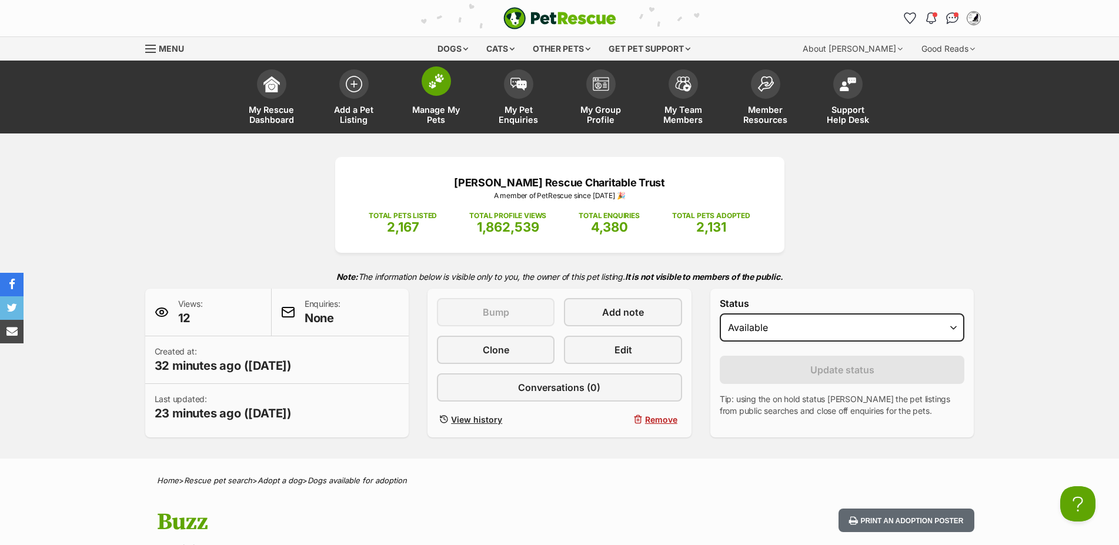
click at [433, 98] on link "Manage My Pets" at bounding box center [436, 99] width 82 height 70
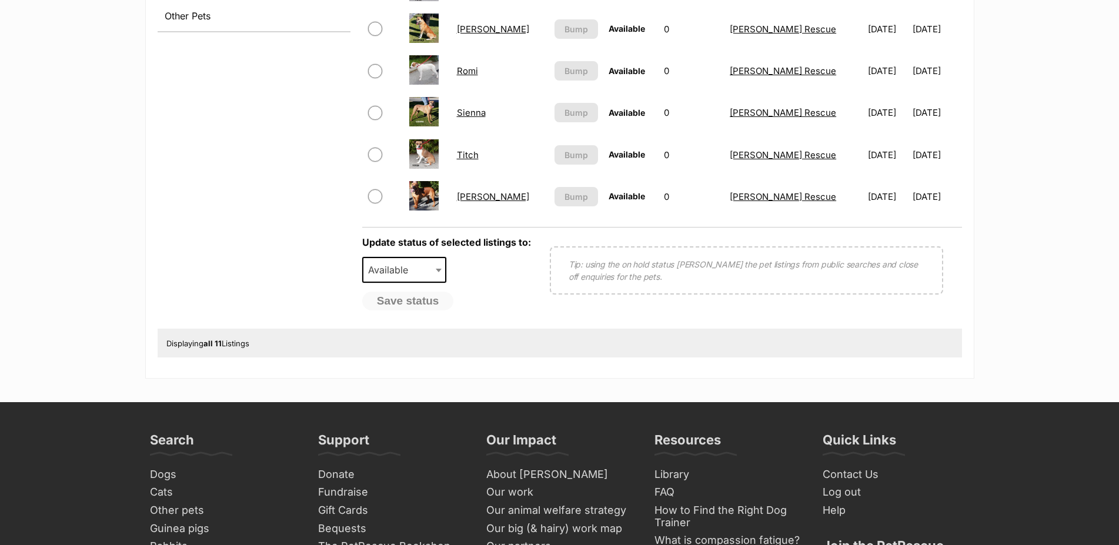
scroll to position [300, 0]
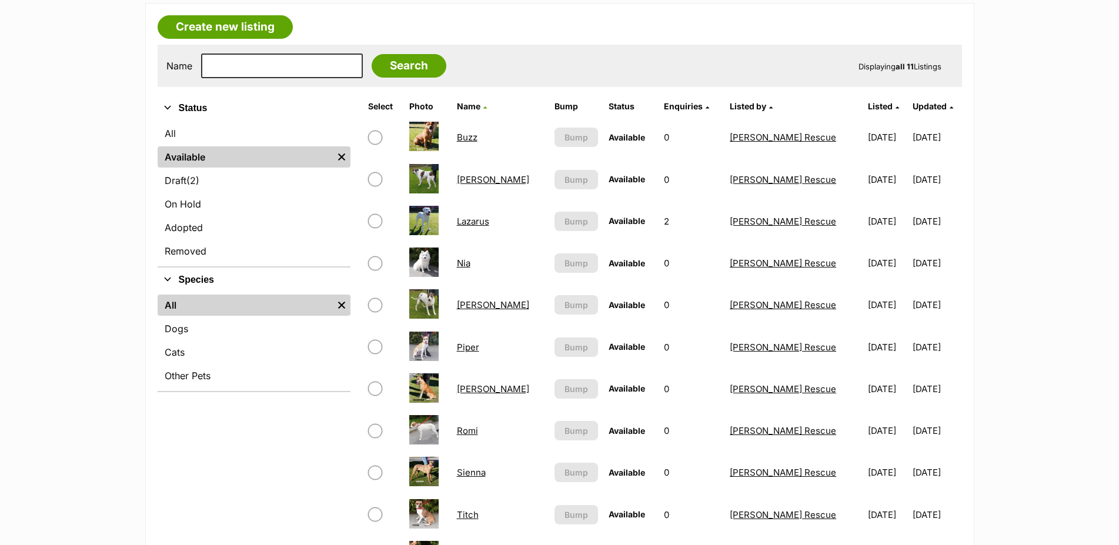
click at [479, 185] on link "[PERSON_NAME]" at bounding box center [493, 179] width 72 height 11
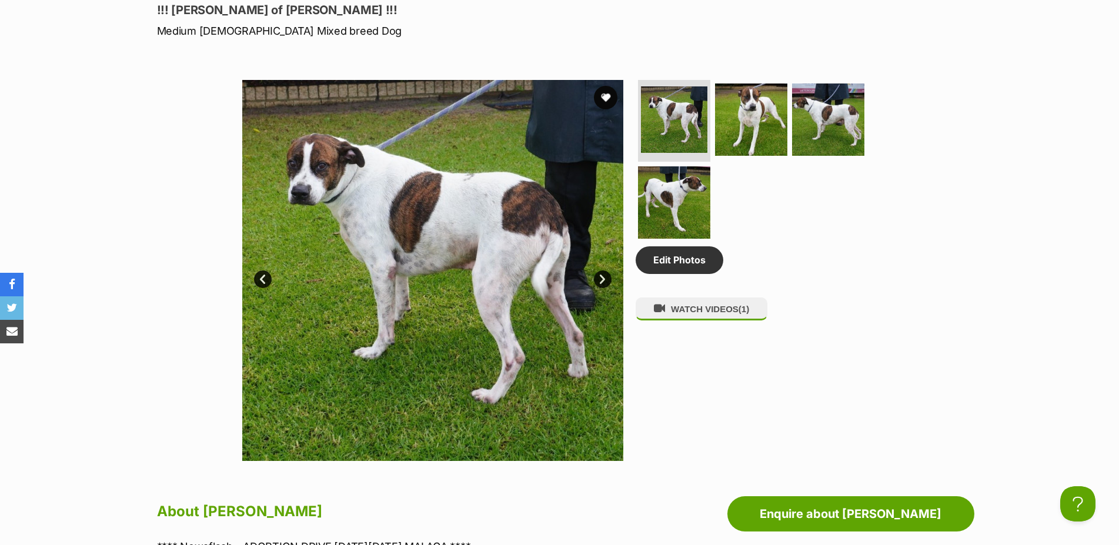
scroll to position [180, 0]
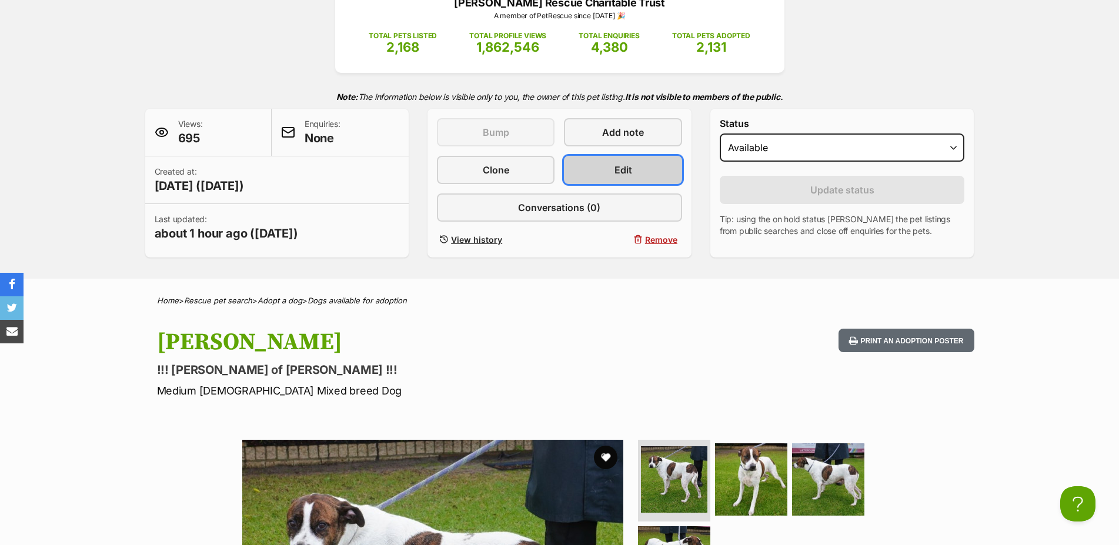
click at [622, 177] on span "Edit" at bounding box center [624, 170] width 18 height 14
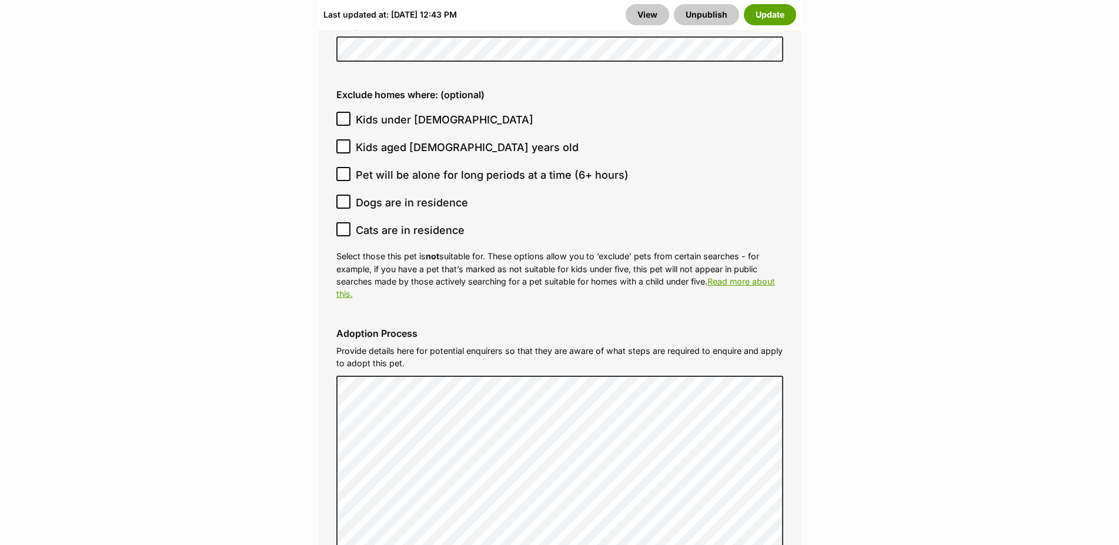
scroll to position [3300, 0]
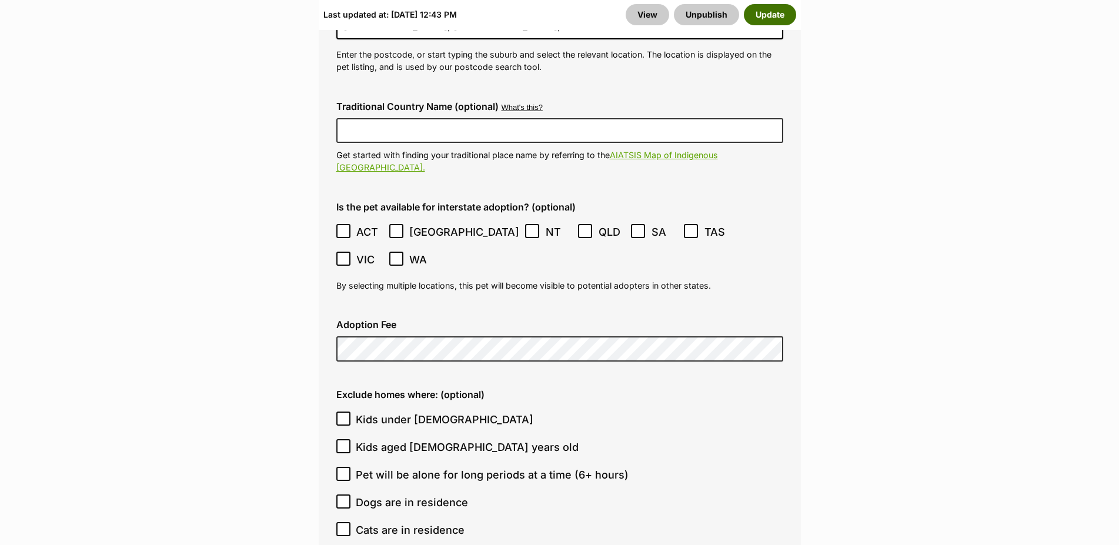
click at [785, 14] on button "Update" at bounding box center [770, 14] width 52 height 21
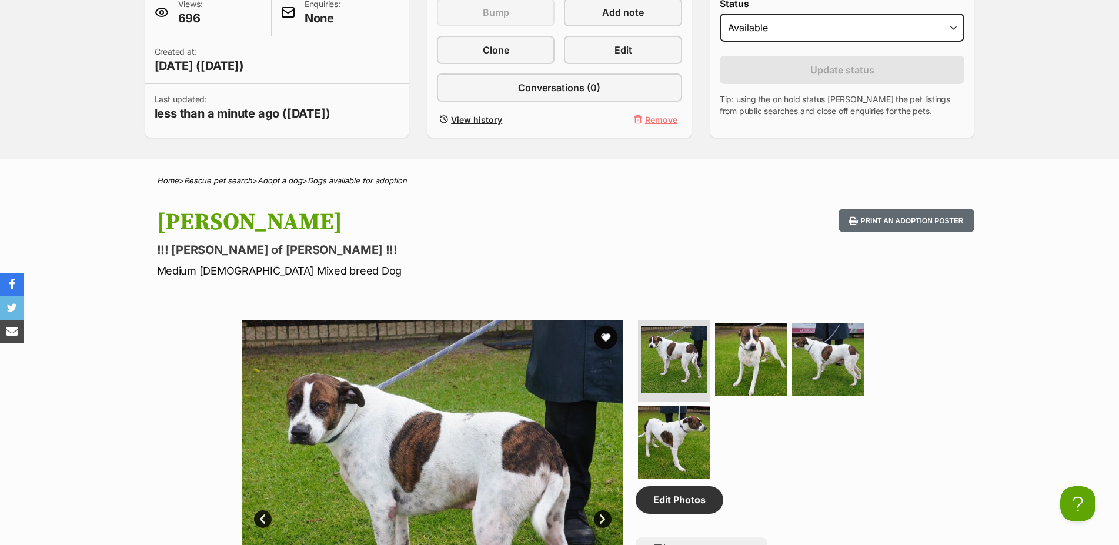
scroll to position [60, 0]
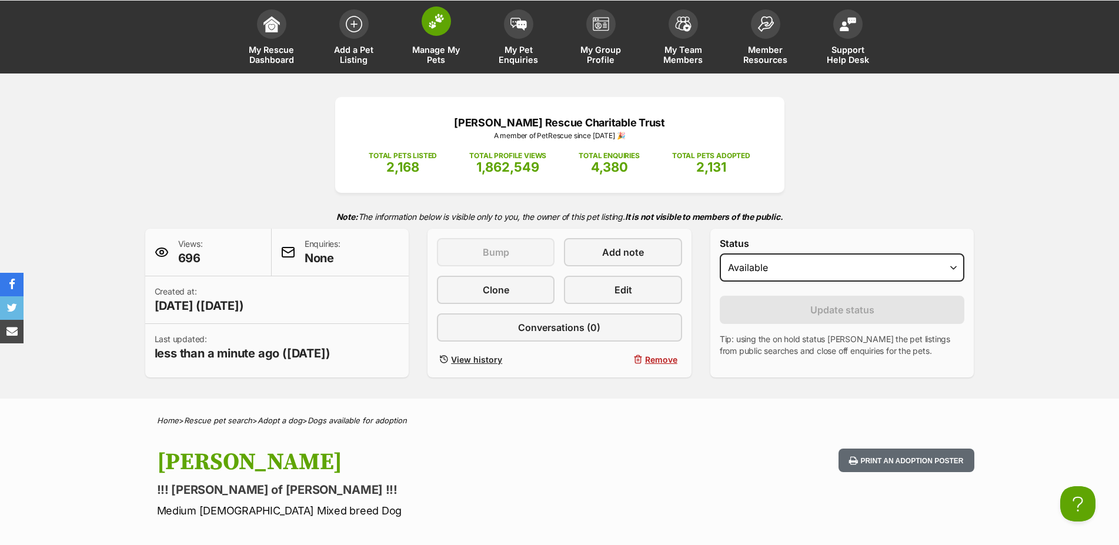
click at [424, 31] on link "Manage My Pets" at bounding box center [436, 39] width 82 height 70
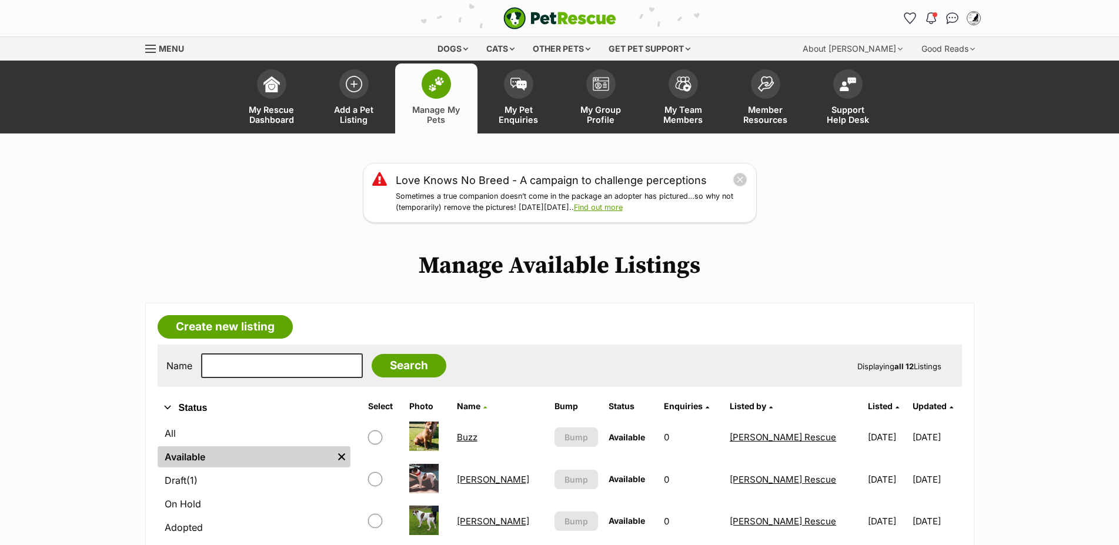
scroll to position [240, 0]
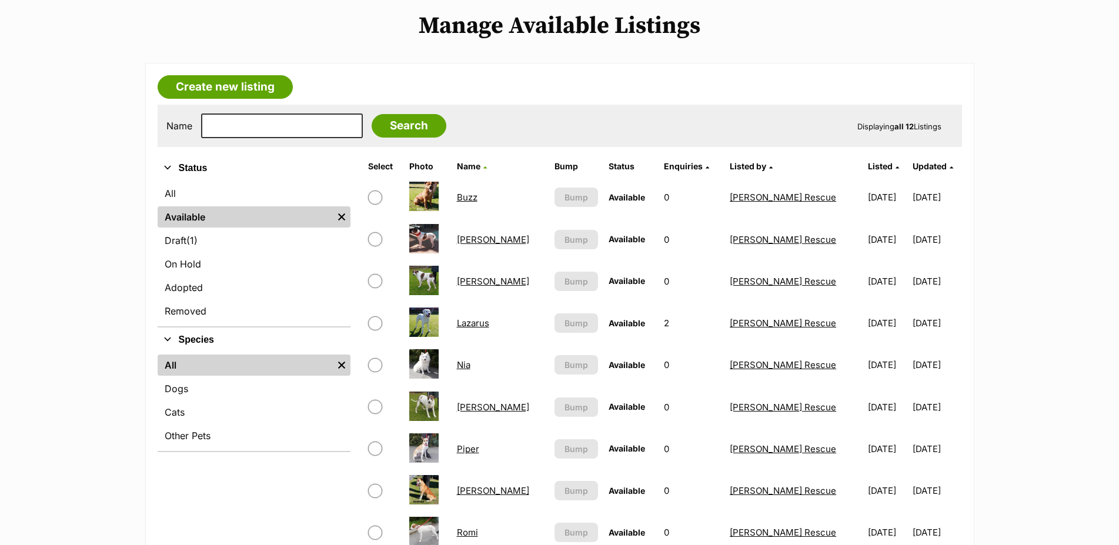
click at [477, 413] on link "[PERSON_NAME]" at bounding box center [493, 407] width 72 height 11
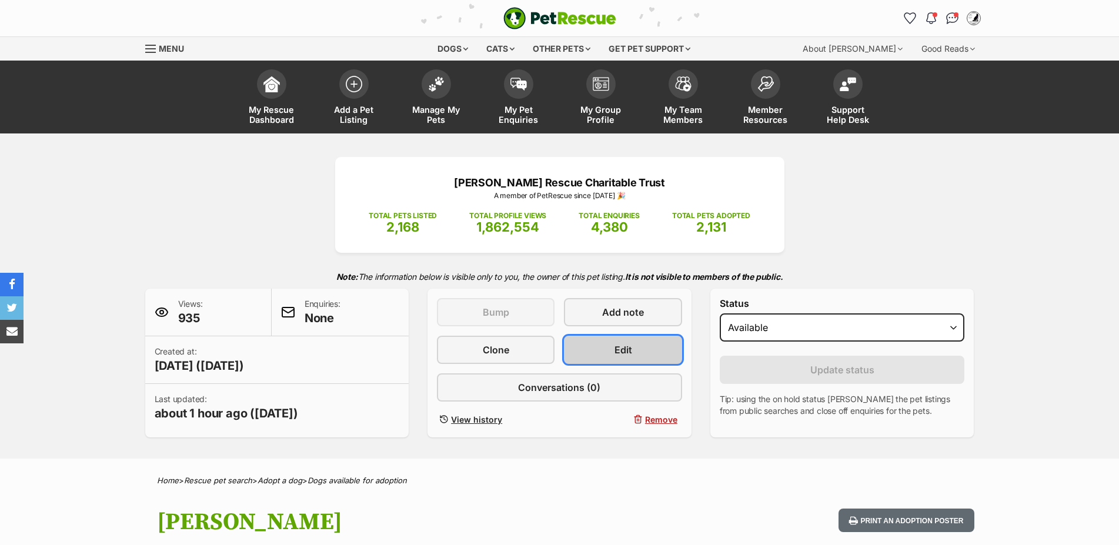
click at [628, 357] on span "Edit" at bounding box center [624, 350] width 18 height 14
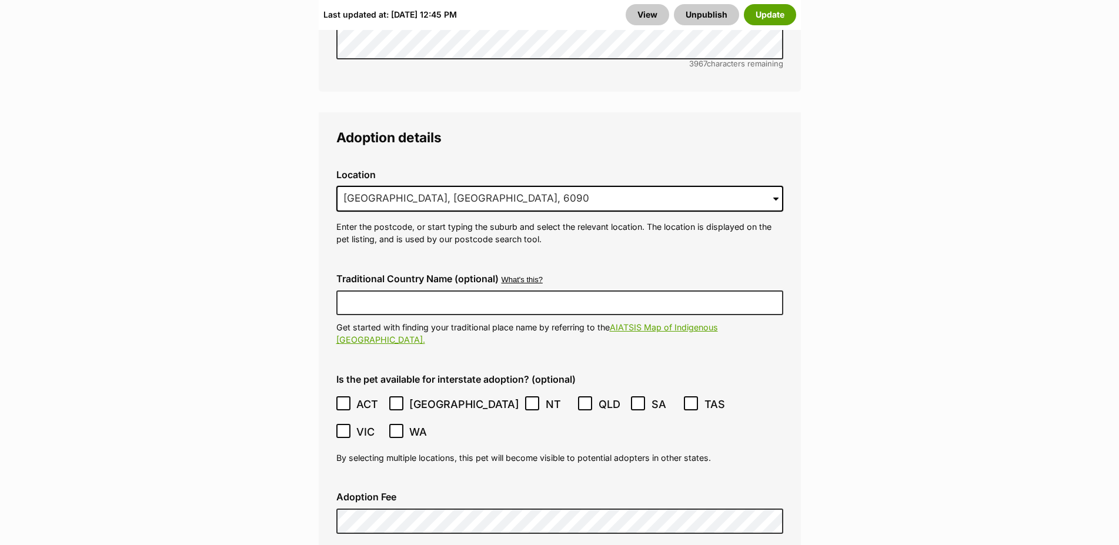
scroll to position [3180, 0]
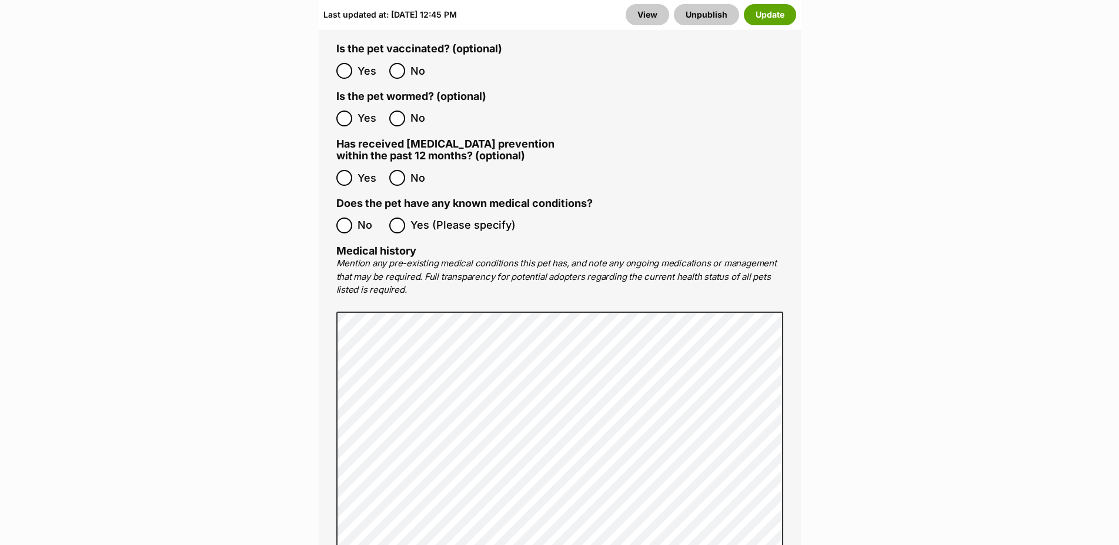
scroll to position [2640, 0]
click at [783, 16] on button "Update" at bounding box center [770, 14] width 52 height 21
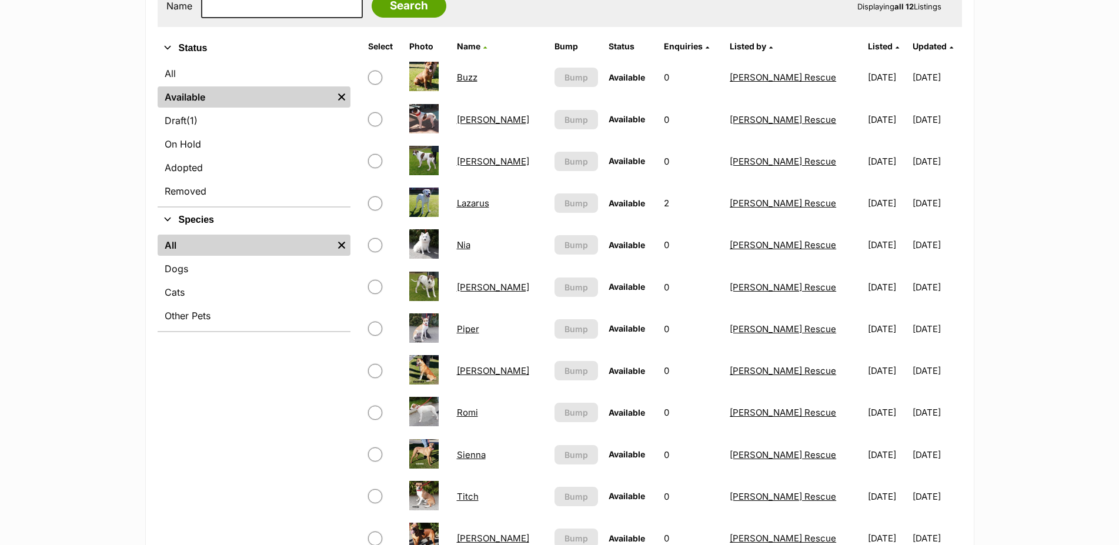
scroll to position [60, 0]
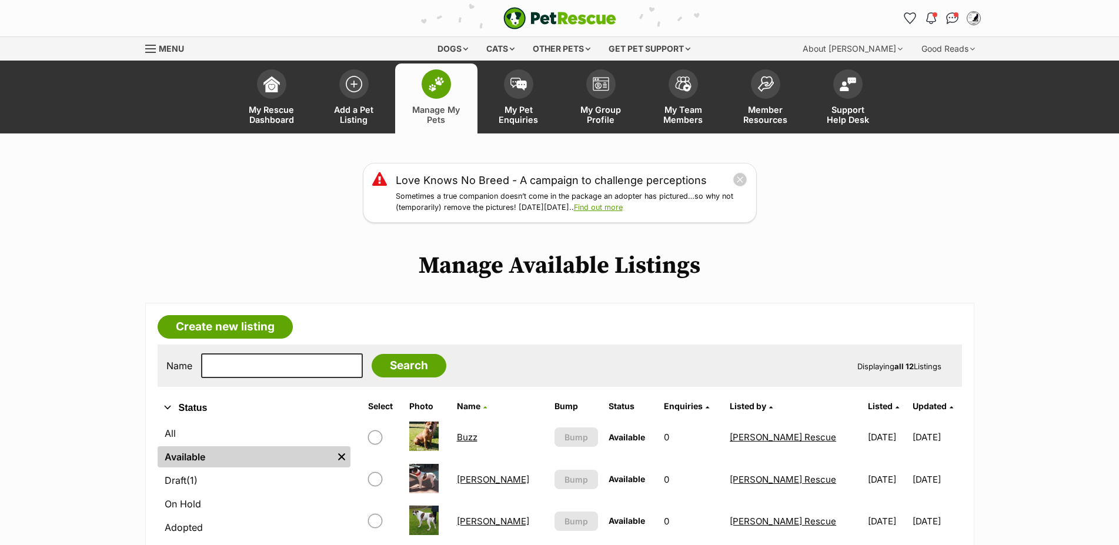
scroll to position [300, 0]
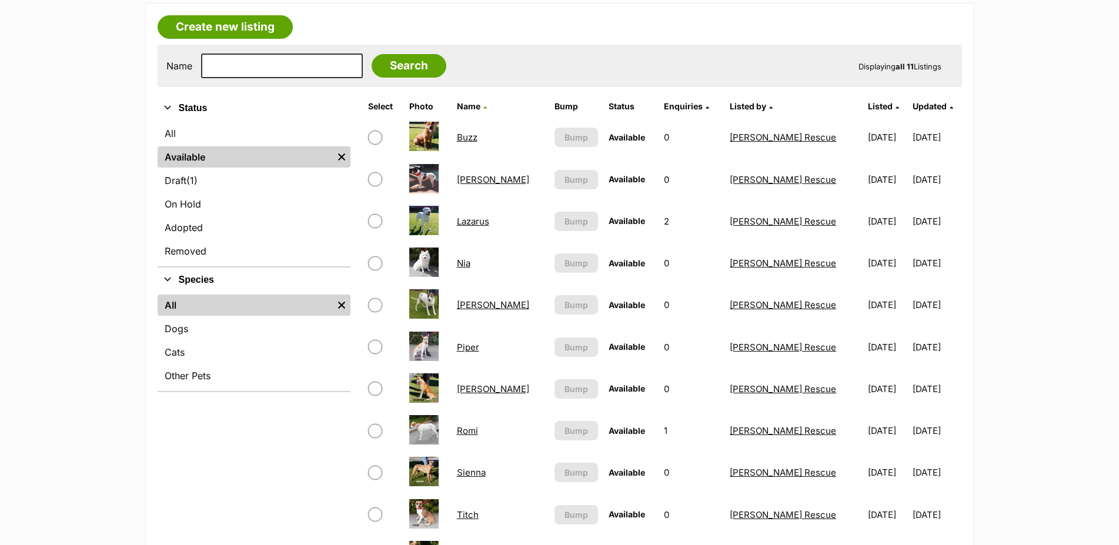
scroll to position [300, 0]
click at [484, 185] on link "[PERSON_NAME]" at bounding box center [493, 179] width 72 height 11
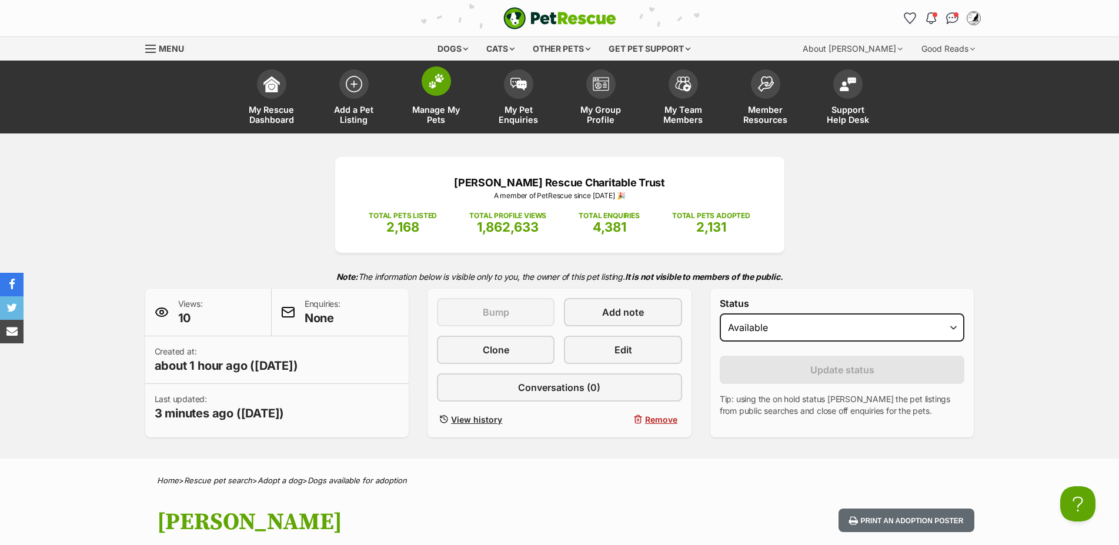
click at [452, 83] on link "Manage My Pets" at bounding box center [436, 99] width 82 height 70
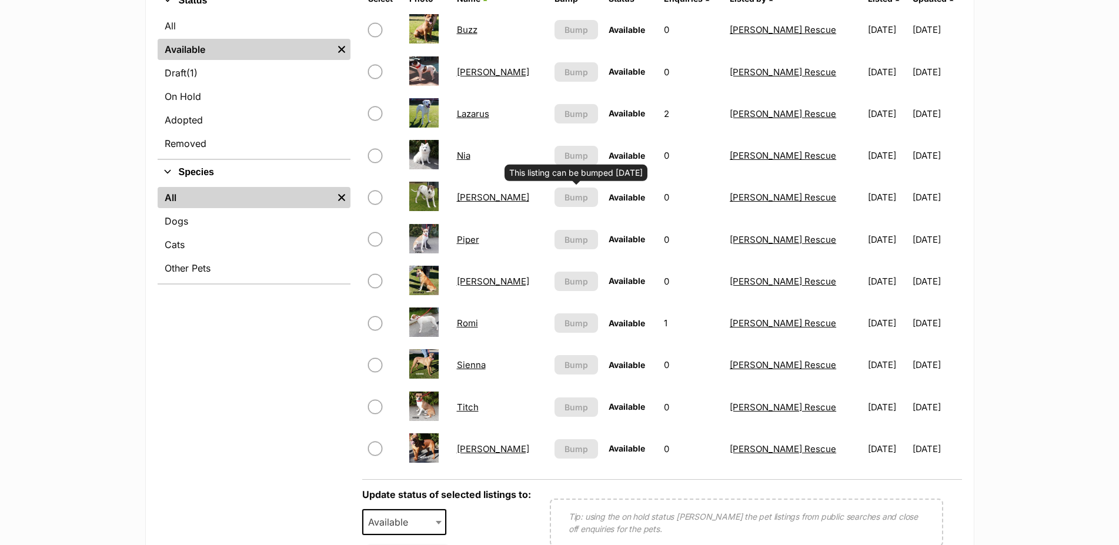
scroll to position [420, 0]
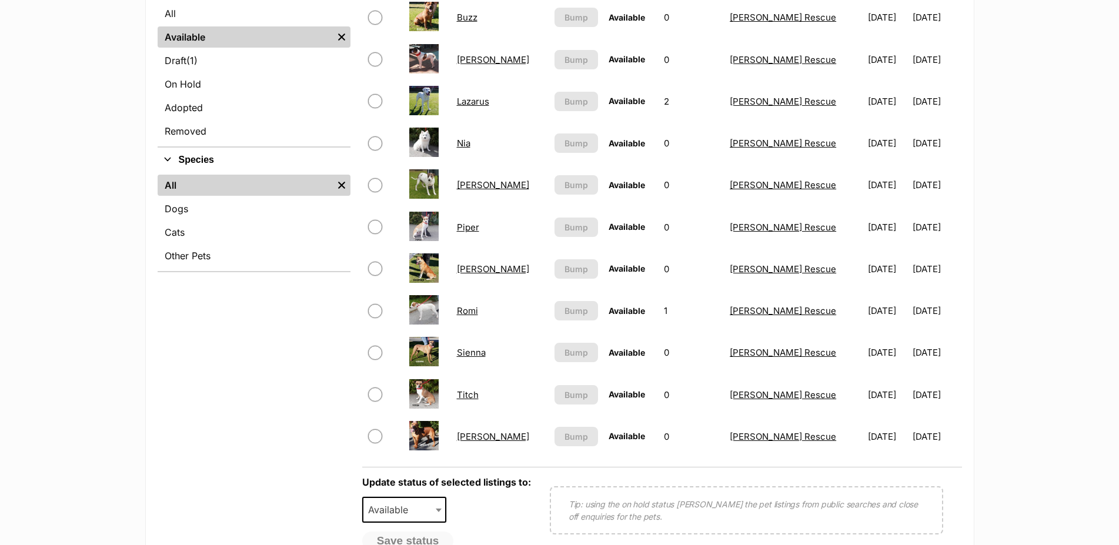
click at [474, 191] on link "[PERSON_NAME]" at bounding box center [493, 184] width 72 height 11
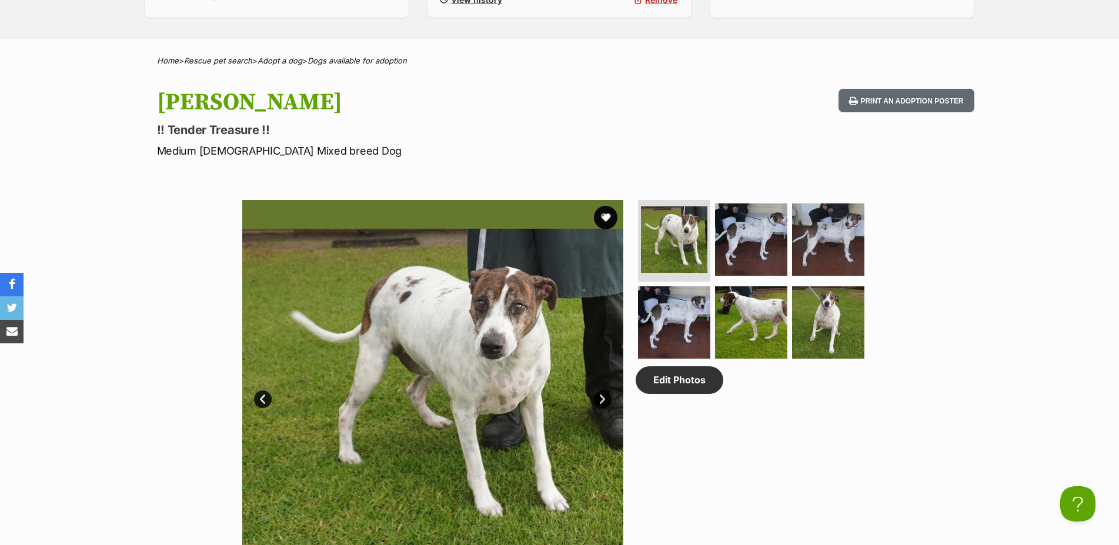
scroll to position [60, 0]
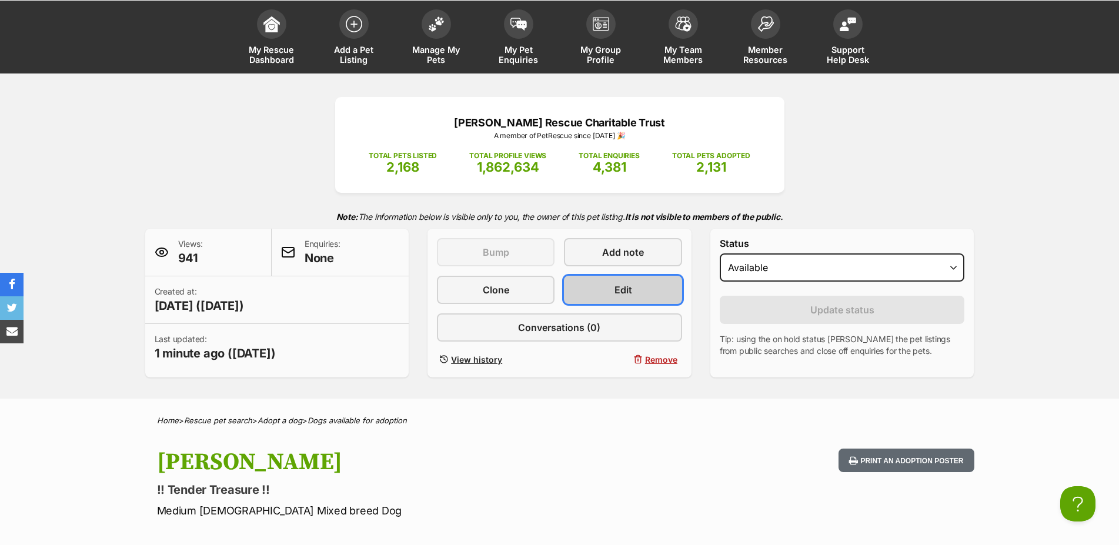
click at [635, 294] on link "Edit" at bounding box center [623, 290] width 118 height 28
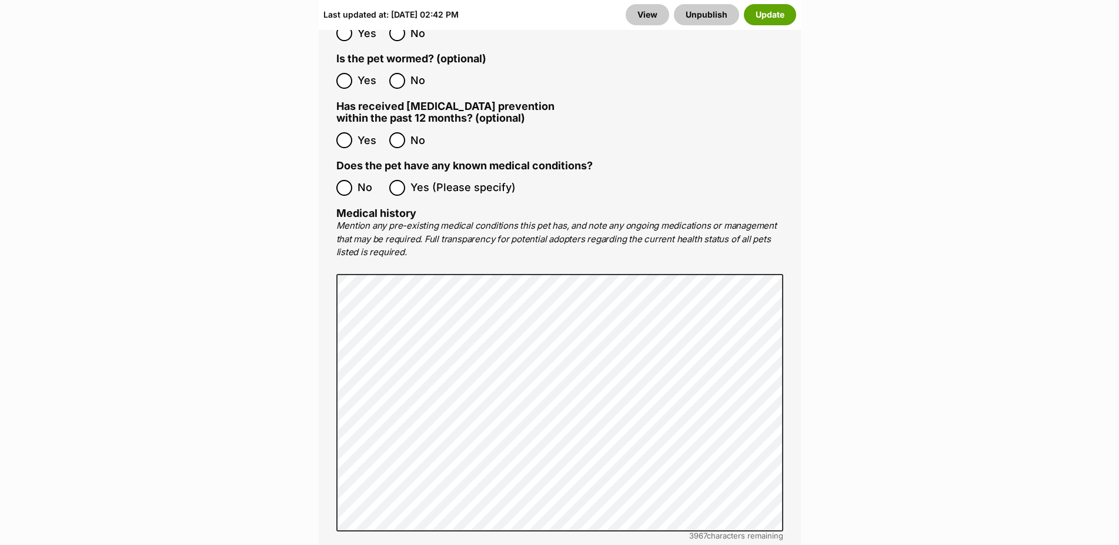
scroll to position [2700, 0]
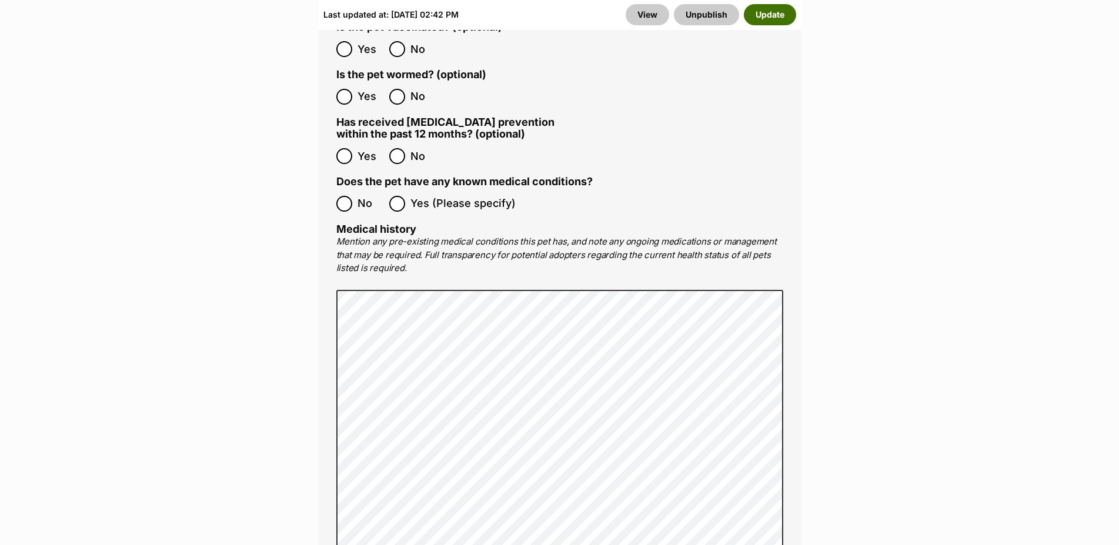
click at [764, 14] on button "Update" at bounding box center [770, 14] width 52 height 21
